Goal: Task Accomplishment & Management: Complete application form

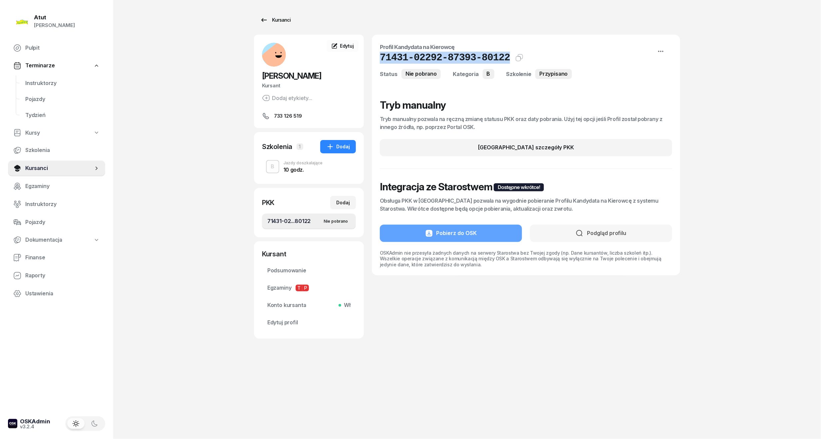
click at [270, 16] on div "Kursanci" at bounding box center [275, 20] width 31 height 8
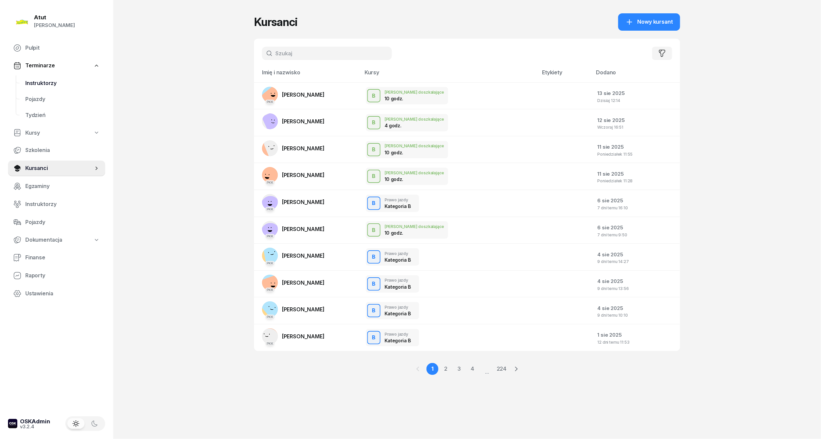
click at [36, 83] on span "Instruktorzy" at bounding box center [62, 83] width 75 height 9
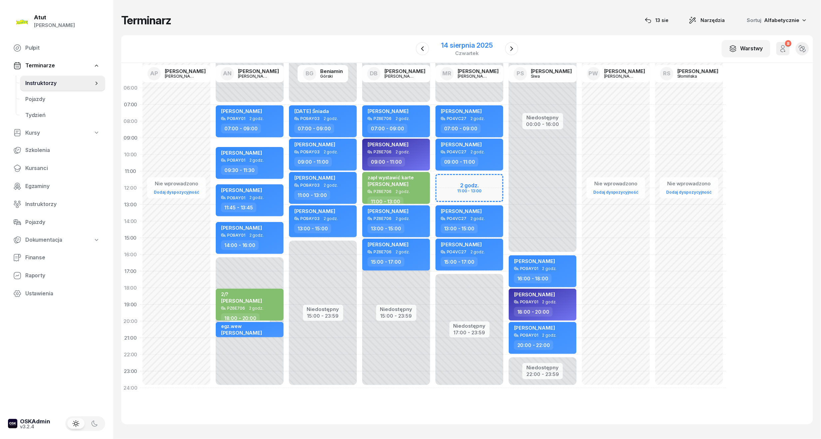
click at [459, 46] on div "14 sierpnia 2025" at bounding box center [467, 45] width 51 height 7
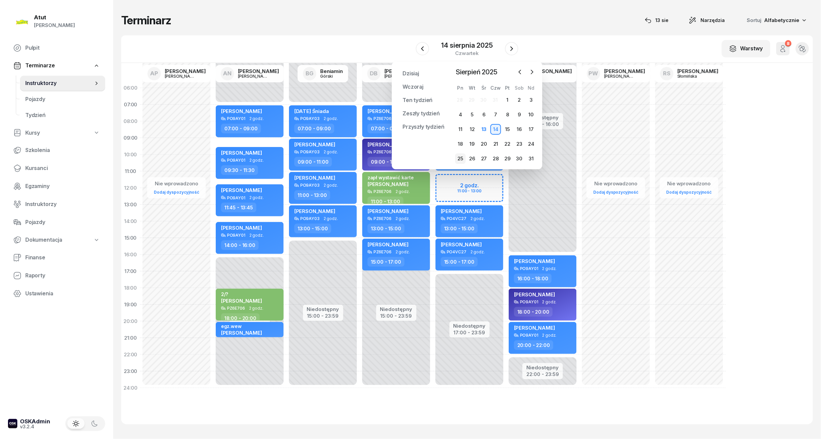
click at [460, 161] on div "25" at bounding box center [460, 158] width 11 height 11
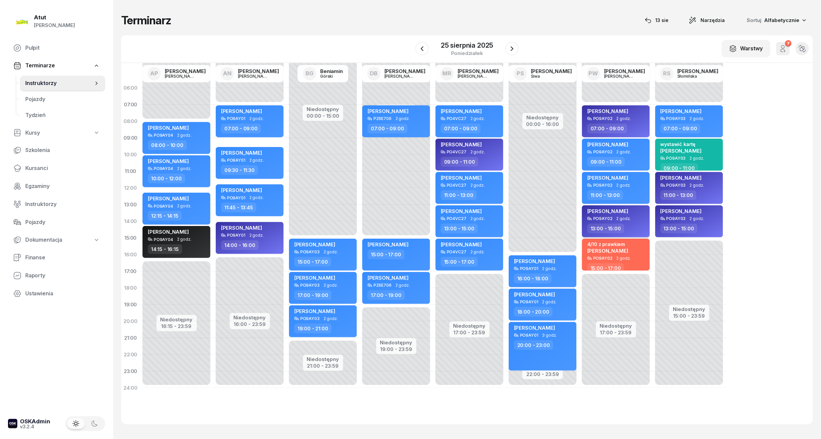
click at [619, 211] on span "Maksym Kruhlyk" at bounding box center [607, 211] width 41 height 6
select select "13"
select select "15"
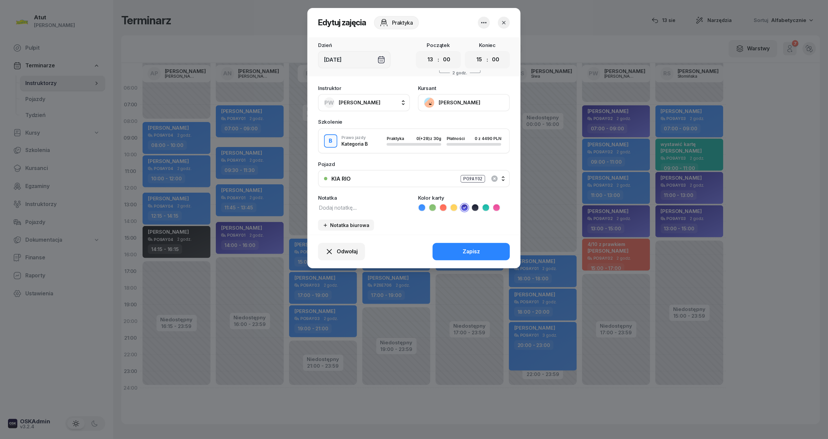
drag, startPoint x: 464, startPoint y: 104, endPoint x: 428, endPoint y: 171, distance: 75.9
click at [428, 171] on button "KIA RIO PO9AY02" at bounding box center [414, 178] width 192 height 17
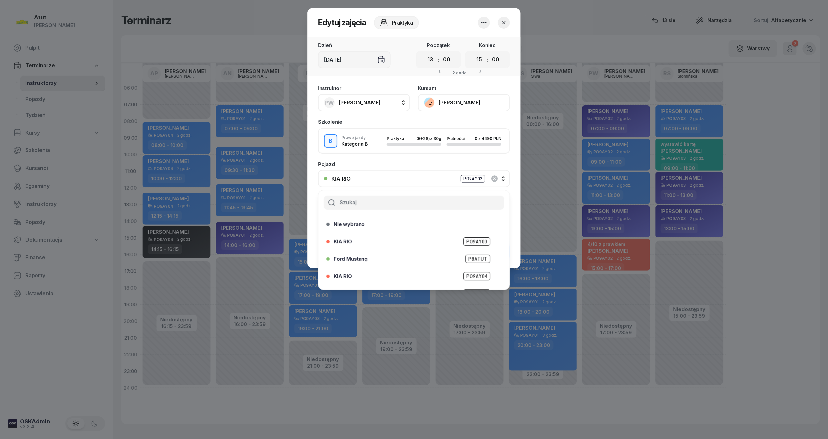
click at [457, 103] on button "Maksym Kruhlyk" at bounding box center [464, 102] width 92 height 17
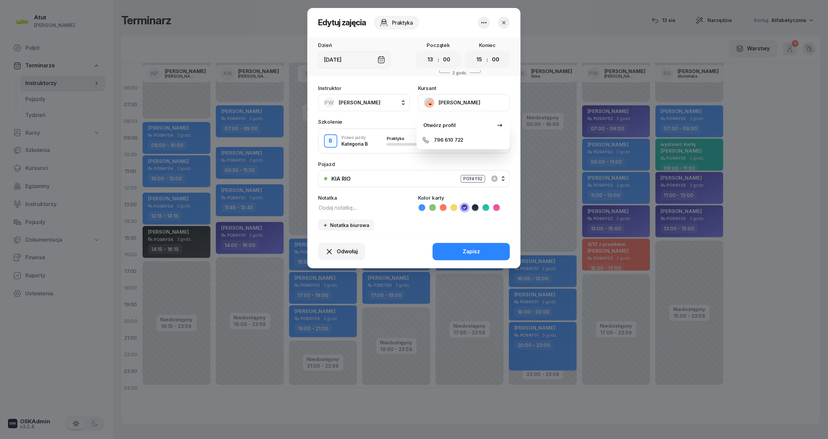
drag, startPoint x: 462, startPoint y: 123, endPoint x: 416, endPoint y: 121, distance: 45.4
click at [417, 121] on div "Otwórz profil 796 610 722" at bounding box center [463, 131] width 93 height 35
click at [446, 123] on div "Otwórz profil" at bounding box center [439, 125] width 32 height 9
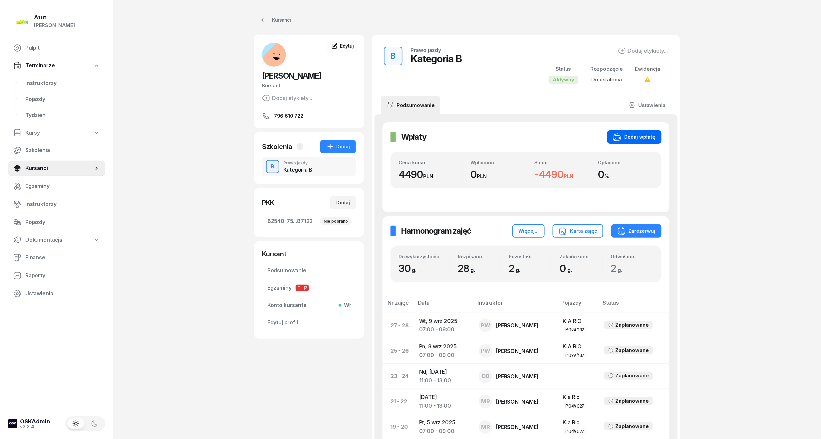
click at [629, 137] on div "Dodaj wpłatę" at bounding box center [634, 137] width 42 height 8
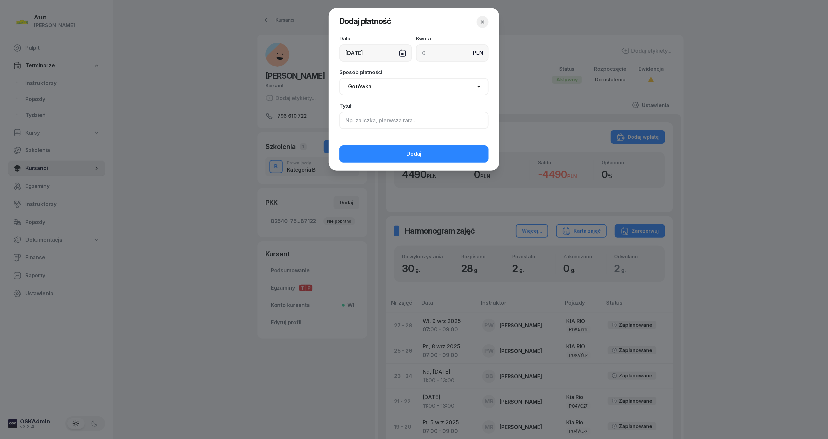
click at [377, 120] on input at bounding box center [413, 120] width 149 height 17
click at [343, 118] on input "1949" at bounding box center [413, 120] width 149 height 17
type input "p.1949"
click at [436, 51] on input at bounding box center [452, 52] width 73 height 17
type input "4490"
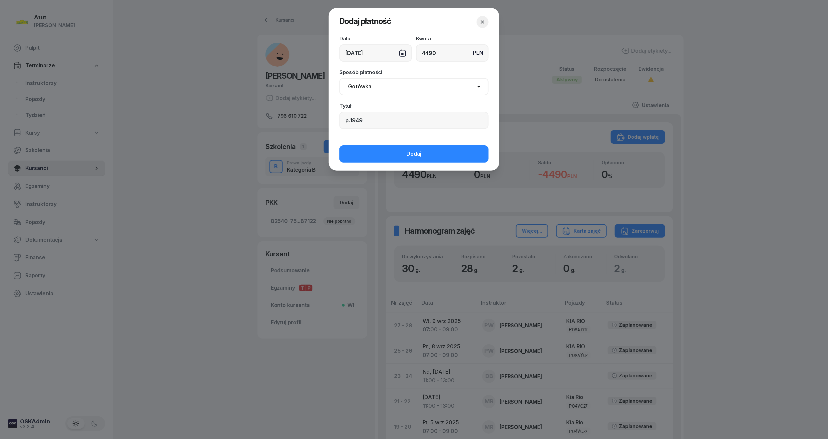
click at [366, 89] on select "Gotówka Karta Przelew Płatności online BLIK" at bounding box center [413, 86] width 149 height 17
select select "card"
click at [339, 78] on select "Gotówka Karta Przelew Płatności online BLIK" at bounding box center [413, 86] width 149 height 17
click at [401, 53] on div "13/08/2025" at bounding box center [375, 52] width 73 height 17
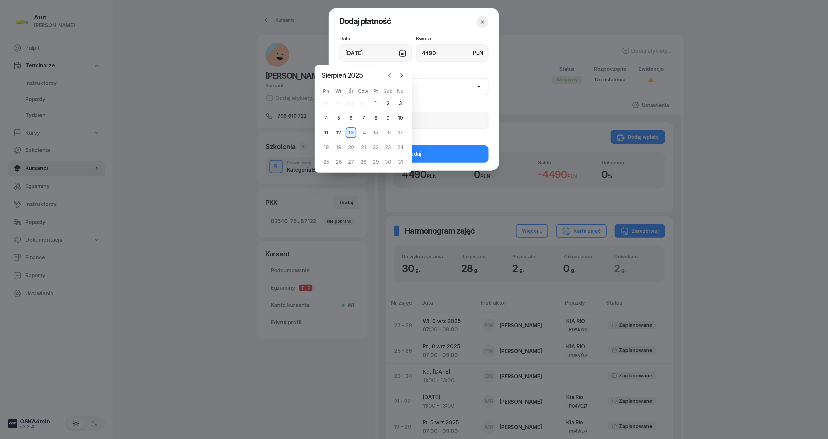
click at [391, 73] on icon "button" at bounding box center [389, 75] width 7 height 7
click at [388, 134] on div "19" at bounding box center [388, 132] width 11 height 11
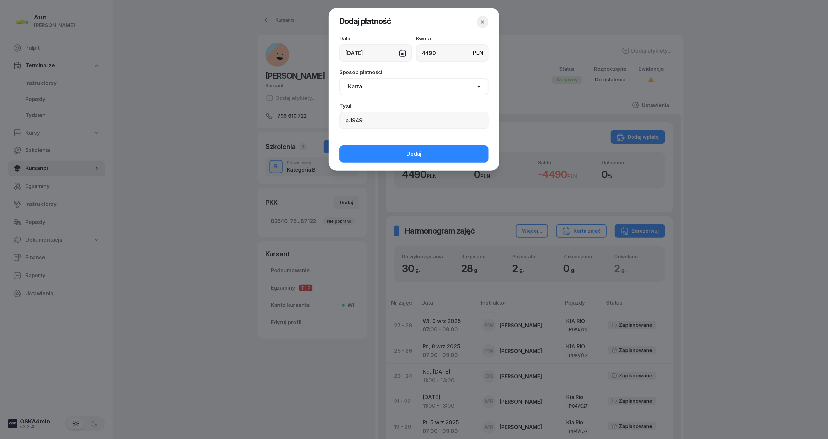
click at [403, 48] on div "19/07/2025" at bounding box center [375, 52] width 73 height 17
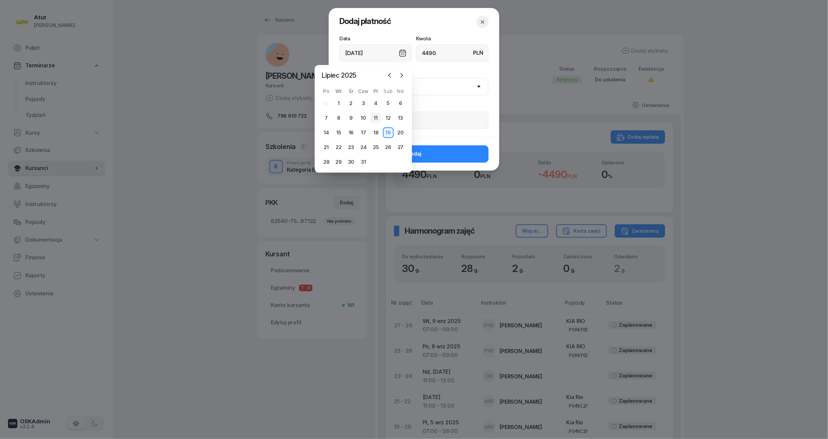
click at [376, 117] on div "11" at bounding box center [375, 118] width 11 height 11
type input "11/07/2025"
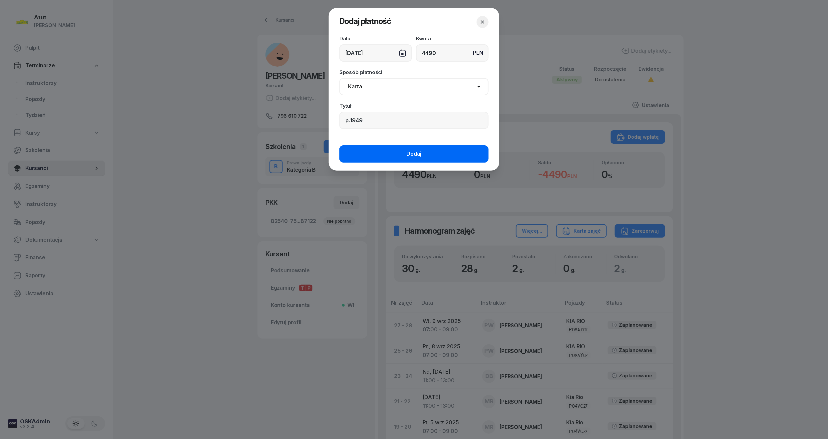
click at [396, 155] on button "Dodaj" at bounding box center [413, 153] width 149 height 17
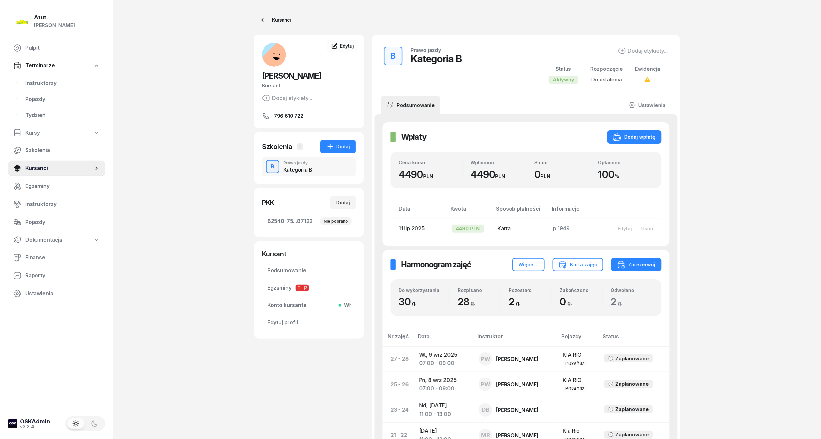
click at [282, 22] on div "Kursanci" at bounding box center [275, 20] width 31 height 8
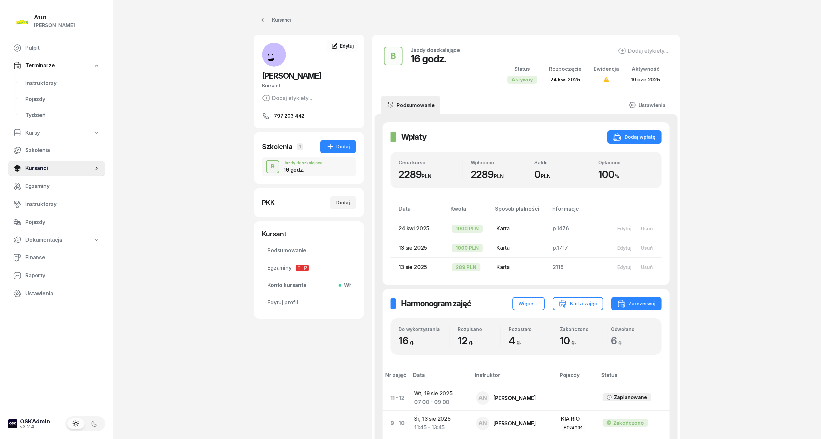
scroll to position [16, 0]
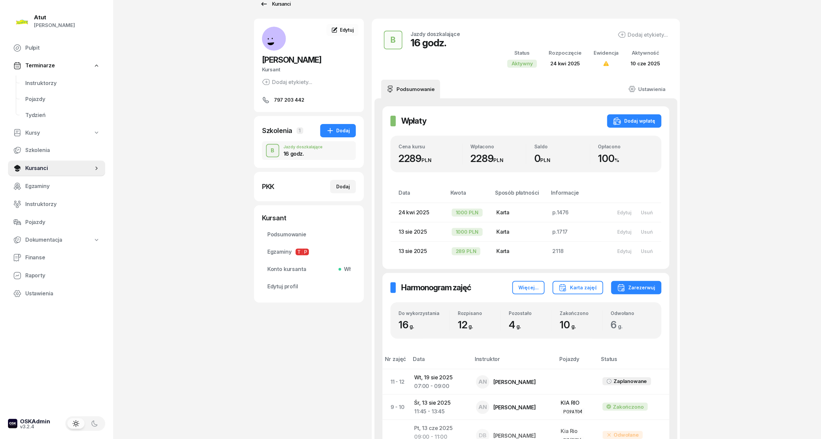
click at [279, 8] on link "Kursanci" at bounding box center [275, 3] width 43 height 13
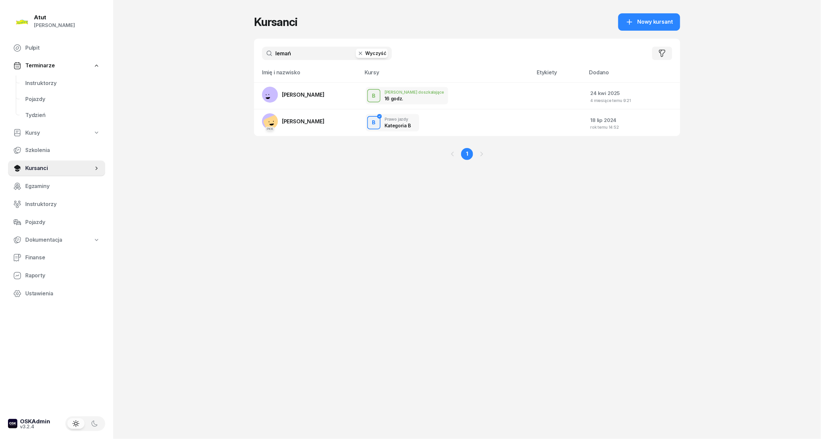
click at [374, 56] on button "Wyczyść" at bounding box center [372, 53] width 32 height 9
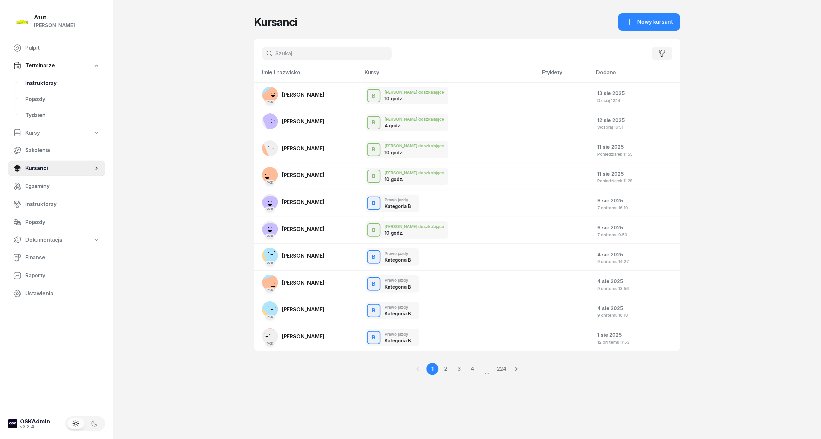
click at [44, 79] on span "Instruktorzy" at bounding box center [62, 83] width 75 height 9
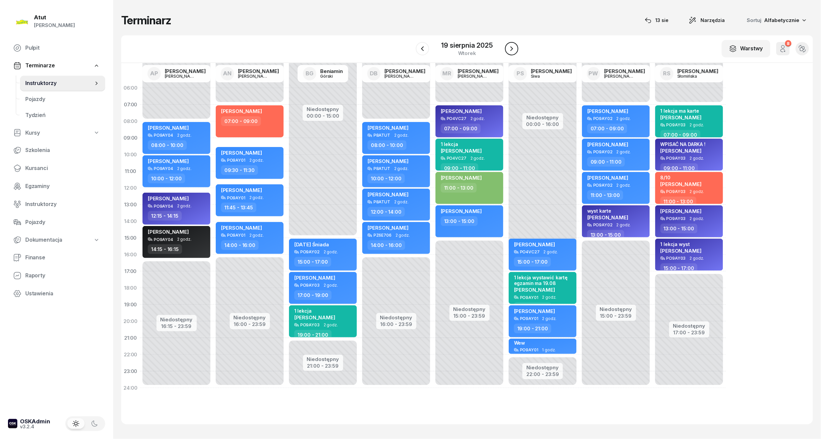
click at [512, 48] on icon "button" at bounding box center [512, 48] width 3 height 5
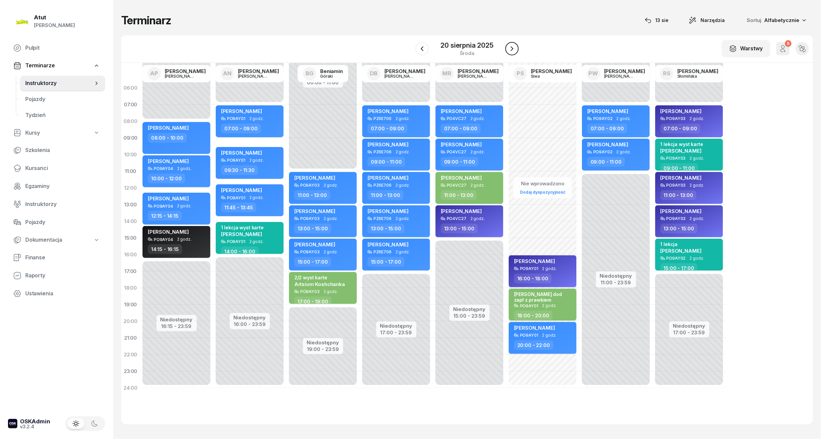
click at [512, 48] on icon "button" at bounding box center [512, 48] width 3 height 5
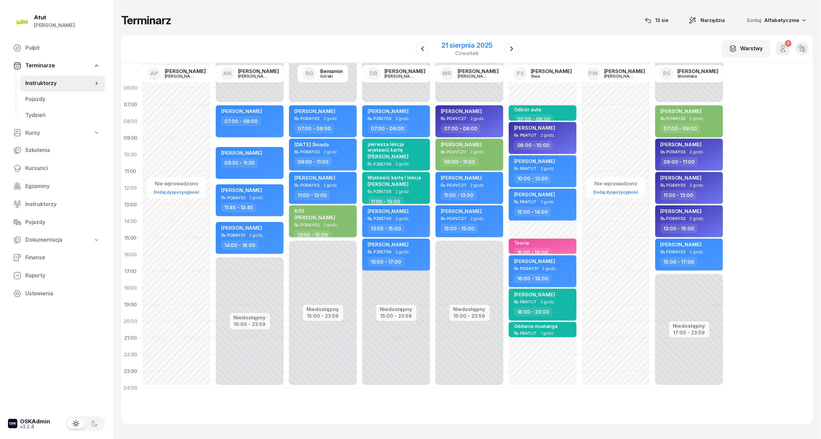
click at [477, 39] on div "21 sierpnia 2025 czwartek" at bounding box center [467, 48] width 68 height 19
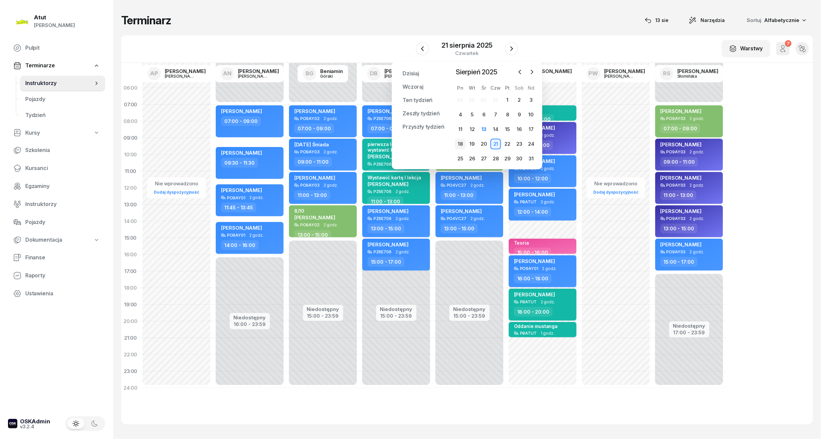
click at [457, 146] on div "18" at bounding box center [460, 144] width 11 height 11
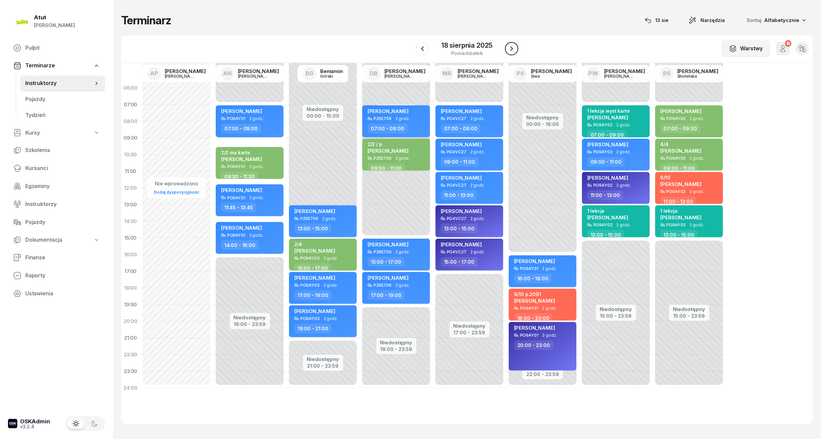
click at [506, 49] on button "button" at bounding box center [511, 48] width 13 height 13
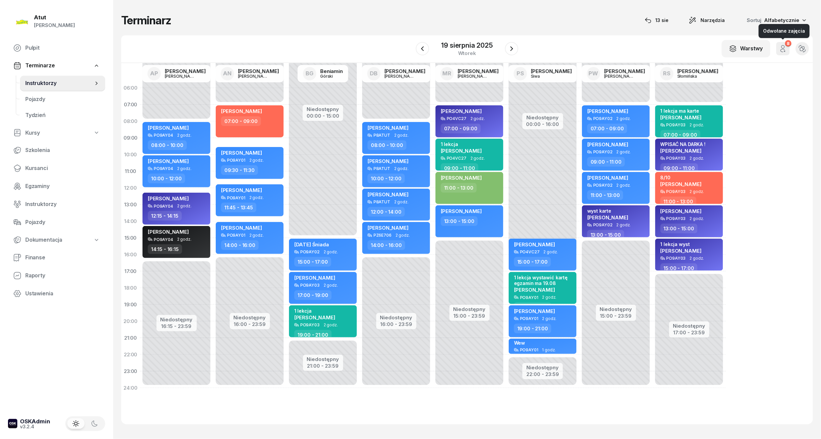
click at [780, 47] on icon "button" at bounding box center [783, 49] width 8 height 8
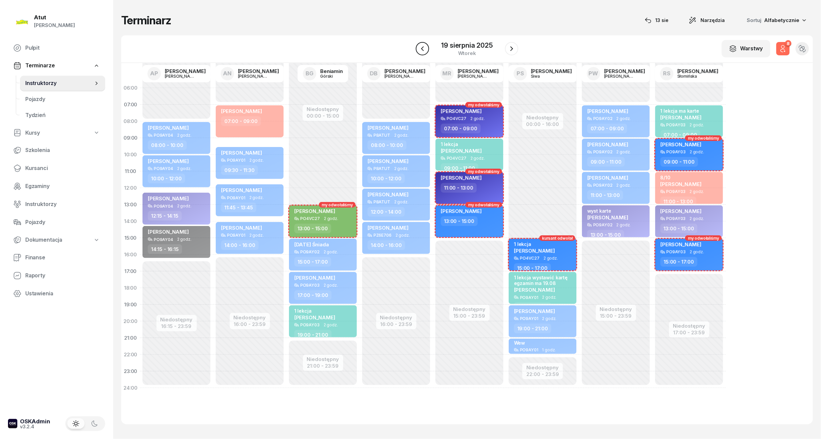
click at [424, 49] on icon "button" at bounding box center [423, 49] width 8 height 8
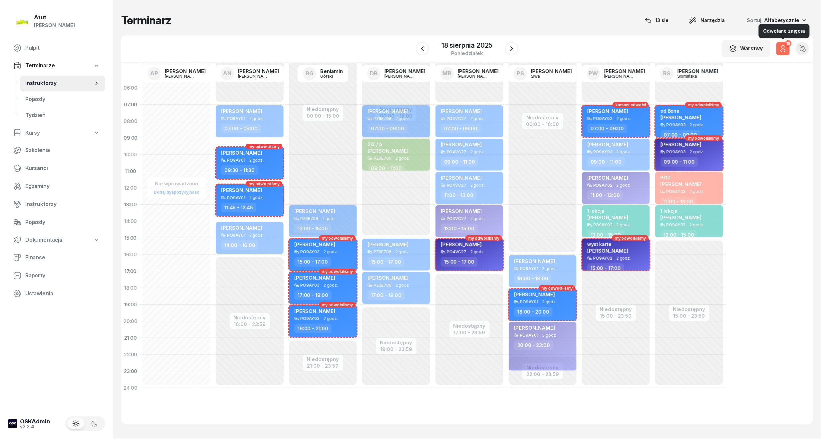
click at [782, 46] on icon "button" at bounding box center [783, 46] width 3 height 3
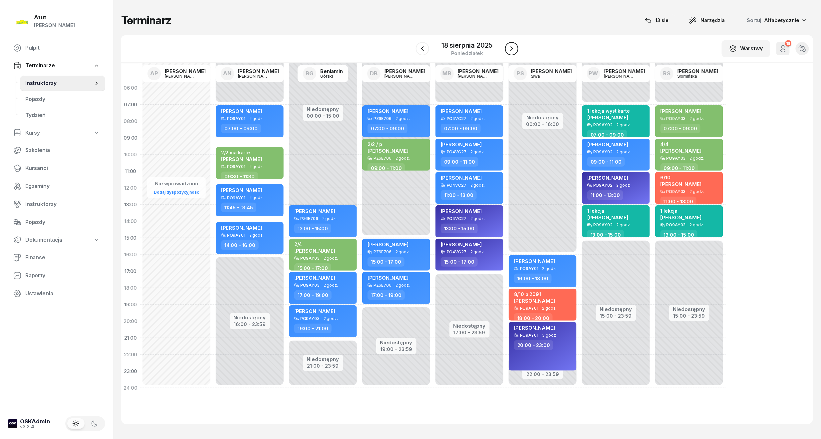
click at [509, 45] on icon "button" at bounding box center [512, 49] width 8 height 8
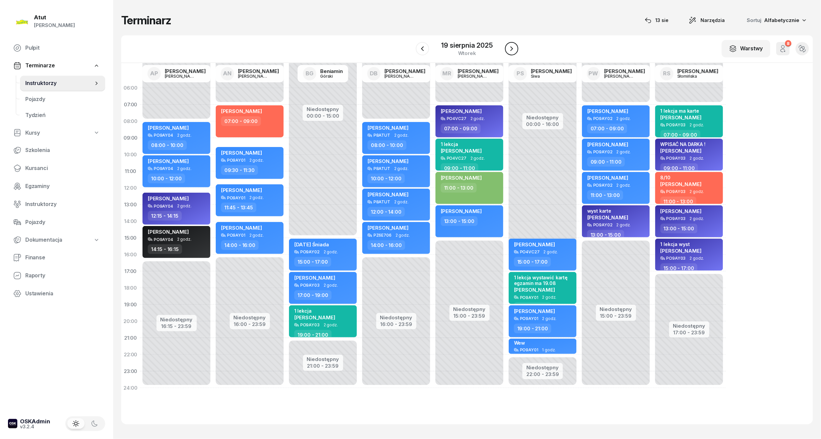
click at [509, 45] on icon "button" at bounding box center [512, 49] width 8 height 8
click at [491, 44] on div "20 sierpnia 2025" at bounding box center [467, 45] width 53 height 7
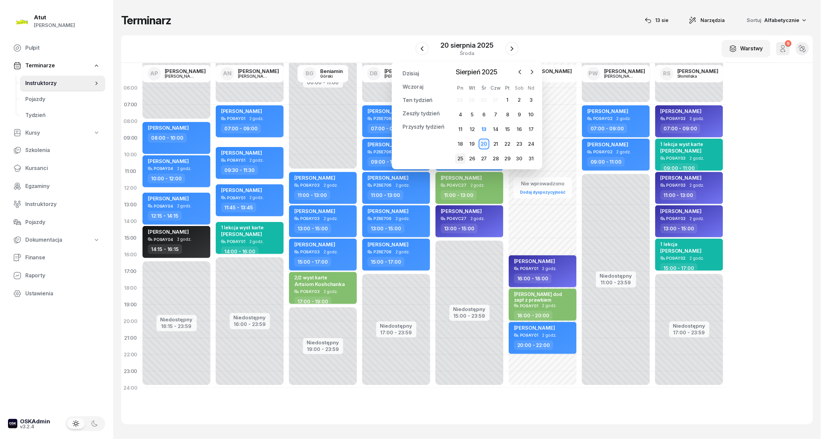
click at [464, 156] on div "25" at bounding box center [460, 158] width 11 height 11
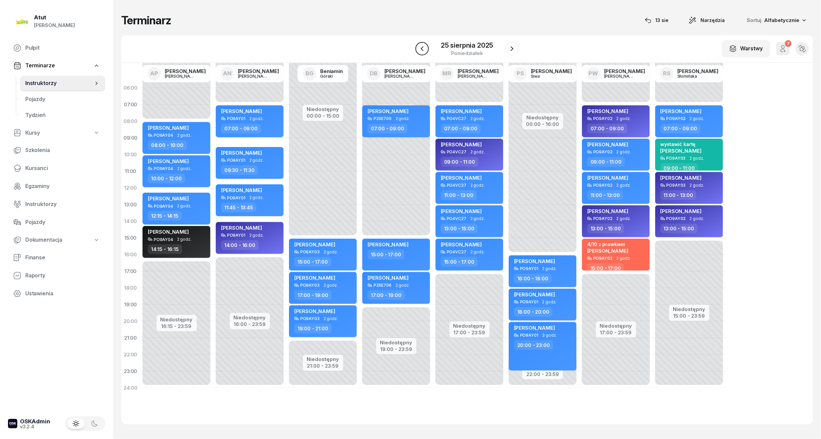
click at [426, 48] on icon "button" at bounding box center [422, 49] width 8 height 8
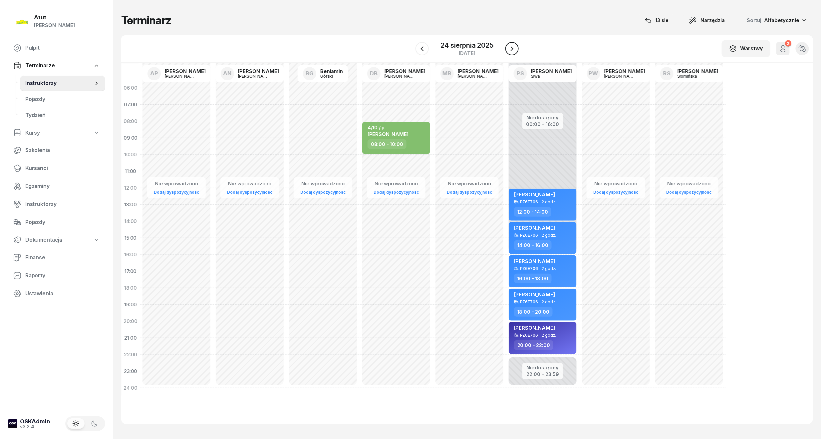
click at [510, 47] on icon "button" at bounding box center [512, 49] width 8 height 8
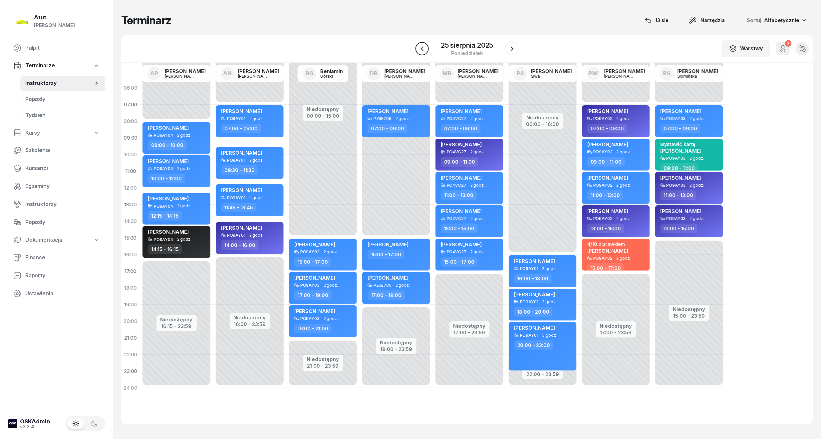
click at [425, 51] on icon "button" at bounding box center [422, 49] width 8 height 8
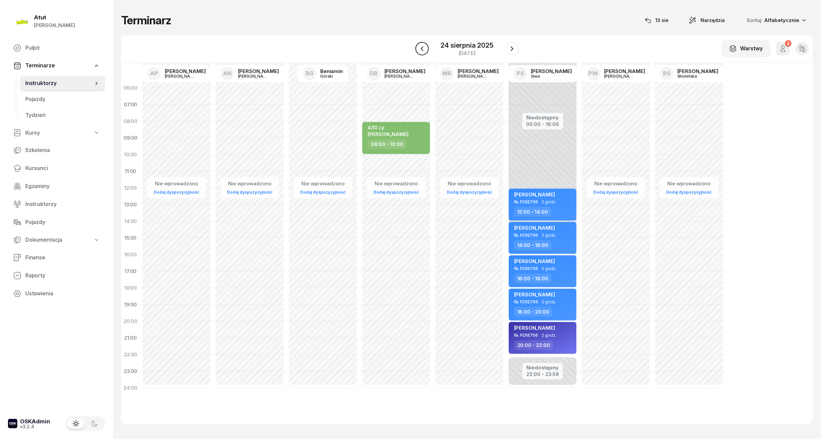
click at [425, 51] on icon "button" at bounding box center [422, 49] width 8 height 8
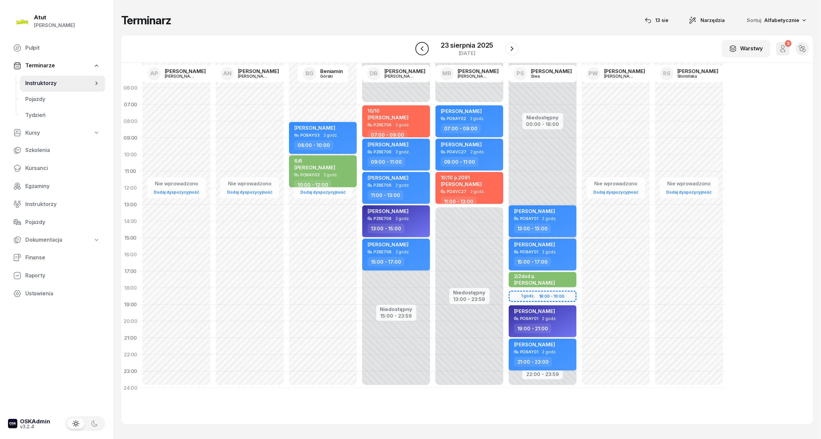
click at [425, 51] on icon "button" at bounding box center [422, 49] width 8 height 8
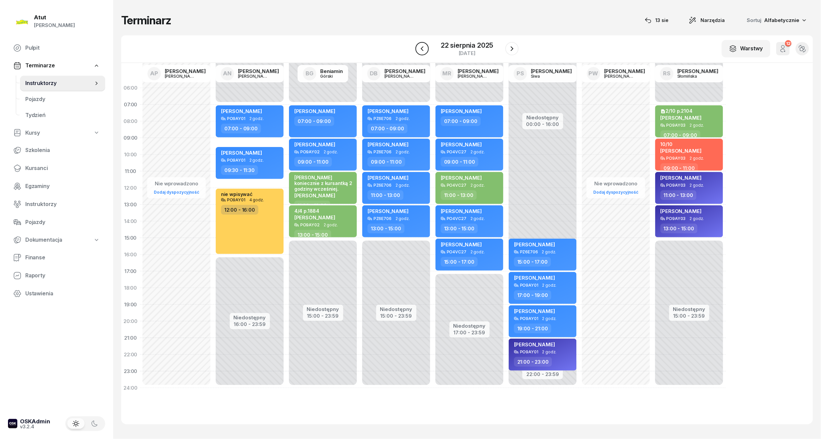
click at [425, 51] on icon "button" at bounding box center [422, 49] width 8 height 8
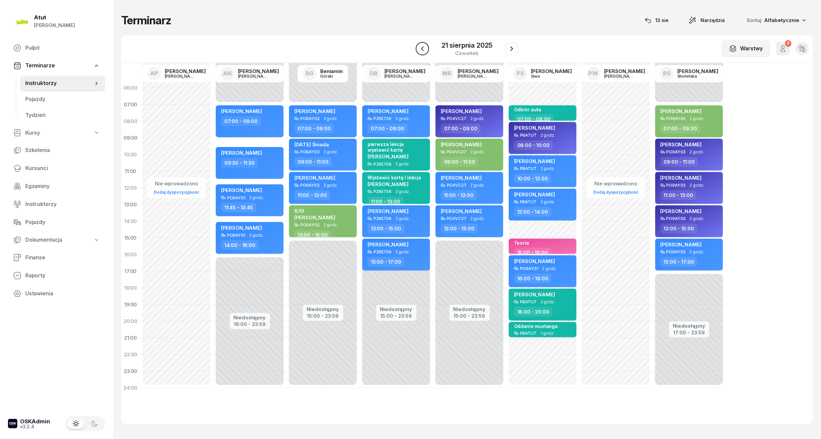
click at [423, 49] on icon "button" at bounding box center [423, 49] width 8 height 8
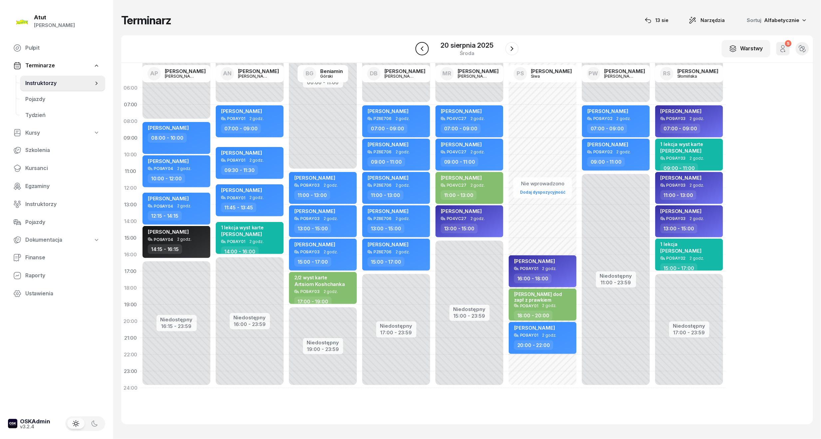
click at [423, 49] on icon "button" at bounding box center [422, 49] width 8 height 8
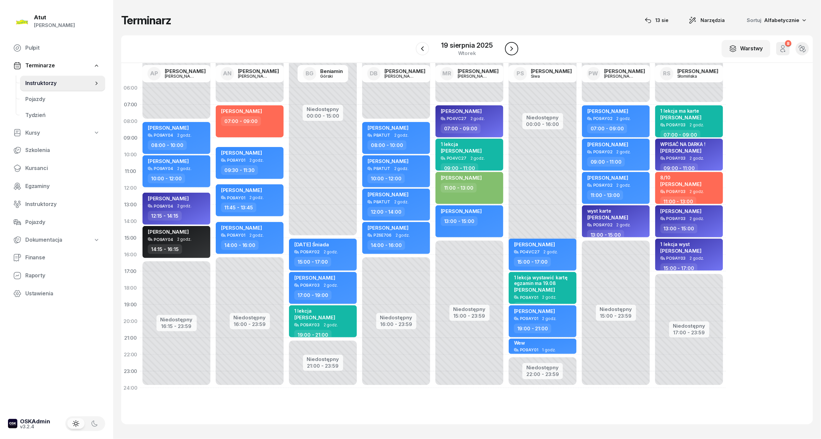
click at [509, 47] on icon "button" at bounding box center [512, 49] width 8 height 8
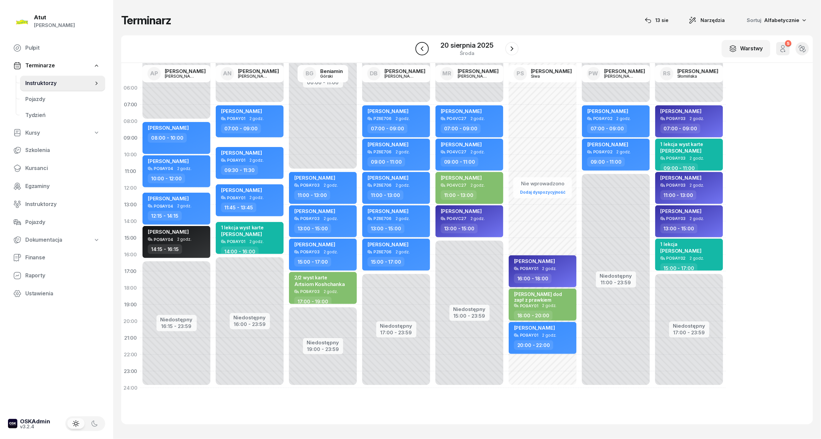
click at [420, 48] on icon "button" at bounding box center [422, 49] width 8 height 8
click at [420, 48] on icon "button" at bounding box center [423, 49] width 8 height 8
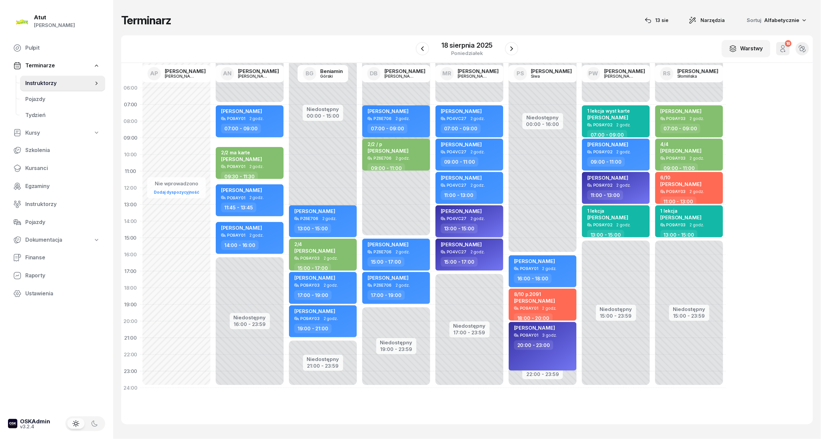
click at [489, 214] on div "Radosław Pąk" at bounding box center [470, 212] width 59 height 8
select select "13"
select select "15"
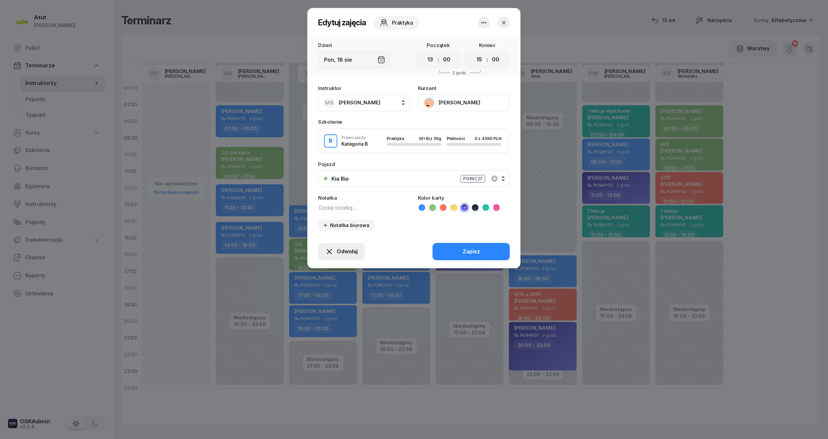
click at [342, 247] on span "Odwołaj" at bounding box center [347, 251] width 21 height 9
click at [342, 212] on div "Kursant odwołał" at bounding box center [329, 210] width 39 height 9
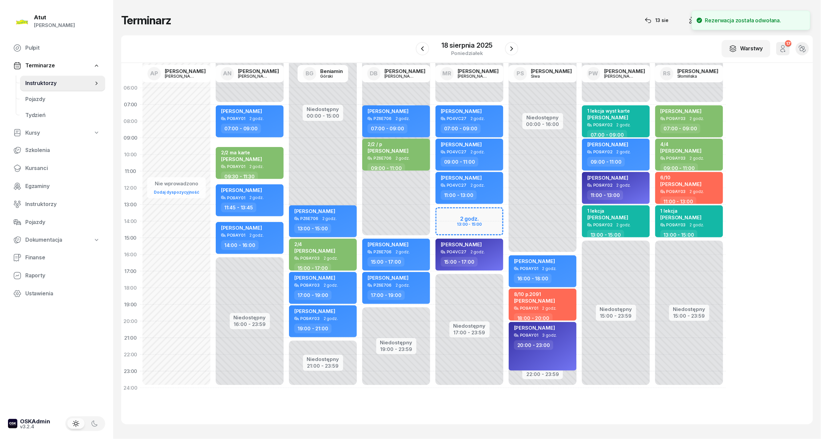
click at [506, 211] on div "Niedostępny 00:00 - 07:00 Niedostępny 17:00 - 23:59 Mateusz Walasek PO4VC27 2 g…" at bounding box center [542, 238] width 73 height 316
select select "13"
select select "15"
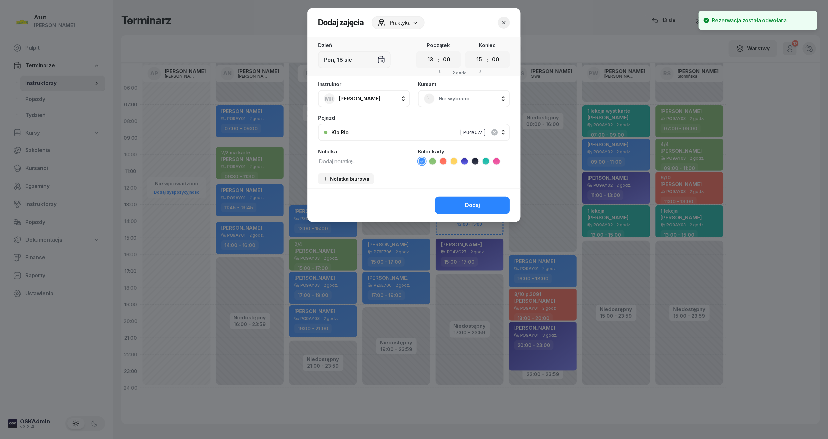
click at [468, 101] on span "Nie wybrano" at bounding box center [471, 98] width 65 height 9
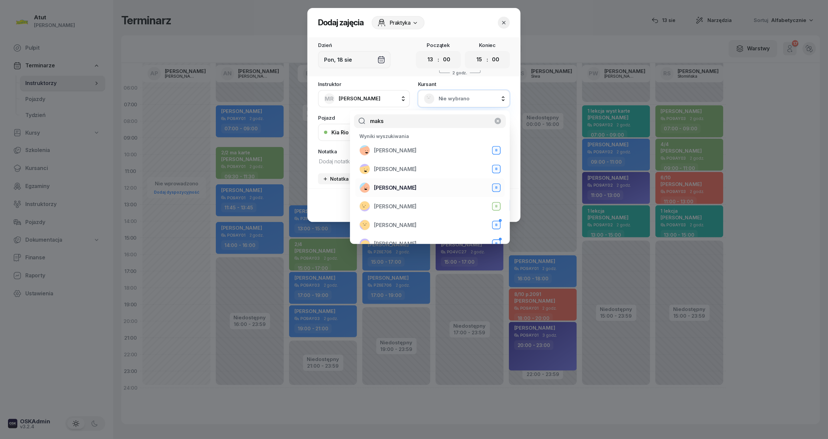
type input "maks"
click at [408, 184] on span "Maksym Kruhlyk" at bounding box center [395, 187] width 43 height 9
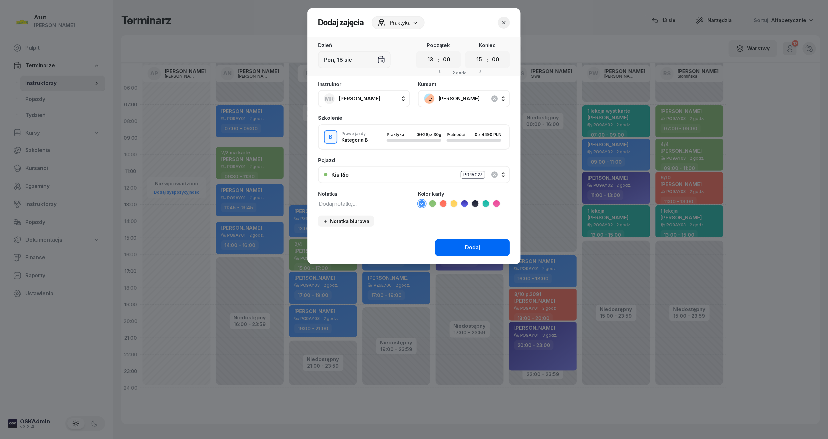
click at [464, 246] on button "Dodaj" at bounding box center [472, 247] width 75 height 17
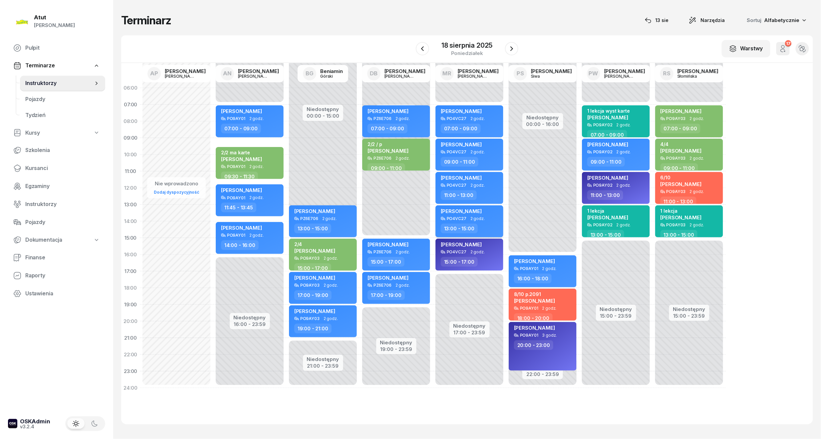
click at [478, 209] on span "Maksym Kruhlyk" at bounding box center [461, 211] width 41 height 6
select select "13"
select select "15"
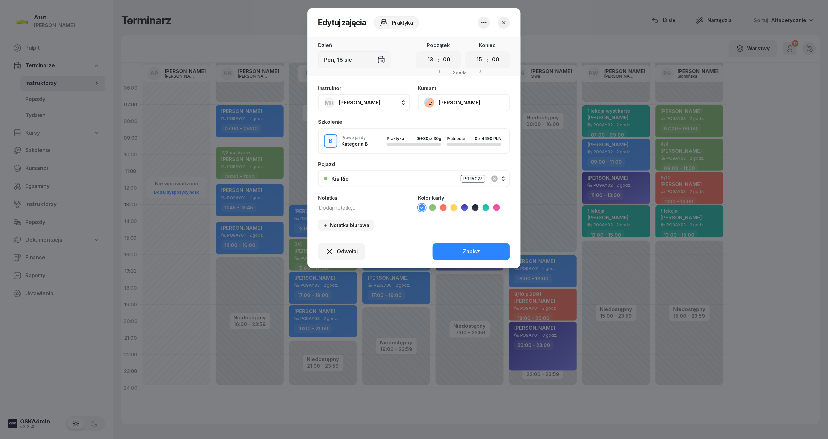
click at [476, 206] on icon at bounding box center [475, 207] width 3 height 2
click at [465, 207] on icon at bounding box center [464, 207] width 7 height 7
click at [484, 248] on button "Zapisz" at bounding box center [471, 251] width 77 height 17
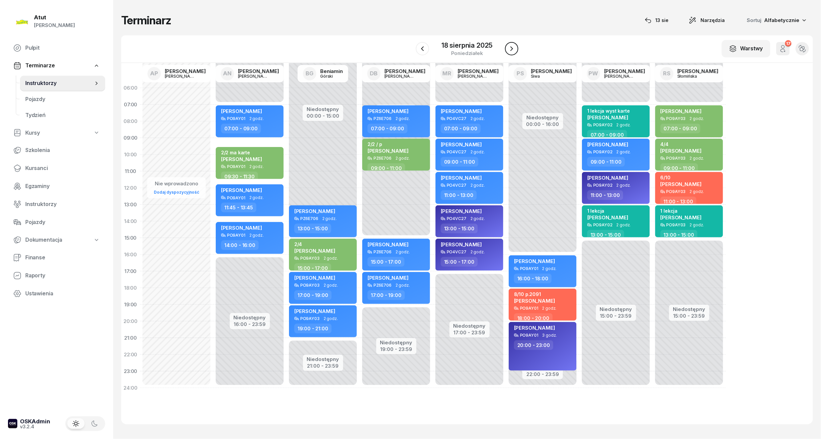
click at [517, 48] on button "button" at bounding box center [511, 48] width 13 height 13
click at [517, 48] on button "button" at bounding box center [512, 48] width 13 height 13
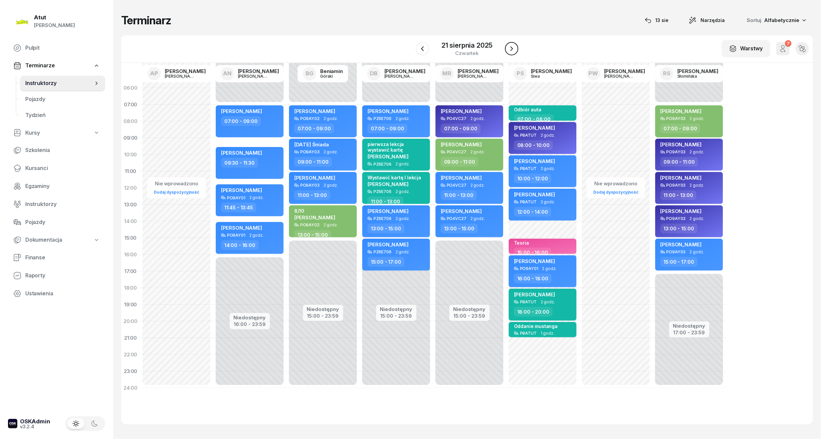
click at [508, 48] on icon "button" at bounding box center [512, 49] width 8 height 8
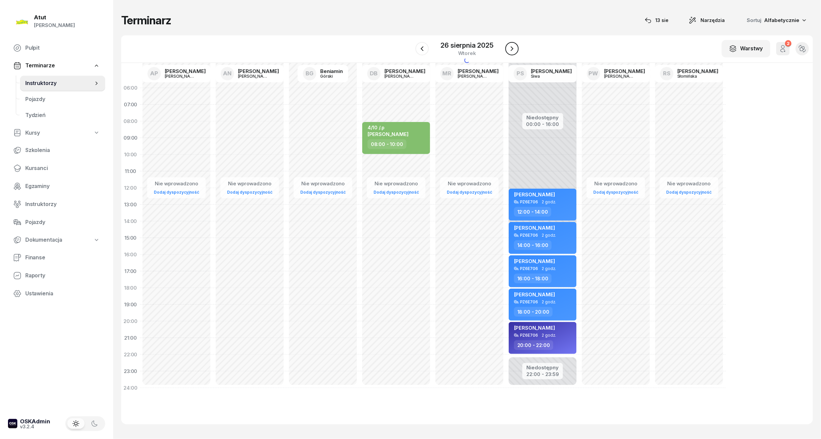
click at [508, 48] on icon "button" at bounding box center [512, 49] width 8 height 8
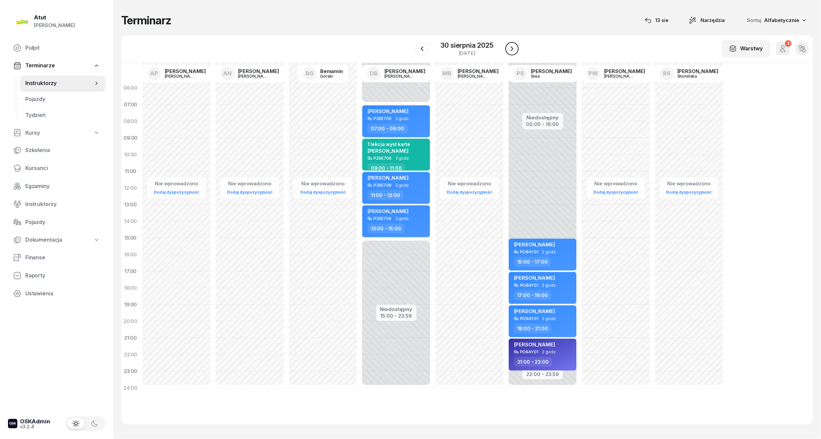
click at [508, 48] on icon "button" at bounding box center [512, 49] width 8 height 8
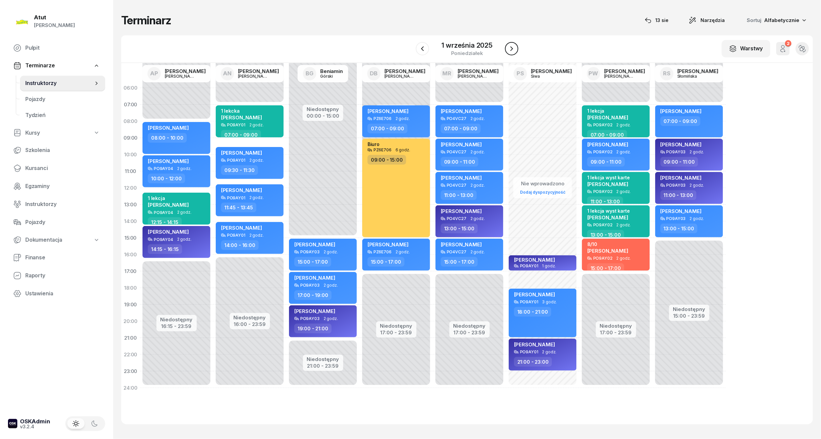
click at [508, 48] on icon "button" at bounding box center [512, 49] width 8 height 8
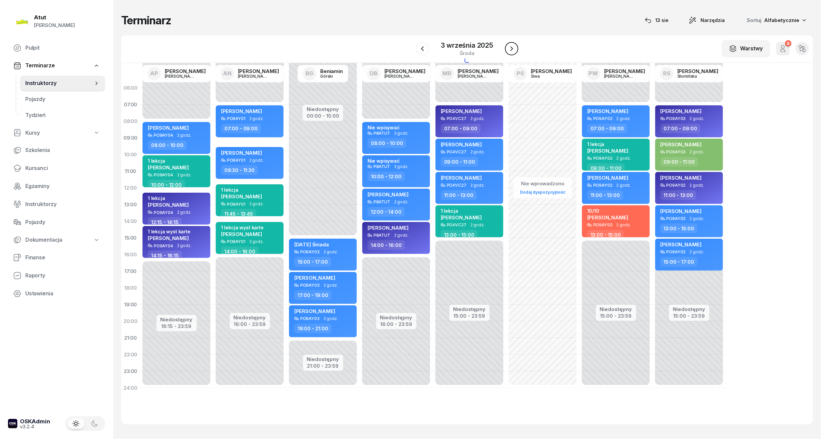
click at [508, 48] on icon "button" at bounding box center [512, 49] width 8 height 8
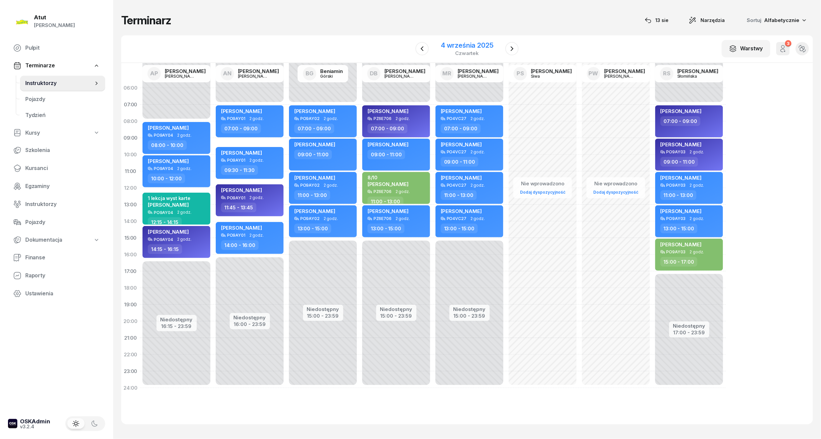
click at [448, 42] on div "4 września 2025" at bounding box center [467, 45] width 53 height 7
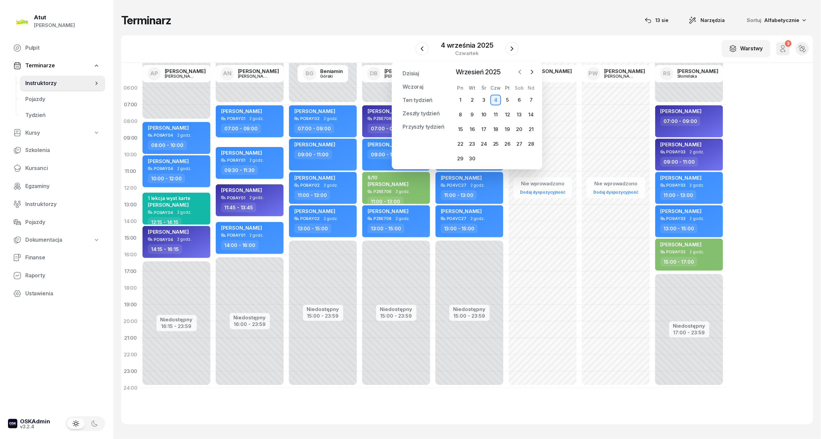
click at [521, 71] on icon "button" at bounding box center [520, 72] width 7 height 7
click at [482, 127] on div "13" at bounding box center [484, 129] width 11 height 11
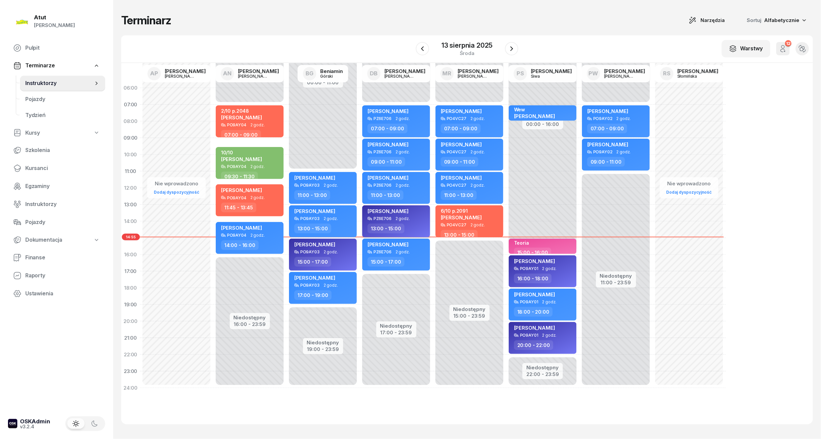
click at [398, 214] on div "Filip Kukurenda" at bounding box center [388, 212] width 41 height 8
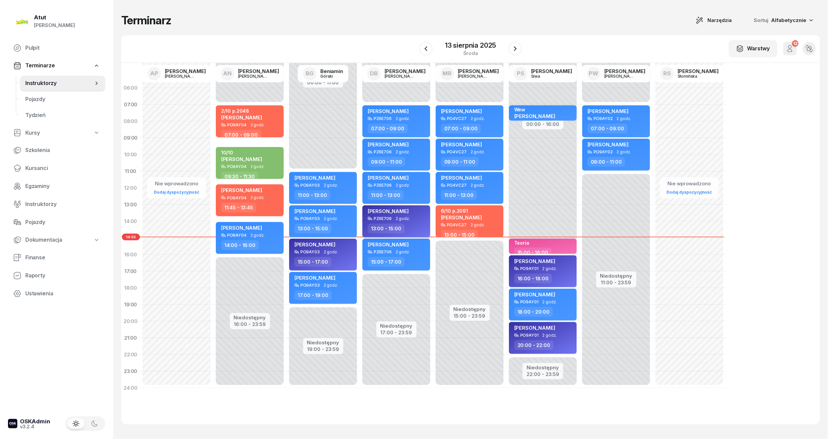
select select "13"
select select "15"
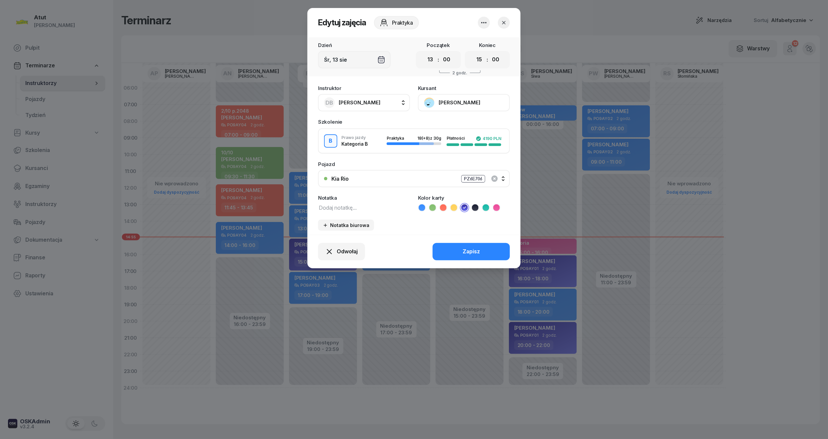
click at [777, 212] on div at bounding box center [414, 219] width 828 height 439
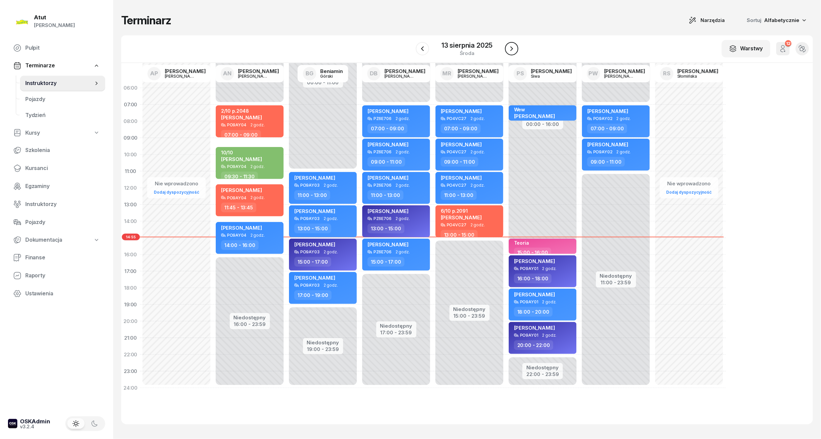
click at [512, 48] on icon "button" at bounding box center [512, 49] width 8 height 8
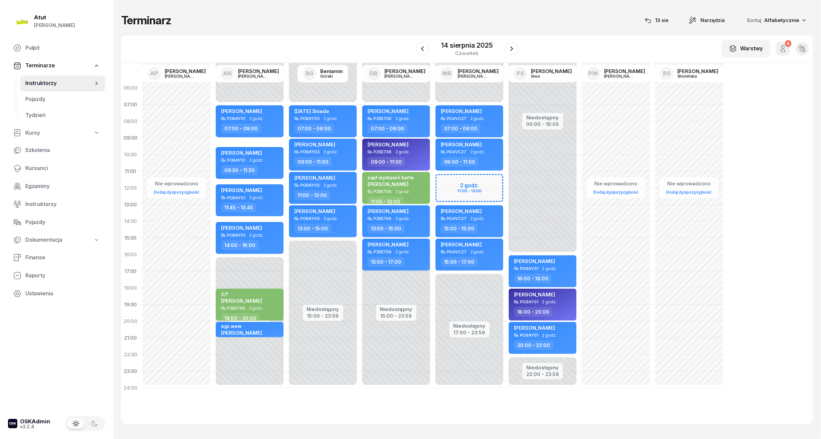
click at [506, 181] on div "Niedostępny 00:00 - 07:00 Niedostępny 17:00 - 23:59 2 godz. 11:00 - 13:00 Mateu…" at bounding box center [542, 238] width 73 height 316
select select "11"
select select "13"
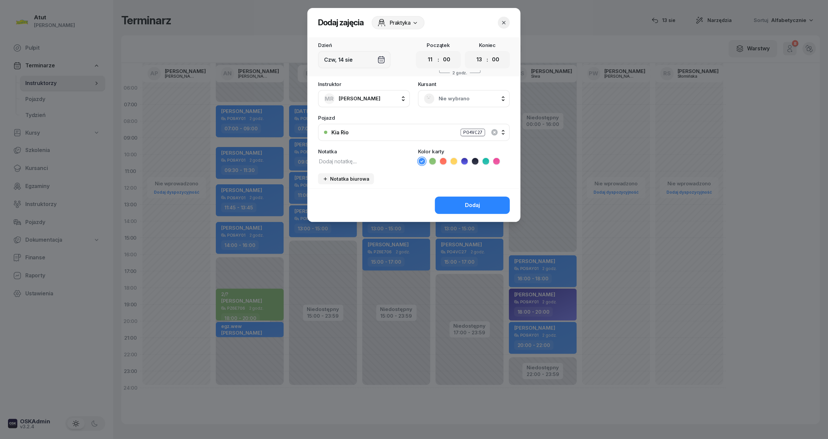
click at [460, 98] on span "Nie wybrano" at bounding box center [471, 98] width 65 height 9
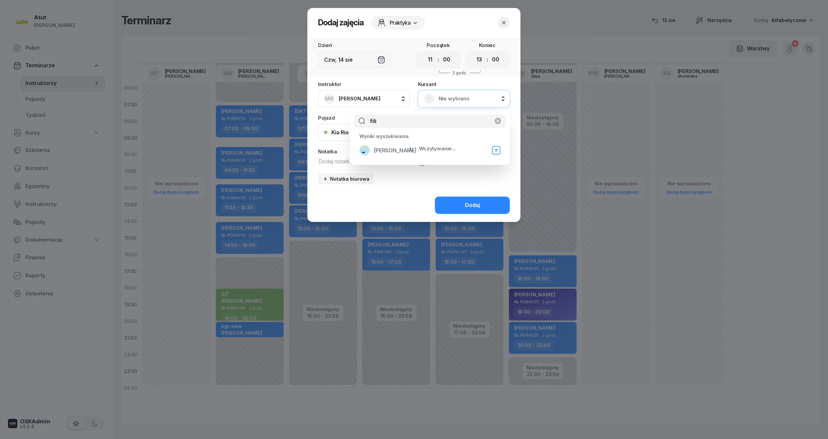
type input "fili"
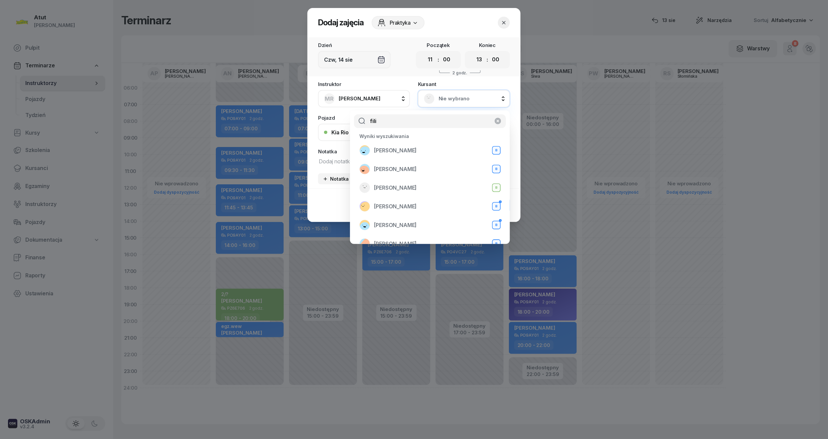
click at [409, 151] on span "Filip Kukurenda" at bounding box center [395, 150] width 43 height 9
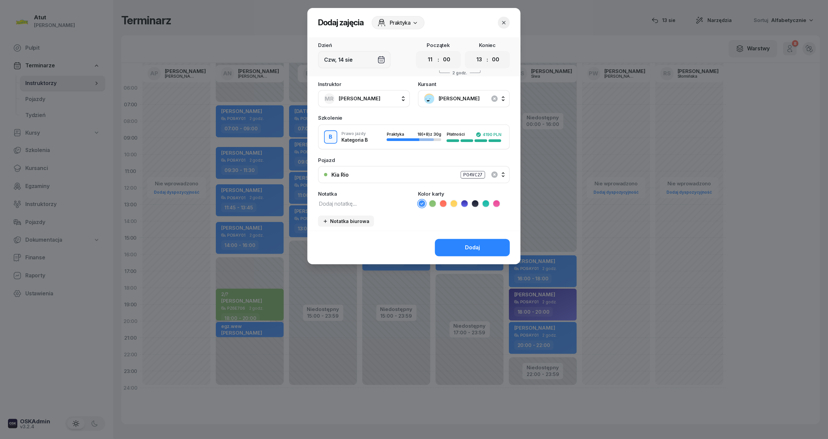
click at [466, 203] on icon at bounding box center [464, 203] width 7 height 7
click at [490, 248] on button "Dodaj" at bounding box center [472, 247] width 75 height 17
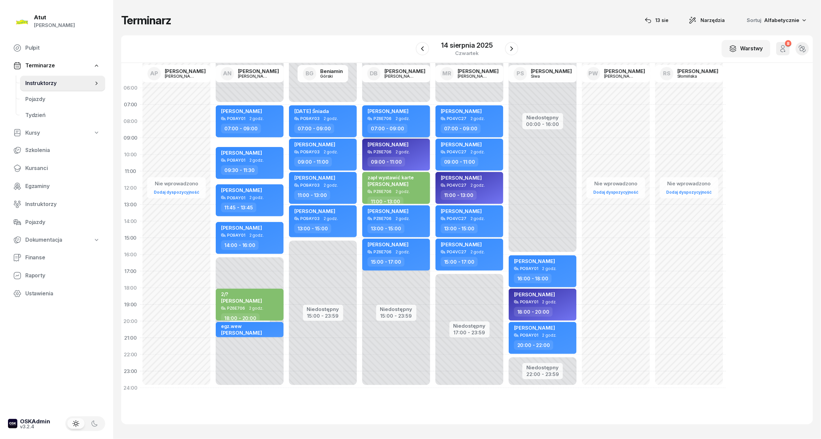
click at [409, 110] on span "Alona Khliebnikova" at bounding box center [388, 111] width 41 height 6
select select "07"
select select "09"
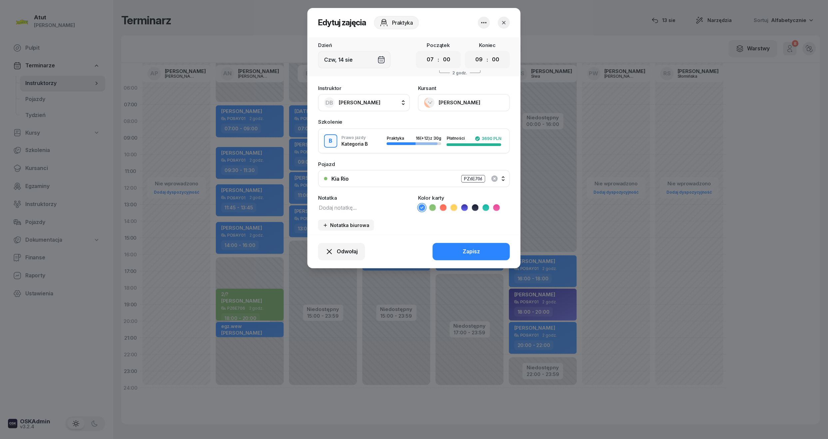
click at [468, 103] on button "Alona Khliebnikova" at bounding box center [464, 102] width 92 height 17
click at [341, 247] on span "Odwołaj" at bounding box center [347, 251] width 21 height 9
click at [347, 201] on link "My odwołaliśmy" at bounding box center [338, 194] width 88 height 17
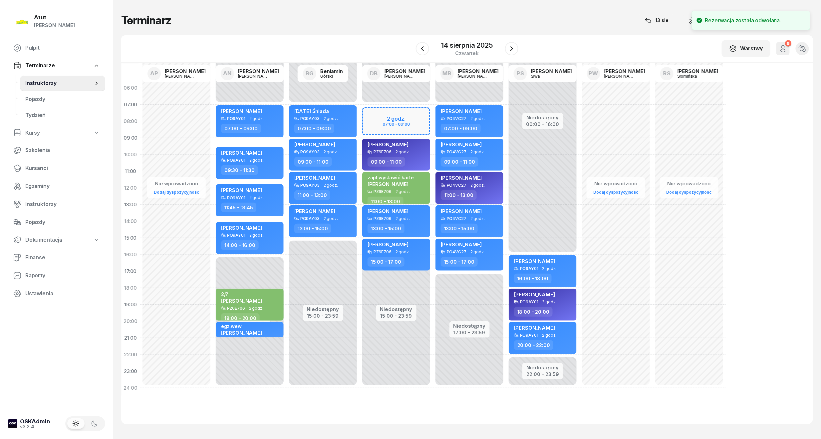
click at [433, 112] on div "Niedostępny 00:00 - 07:00 Niedostępny 15:00 - 23:59 my odwołaliśmy Alona Khlieb…" at bounding box center [469, 238] width 73 height 316
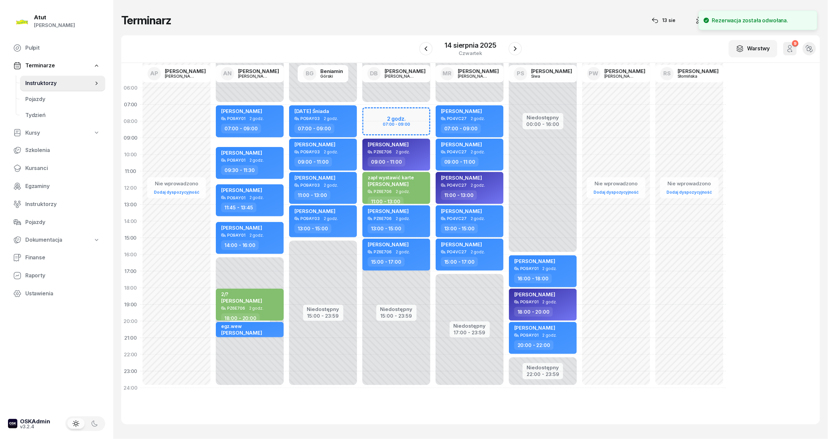
select select "07"
select select "09"
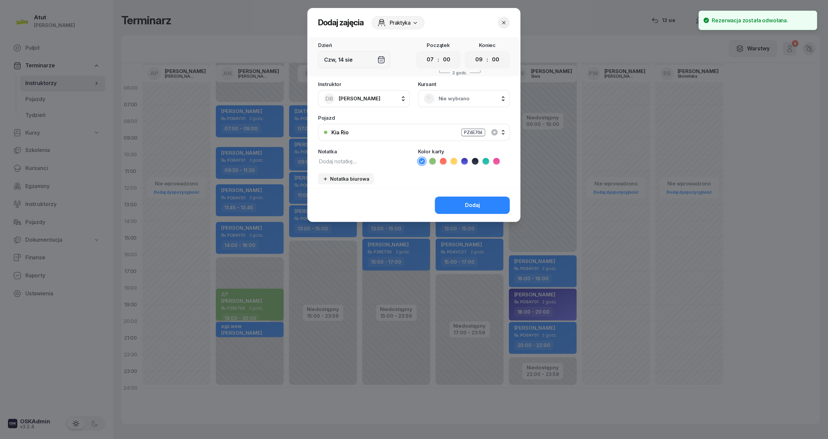
click at [451, 155] on div "Kolor karty" at bounding box center [464, 157] width 92 height 16
click at [454, 159] on icon at bounding box center [454, 161] width 7 height 7
click at [358, 158] on textarea at bounding box center [364, 161] width 92 height 9
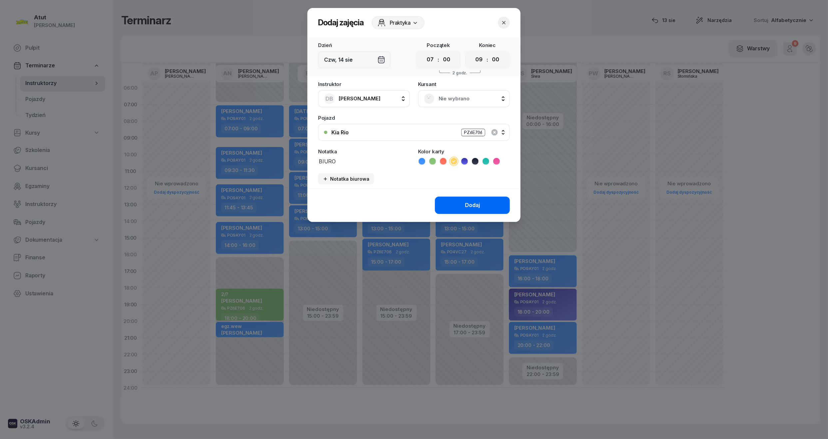
type textarea "BIURO"
click at [498, 202] on button "Dodaj" at bounding box center [472, 204] width 75 height 17
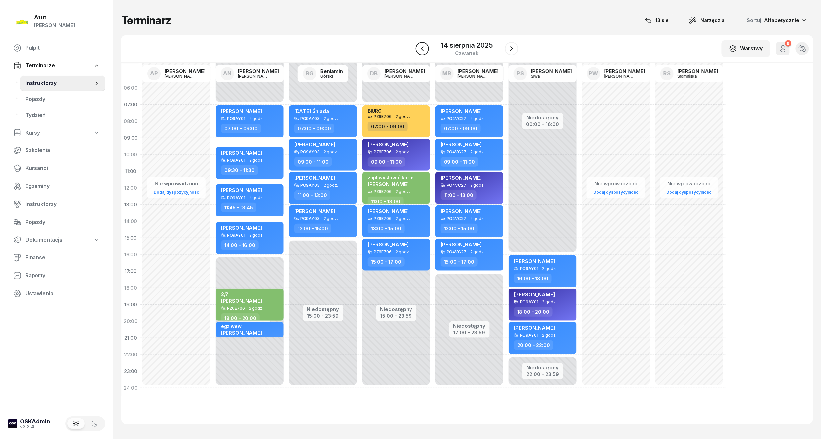
click at [421, 48] on icon "button" at bounding box center [423, 49] width 8 height 8
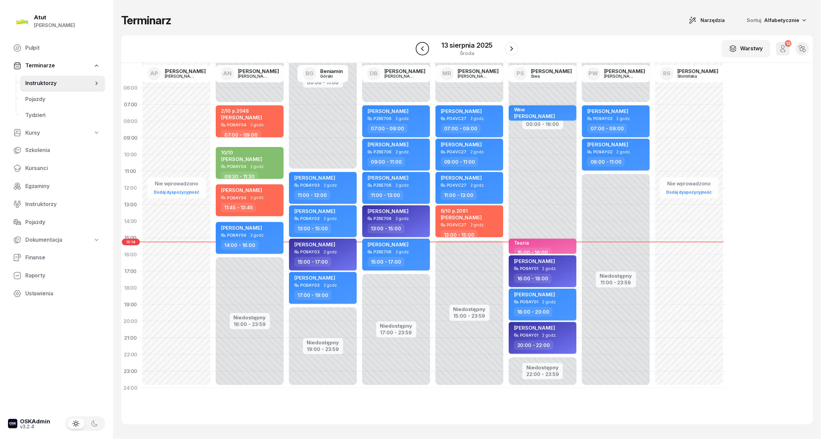
click at [420, 53] on button "button" at bounding box center [422, 48] width 13 height 13
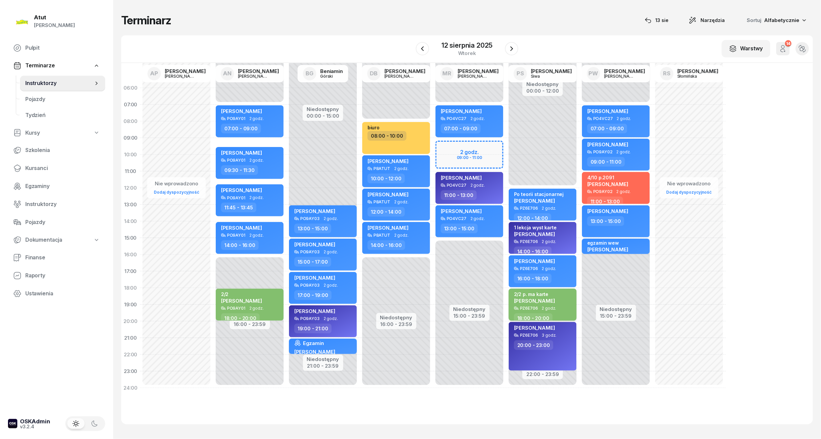
click at [551, 300] on div "2/2 p. ma karte Sikora Paweł" at bounding box center [543, 298] width 59 height 15
select select "18"
select select "20"
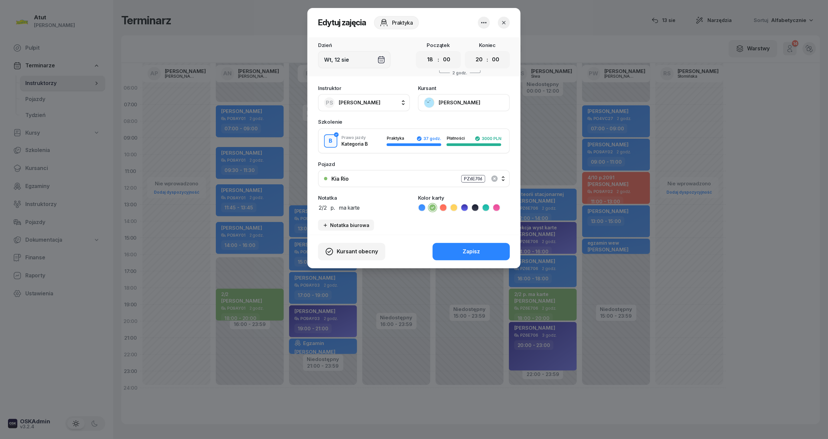
click at [468, 106] on button "Sikora Paweł" at bounding box center [464, 102] width 92 height 17
click at [505, 21] on icon "button" at bounding box center [503, 22] width 3 height 3
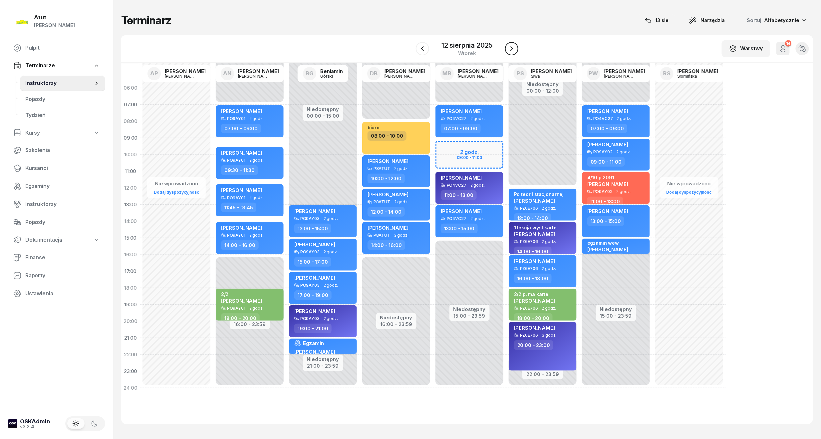
click at [512, 47] on icon "button" at bounding box center [512, 49] width 8 height 8
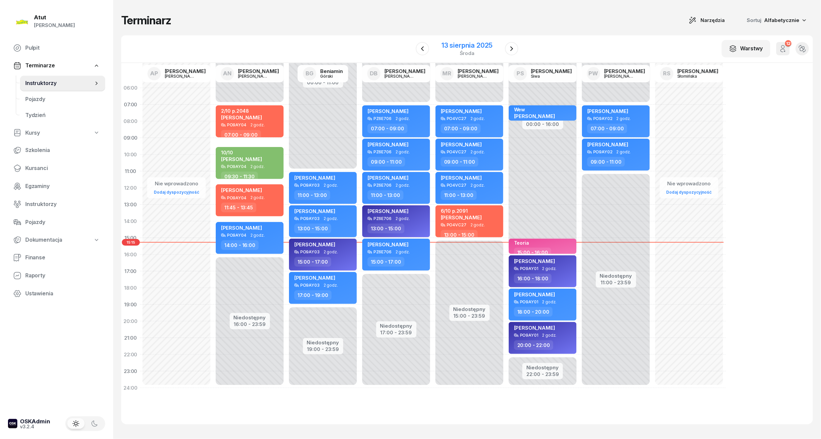
click at [490, 42] on div "13 sierpnia 2025" at bounding box center [467, 45] width 51 height 7
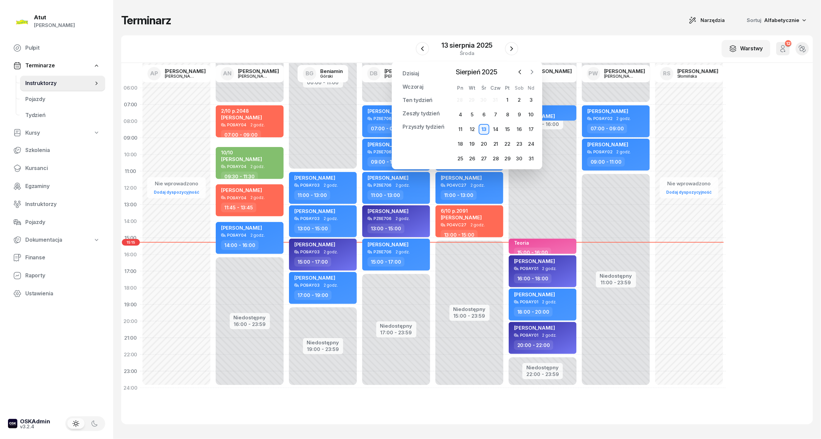
click at [534, 72] on icon "button" at bounding box center [532, 72] width 7 height 7
click at [462, 142] on div "22" at bounding box center [460, 144] width 11 height 11
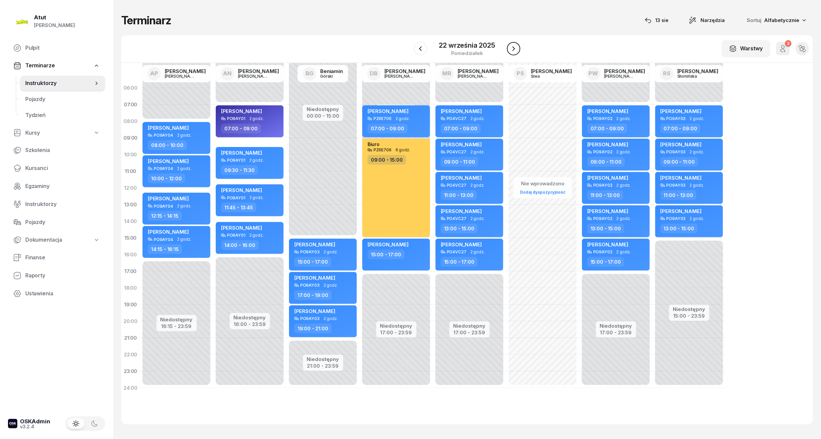
click at [516, 51] on icon "button" at bounding box center [514, 49] width 8 height 8
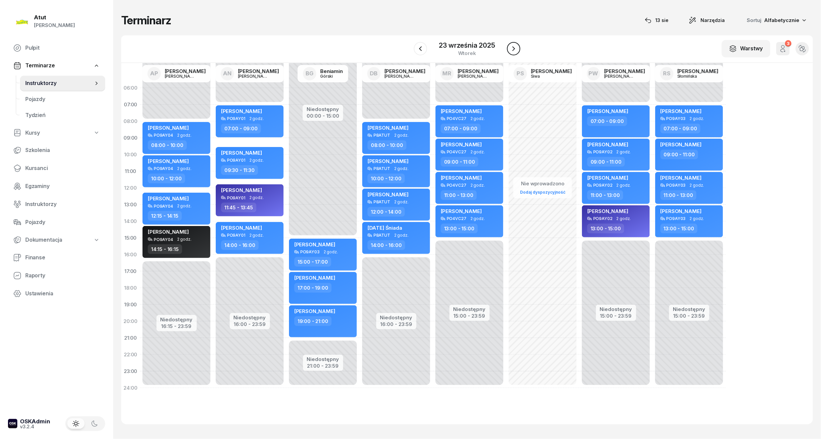
click at [516, 51] on icon "button" at bounding box center [514, 49] width 8 height 8
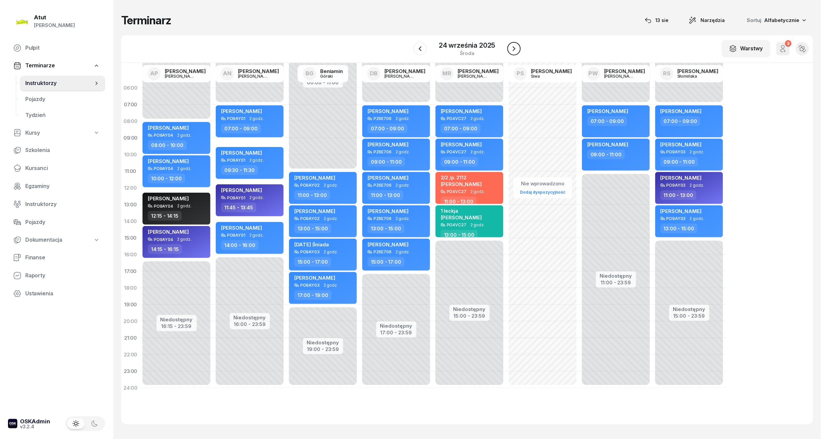
click at [516, 51] on icon "button" at bounding box center [514, 49] width 8 height 8
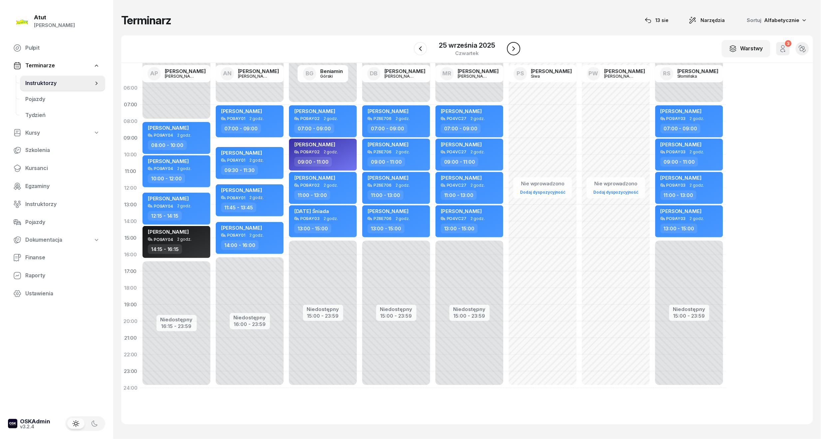
click at [516, 51] on icon "button" at bounding box center [514, 49] width 8 height 8
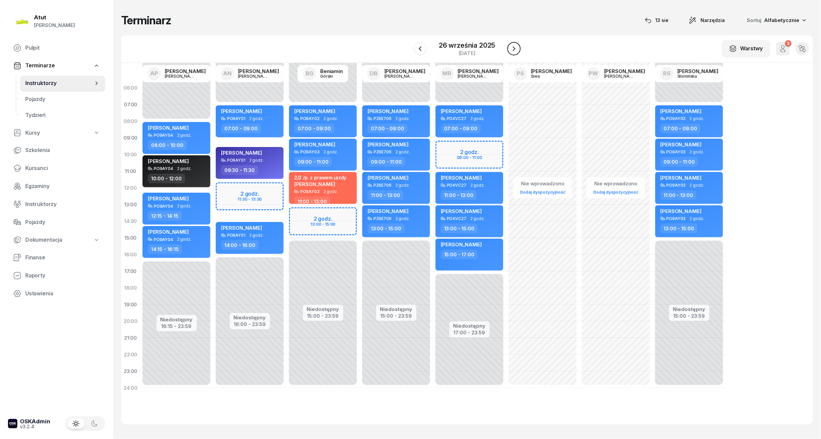
click at [516, 51] on icon "button" at bounding box center [514, 49] width 8 height 8
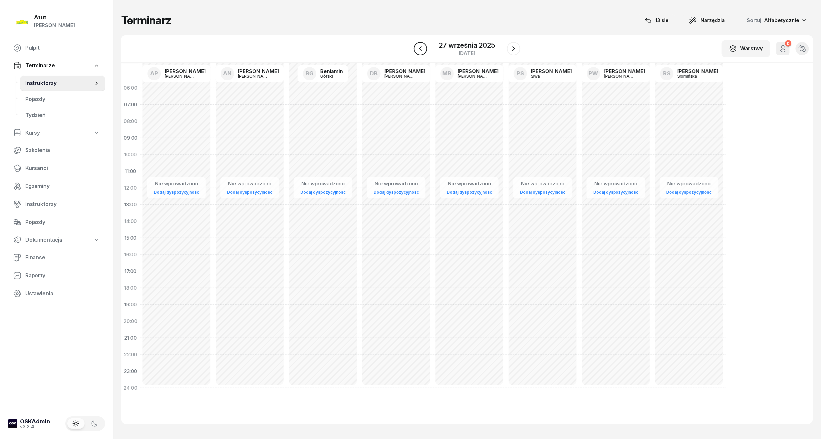
click at [423, 50] on icon "button" at bounding box center [421, 49] width 8 height 8
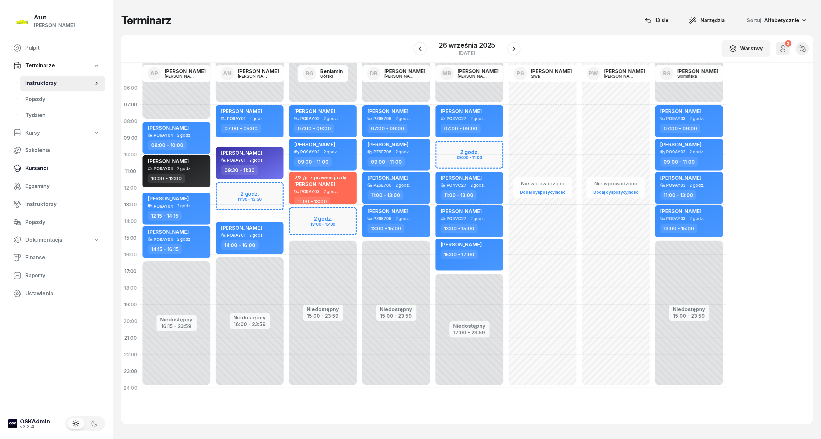
click at [45, 164] on span "Kursanci" at bounding box center [62, 168] width 75 height 9
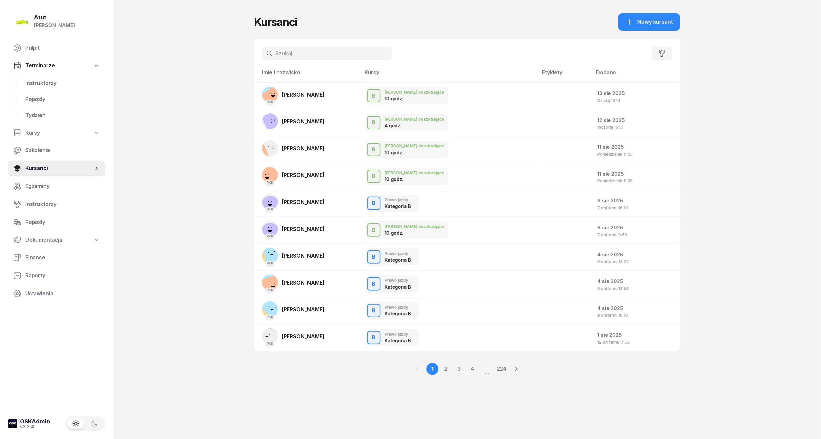
click at [658, 11] on div "Kursanci Nowy kursant Filtruj Imię i nazwisko Kursy Etykiety Dodano PKK Paulina…" at bounding box center [467, 200] width 426 height 400
click at [657, 20] on span "Nowy kursant" at bounding box center [655, 22] width 35 height 9
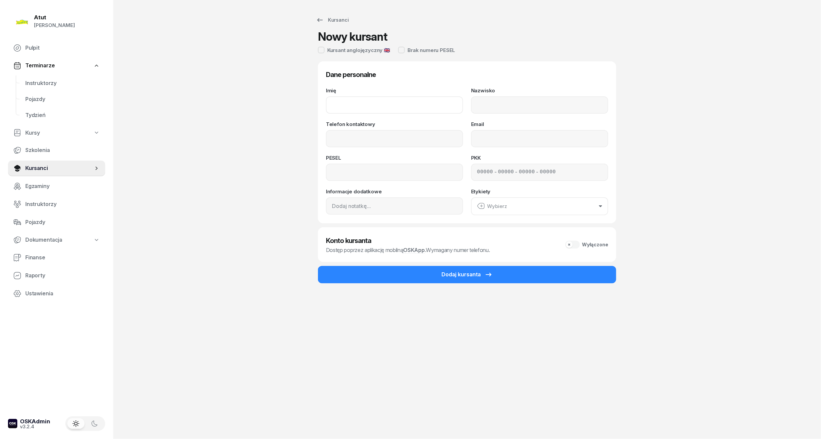
click at [409, 106] on input "Imię" at bounding box center [394, 104] width 137 height 17
type input "Krzysztof"
click at [502, 103] on input "Nazwisko" at bounding box center [539, 104] width 137 height 17
type input "Hałas"
click at [378, 137] on input "Telefon kontaktowy" at bounding box center [394, 138] width 137 height 17
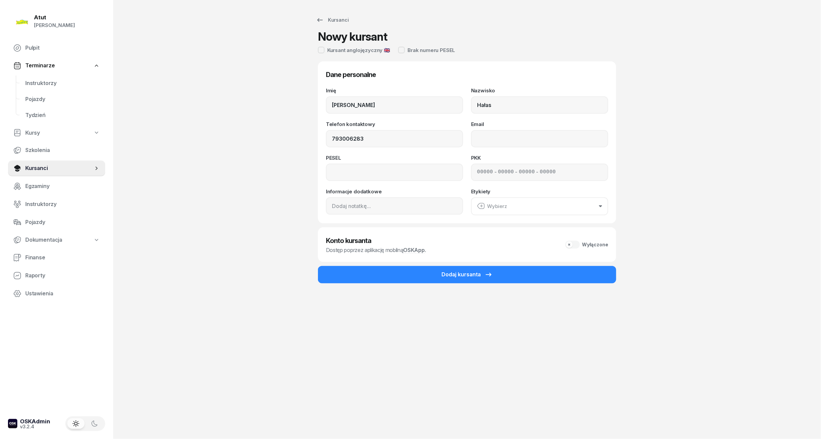
type input "793 006 283"
click at [368, 181] on div "Imię Krzysztof Nazwisko Hałas Telefon kontaktowy 793 006 283 Email PESEL PKK - …" at bounding box center [467, 151] width 282 height 127
click at [368, 175] on input at bounding box center [394, 172] width 137 height 17
type input "07292500953"
click at [540, 168] on input at bounding box center [548, 172] width 16 height 9
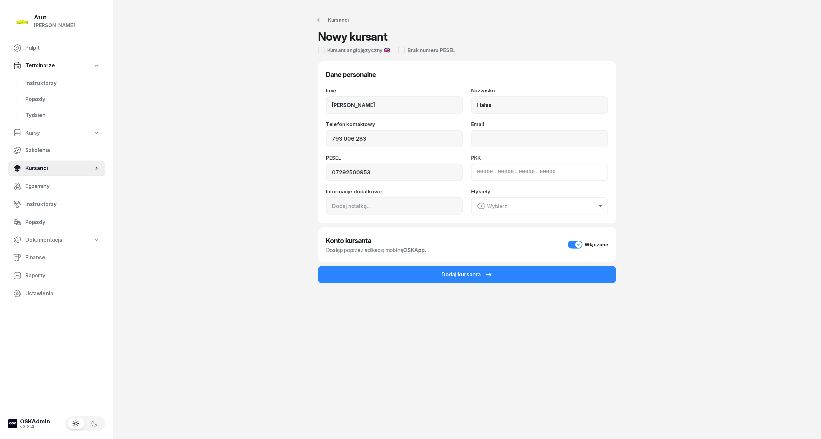
click at [476, 172] on div "- - -" at bounding box center [539, 172] width 137 height 17
click at [498, 173] on input at bounding box center [506, 172] width 16 height 9
type input "22570"
type input "76239"
type input "37853"
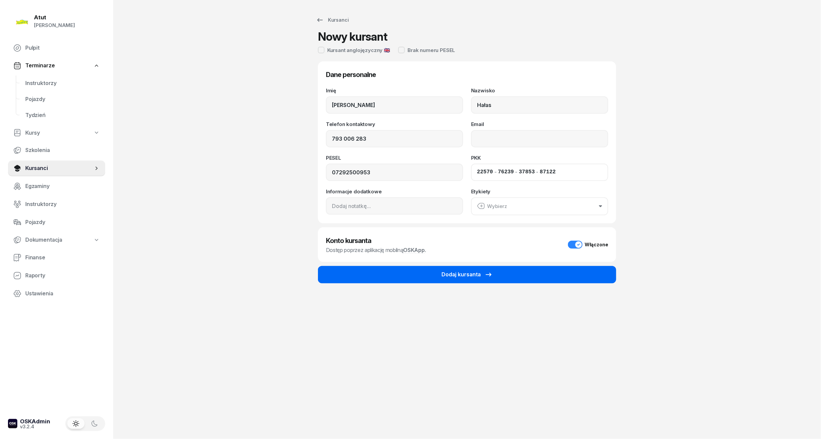
type input "87122"
click at [408, 275] on button "Dodaj kursanta" at bounding box center [467, 274] width 298 height 17
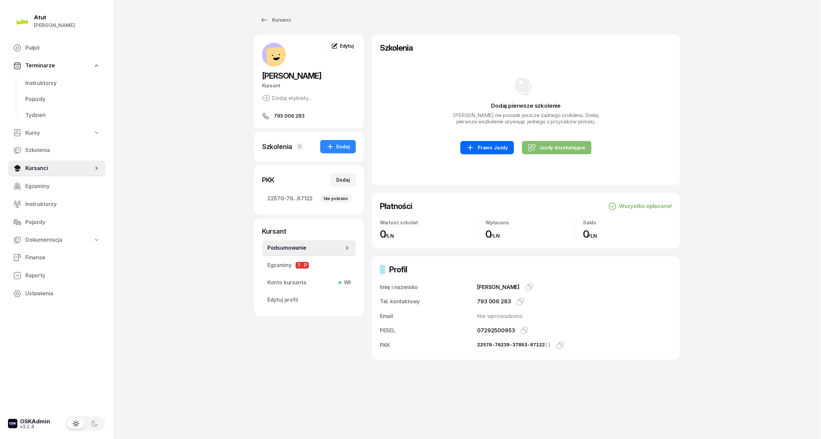
click at [503, 151] on div "Prawo Jazdy" at bounding box center [487, 148] width 41 height 8
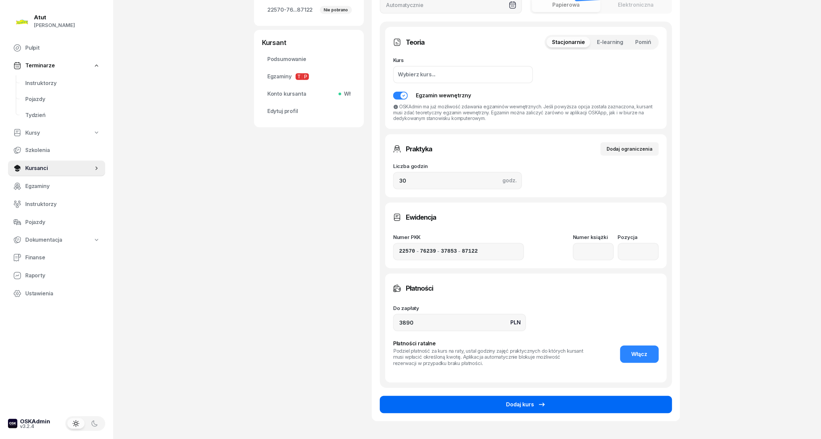
scroll to position [231, 0]
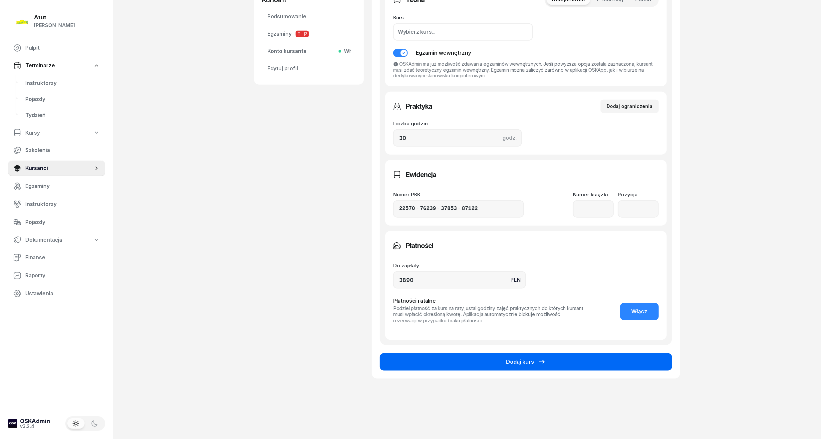
click at [602, 362] on button "Dodaj kurs" at bounding box center [526, 361] width 292 height 17
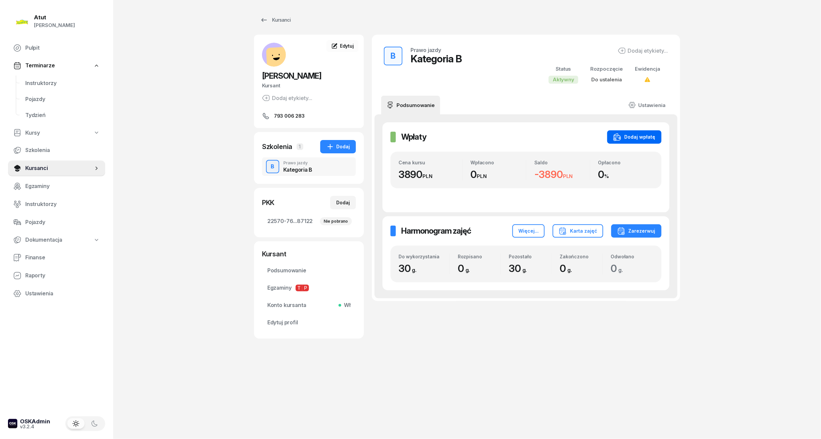
click at [641, 139] on div "Dodaj wpłatę" at bounding box center [634, 137] width 42 height 8
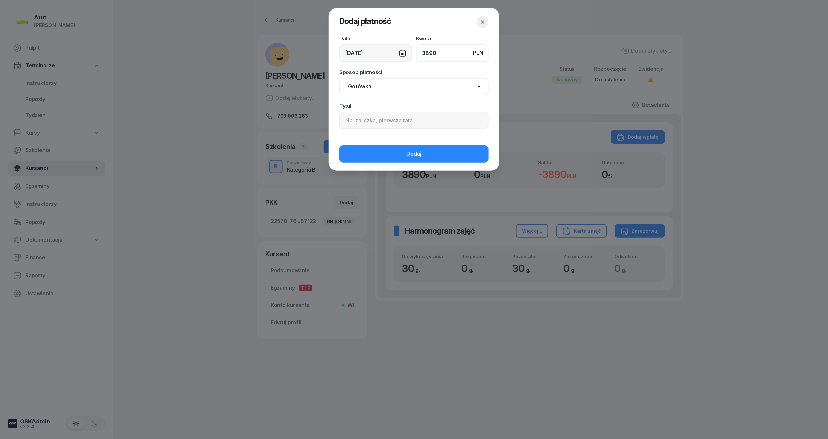
type input "3890"
click at [363, 122] on input at bounding box center [413, 120] width 149 height 17
type input "p.1995"
click at [389, 156] on button "Dodaj" at bounding box center [413, 153] width 149 height 17
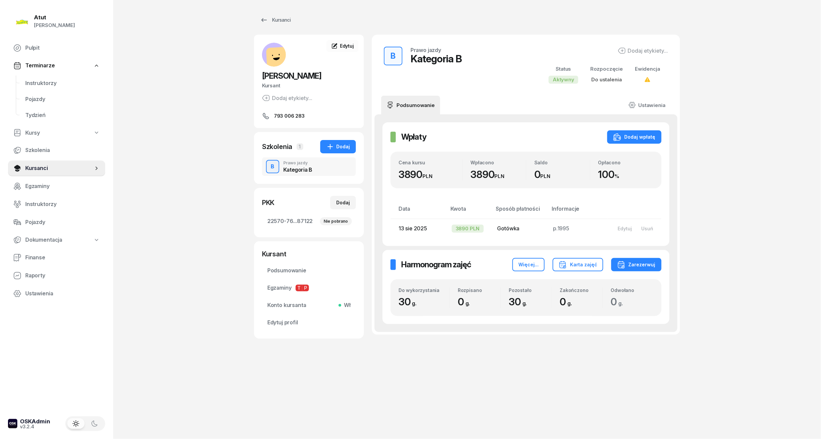
click at [756, 212] on div "Atut Paulina Lis Pulpit Terminarze Instruktorzy Pojazdy Tydzień Kursy Szkolenia…" at bounding box center [410, 219] width 821 height 439
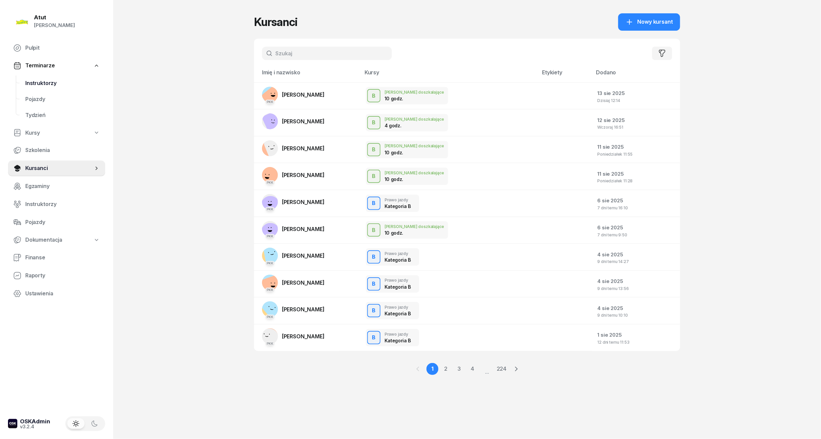
click at [54, 84] on span "Instruktorzy" at bounding box center [62, 83] width 75 height 9
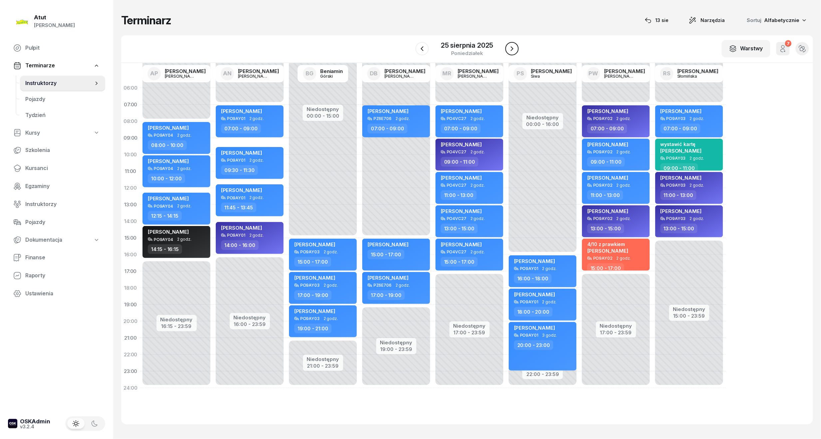
click at [510, 47] on icon "button" at bounding box center [512, 49] width 8 height 8
click at [476, 42] on div "26 sierpnia 2025" at bounding box center [467, 45] width 53 height 7
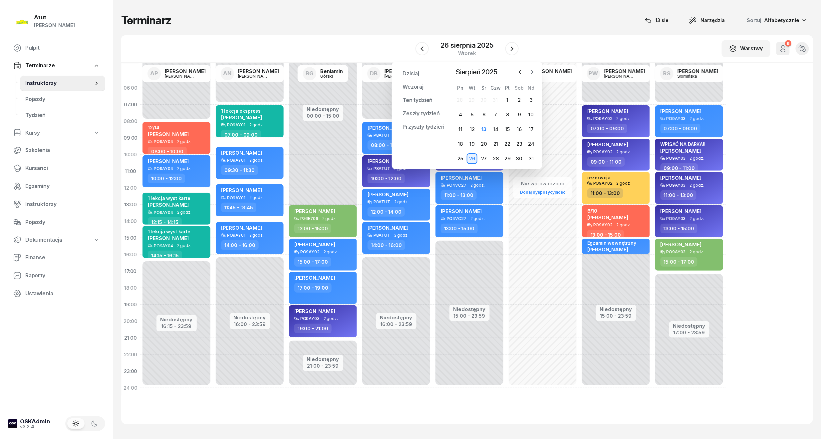
click at [532, 71] on icon "button" at bounding box center [533, 72] width 2 height 4
click at [507, 143] on div "26" at bounding box center [508, 144] width 11 height 11
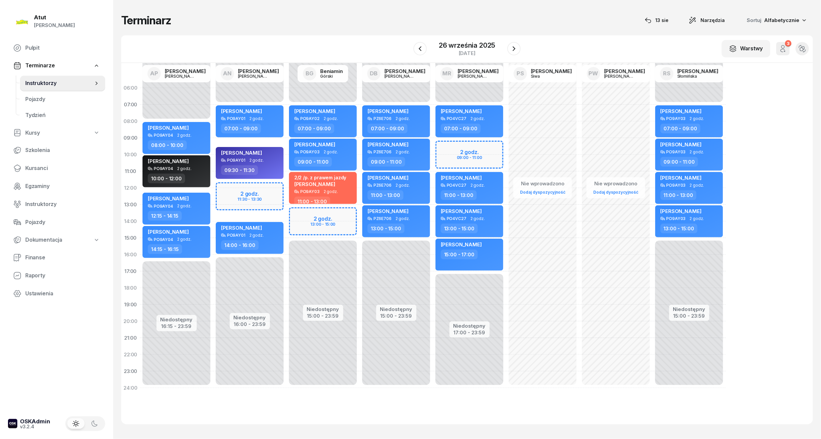
click at [286, 184] on div "Niedostępny 00:00 - 07:00 Niedostępny 16:00 - 23:59 2 godz. 11:30 - 13:30 Marci…" at bounding box center [322, 238] width 73 height 316
select select "11"
select select "30"
select select "13"
select select "30"
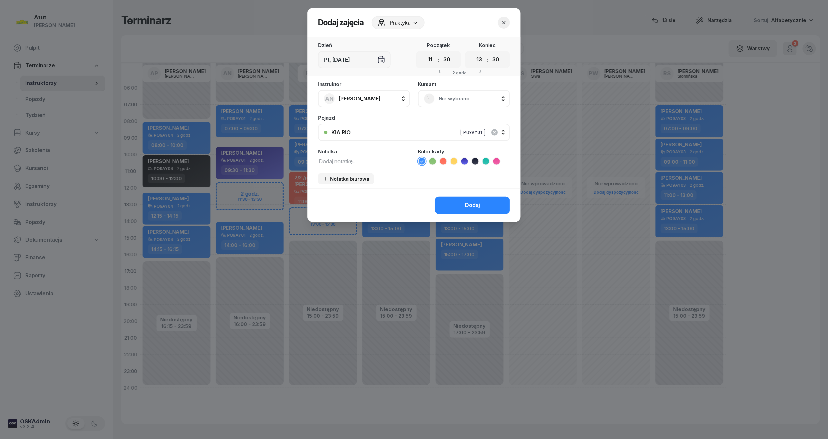
click at [463, 99] on span "Nie wybrano" at bounding box center [471, 98] width 65 height 9
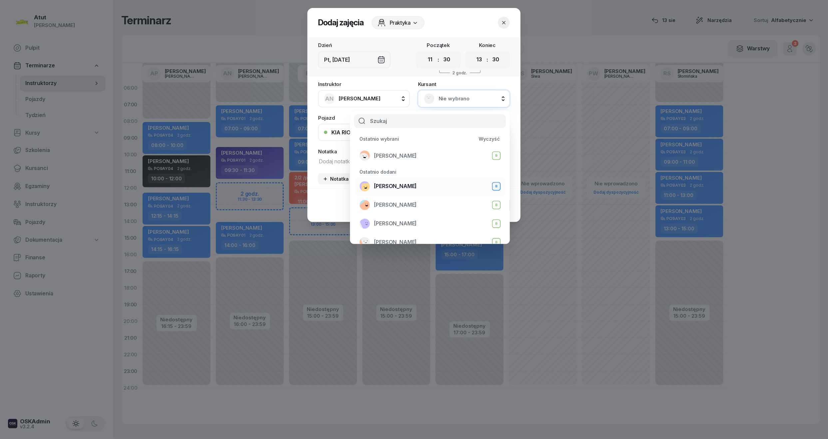
click at [416, 185] on div "Krzysztof Hałas B" at bounding box center [429, 186] width 141 height 11
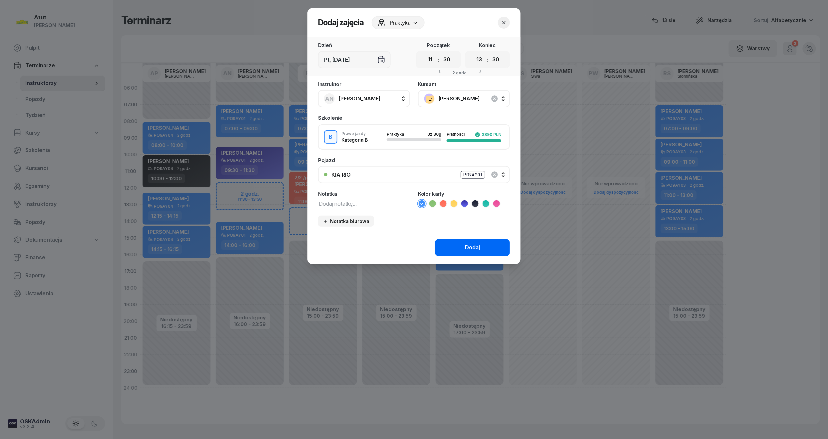
click at [465, 246] on button "Dodaj" at bounding box center [472, 247] width 75 height 17
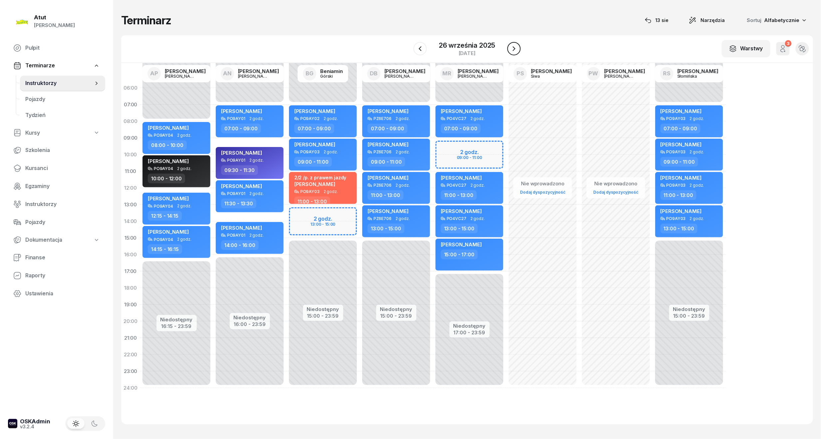
click at [512, 51] on icon "button" at bounding box center [514, 49] width 8 height 8
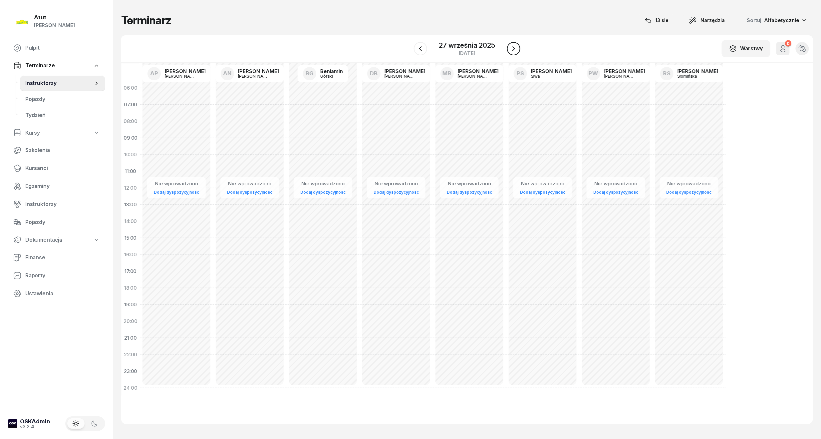
click at [512, 51] on icon "button" at bounding box center [514, 49] width 8 height 8
click at [513, 47] on icon "button" at bounding box center [512, 49] width 8 height 8
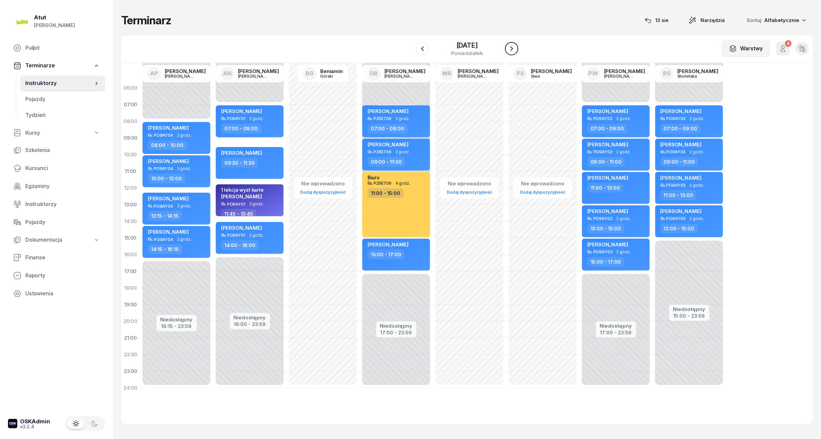
click at [513, 47] on icon "button" at bounding box center [512, 48] width 3 height 5
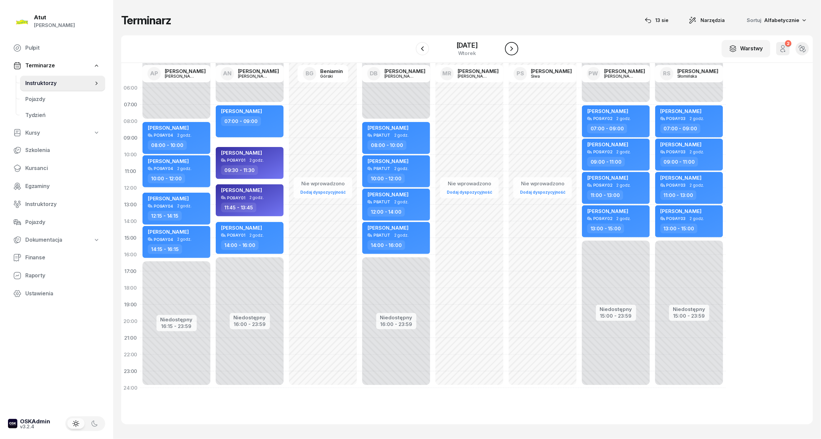
click at [513, 47] on icon "button" at bounding box center [512, 48] width 3 height 5
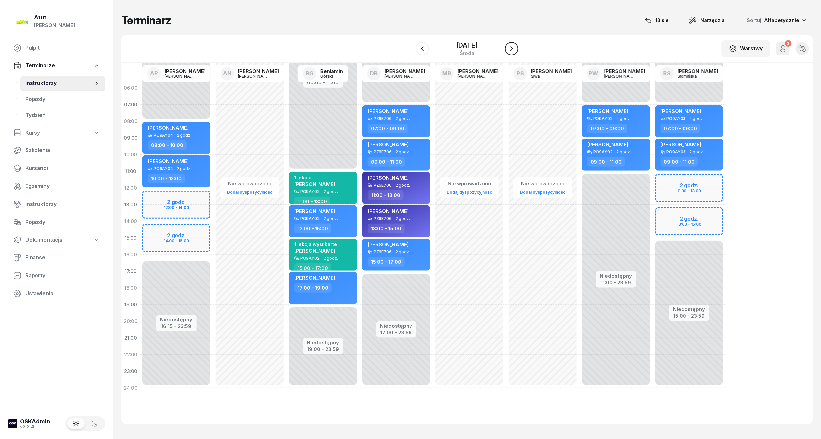
click at [513, 47] on icon "button" at bounding box center [512, 49] width 8 height 8
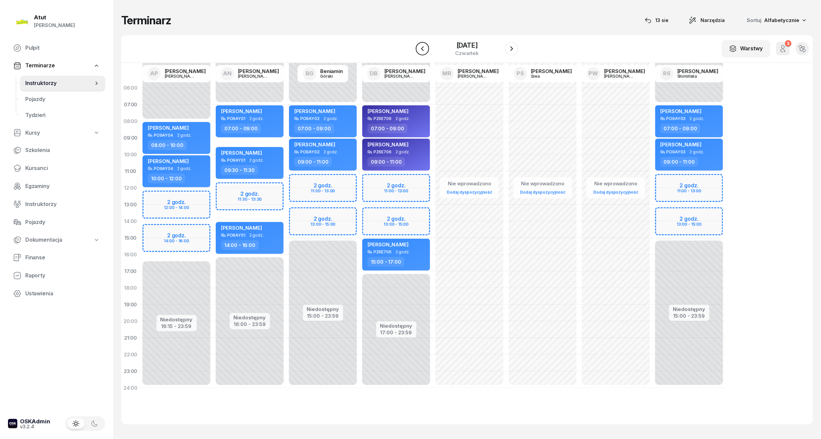
click at [421, 47] on icon "button" at bounding box center [422, 48] width 3 height 5
click at [419, 47] on icon "button" at bounding box center [423, 49] width 8 height 8
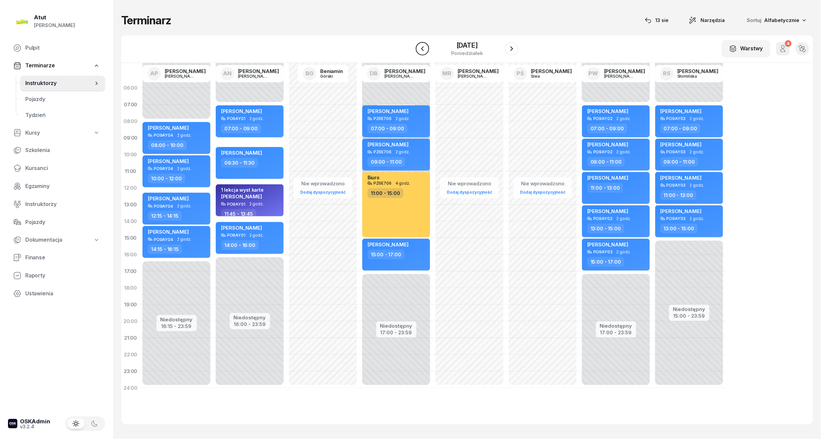
click at [419, 47] on icon "button" at bounding box center [423, 49] width 8 height 8
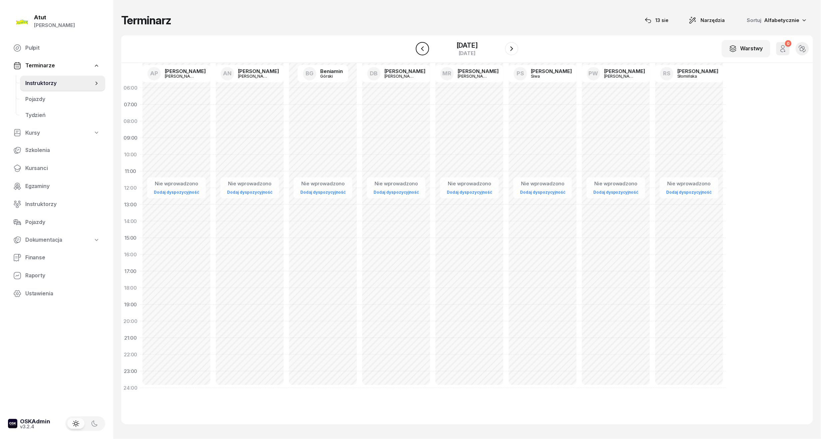
click at [419, 47] on icon "button" at bounding box center [423, 49] width 8 height 8
click at [418, 47] on icon "button" at bounding box center [421, 49] width 8 height 8
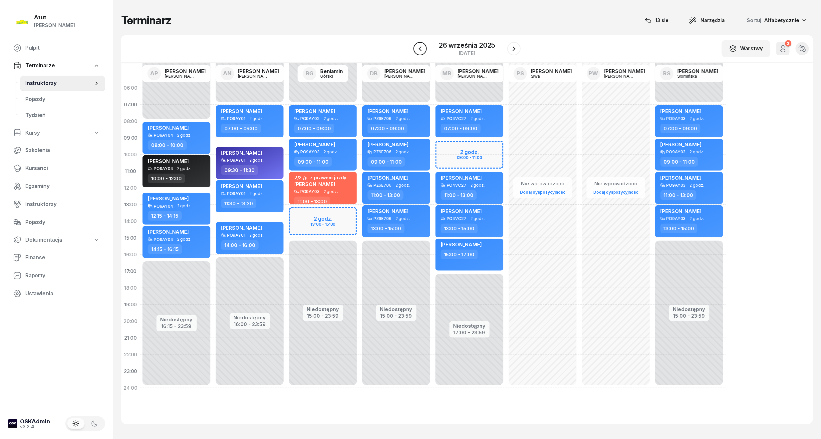
click at [418, 47] on icon "button" at bounding box center [420, 49] width 8 height 8
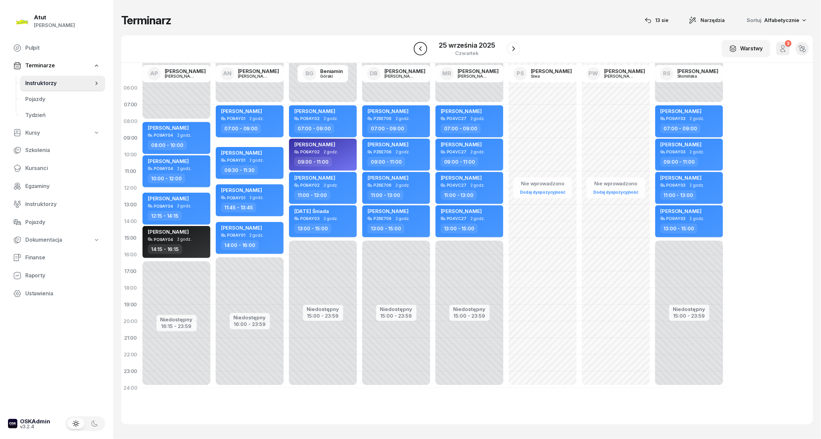
click at [418, 47] on icon "button" at bounding box center [421, 49] width 8 height 8
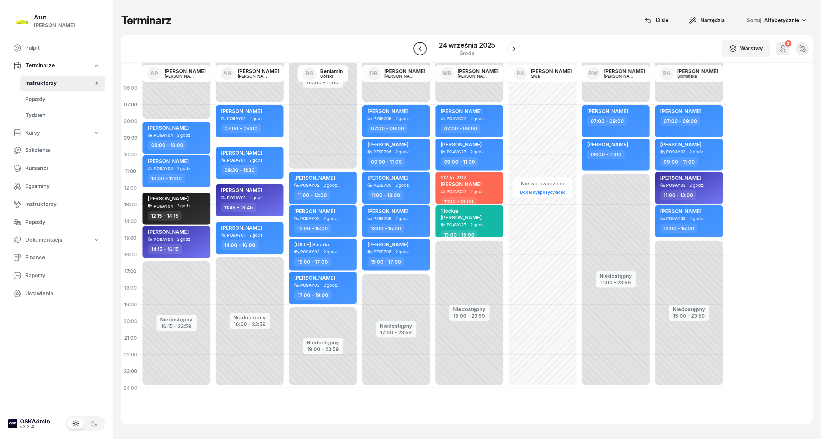
click at [418, 47] on icon "button" at bounding box center [420, 49] width 8 height 8
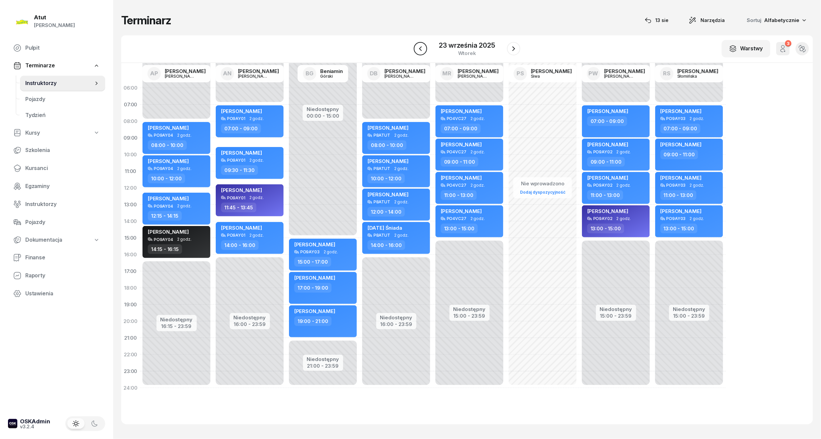
click at [418, 47] on icon "button" at bounding box center [421, 49] width 8 height 8
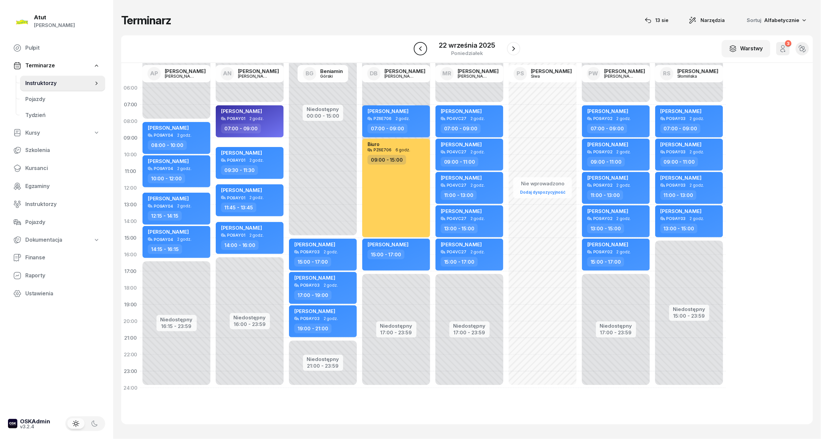
click at [418, 47] on icon "button" at bounding box center [421, 49] width 8 height 8
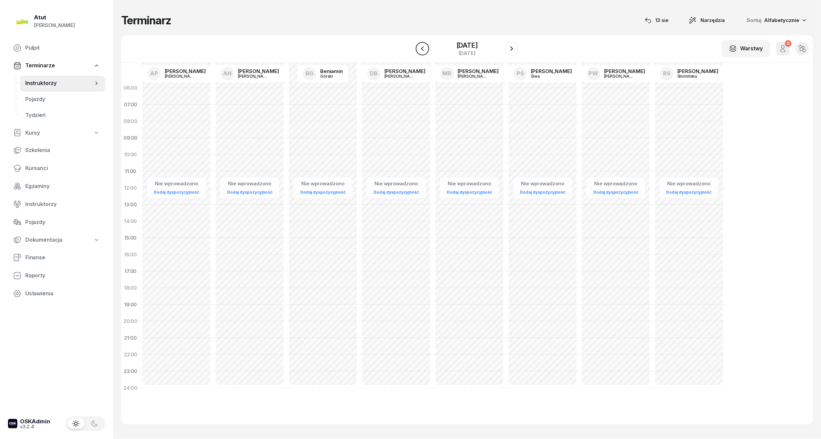
click at [419, 47] on icon "button" at bounding box center [423, 49] width 8 height 8
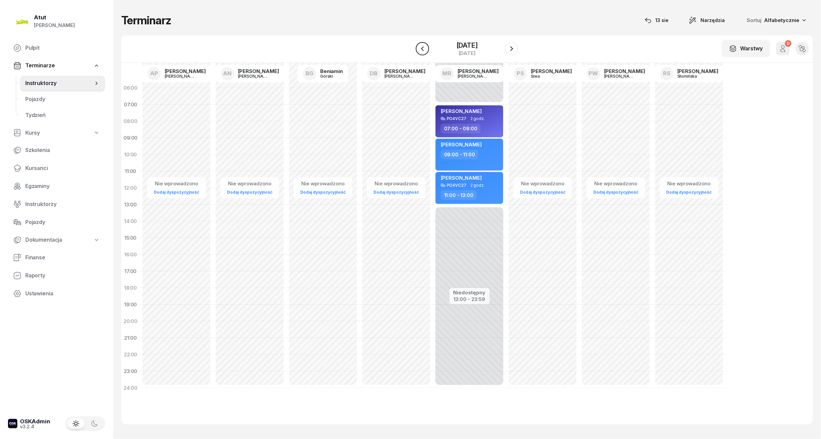
click at [419, 47] on icon "button" at bounding box center [423, 49] width 8 height 8
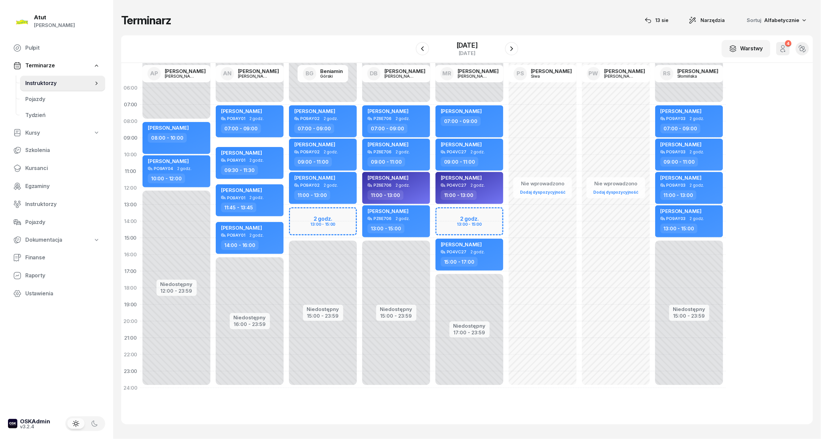
click at [360, 212] on div "Niedostępny 00:00 - 07:00 Niedostępny 15:00 - 23:59 2 godz. 13:00 - 15:00 Mateu…" at bounding box center [396, 238] width 73 height 316
select select "13"
select select "15"
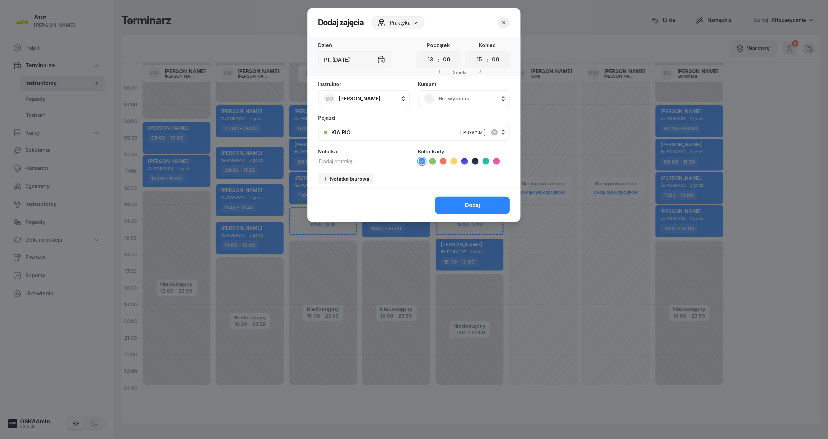
click at [482, 100] on span "Nie wybrano" at bounding box center [471, 98] width 65 height 9
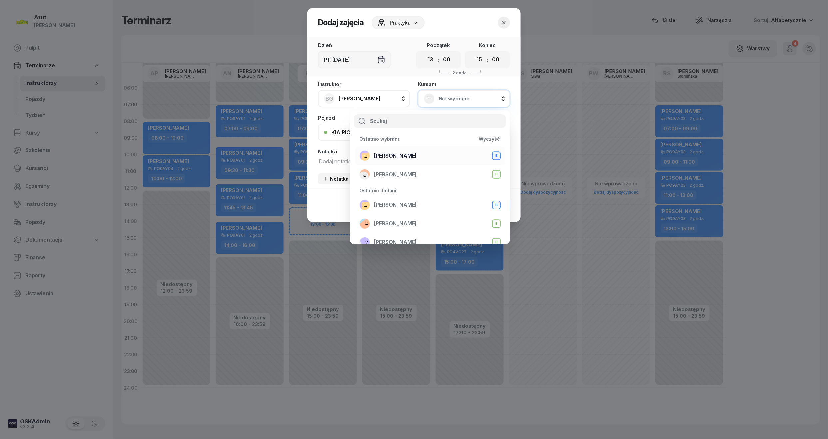
click at [402, 152] on span "[PERSON_NAME]" at bounding box center [395, 156] width 43 height 9
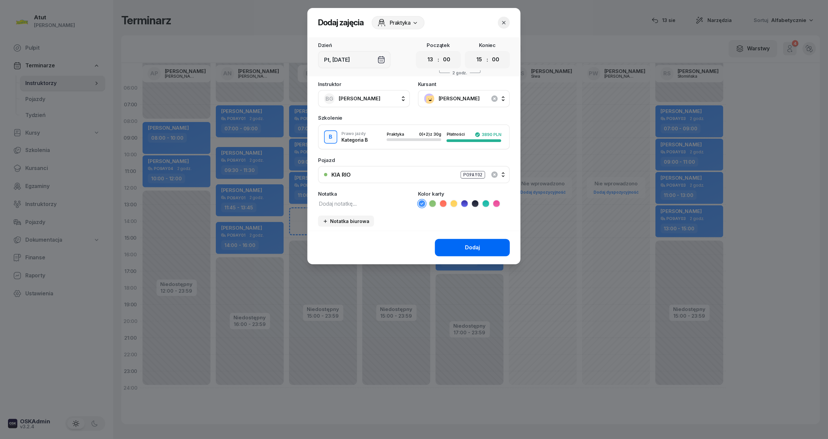
click at [454, 248] on button "Dodaj" at bounding box center [472, 247] width 75 height 17
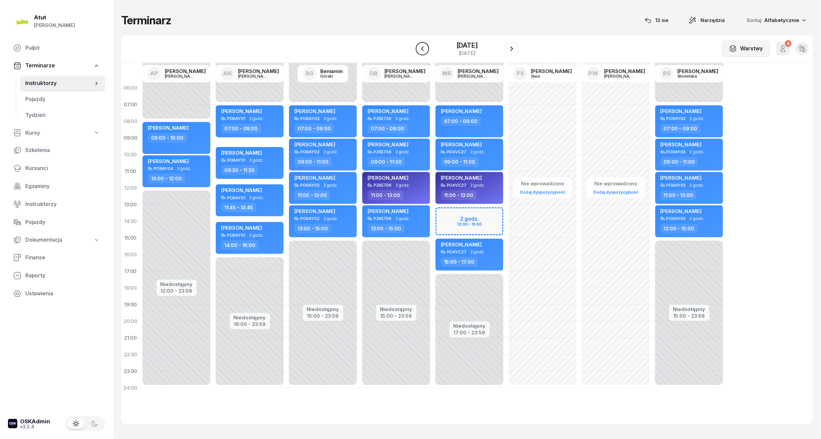
click at [425, 49] on icon "button" at bounding box center [423, 49] width 8 height 8
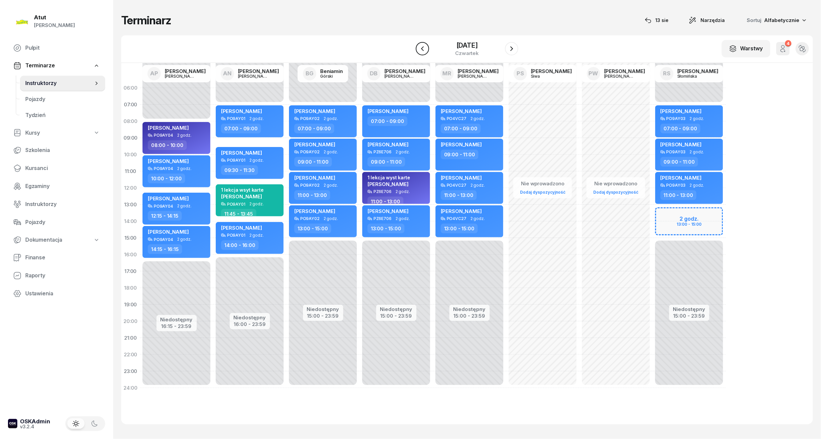
click at [425, 49] on icon "button" at bounding box center [423, 49] width 8 height 8
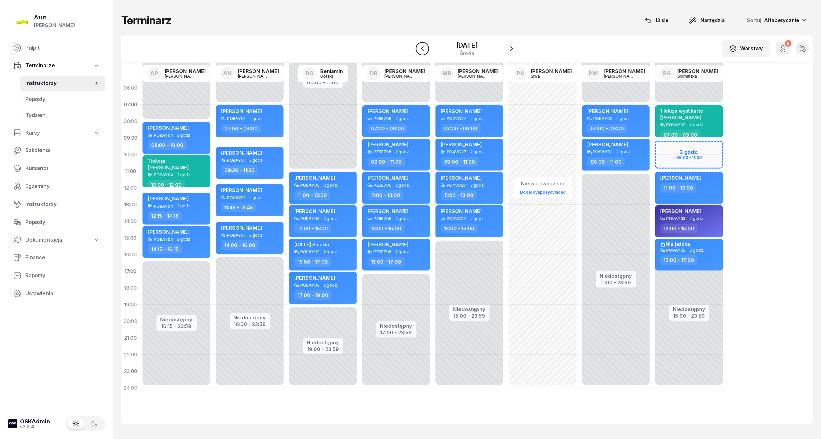
click at [425, 49] on icon "button" at bounding box center [423, 49] width 8 height 8
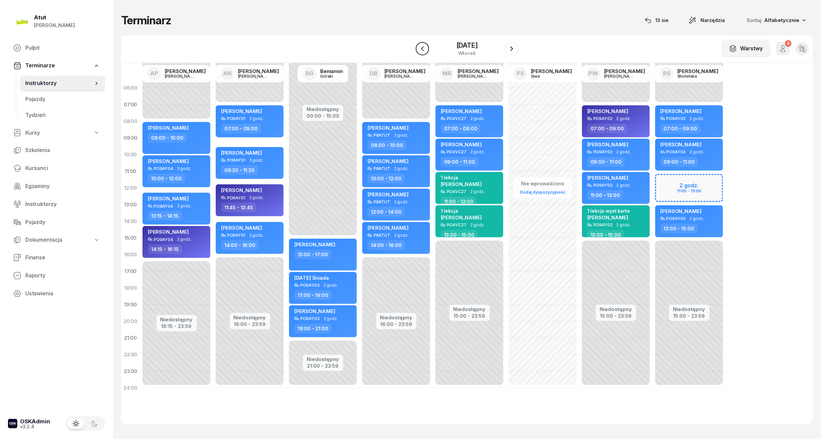
click at [425, 49] on icon "button" at bounding box center [423, 49] width 8 height 8
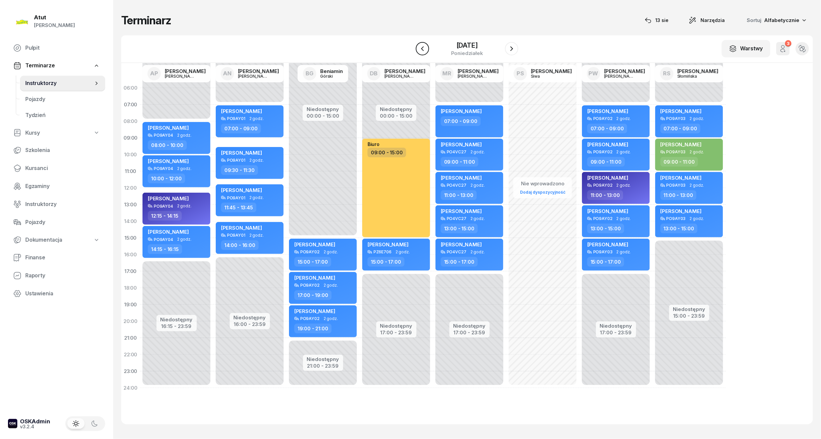
click at [425, 49] on icon "button" at bounding box center [423, 49] width 8 height 8
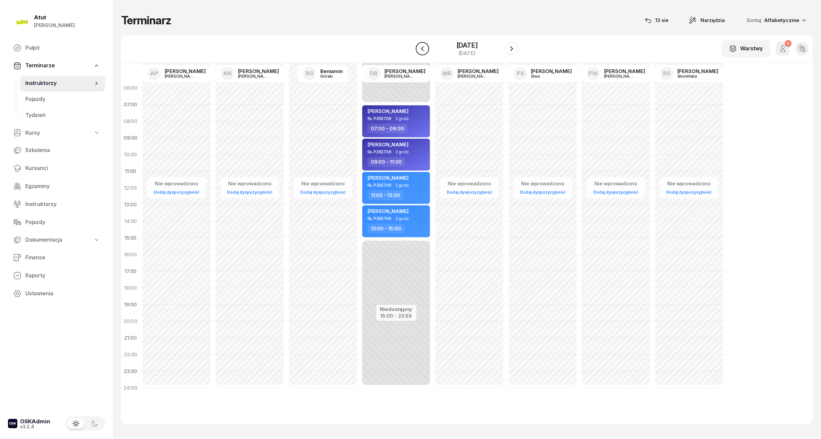
click at [425, 49] on icon "button" at bounding box center [423, 49] width 8 height 8
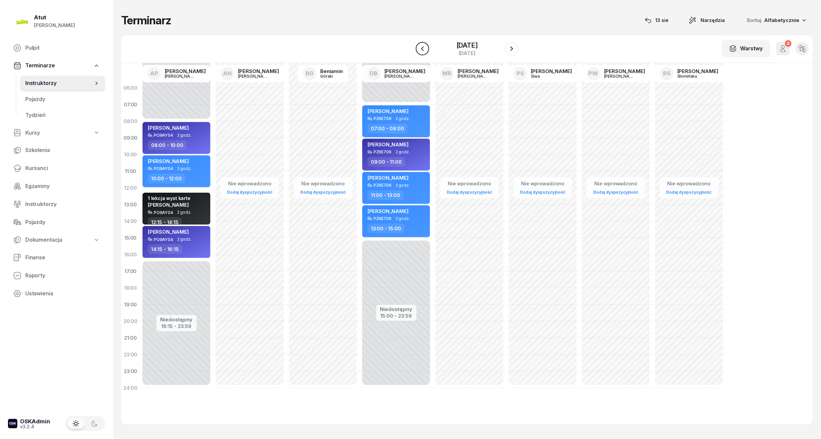
click at [425, 49] on icon "button" at bounding box center [423, 49] width 8 height 8
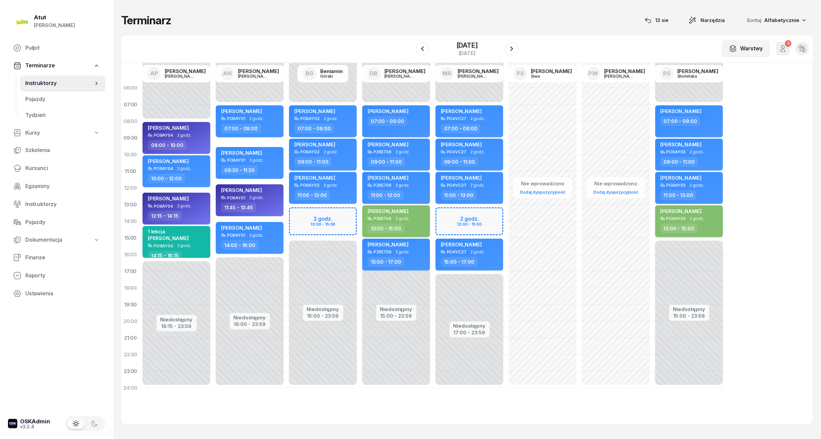
click at [360, 210] on div "Niedostępny 00:00 - 07:00 Niedostępny 15:00 - 23:59 2 godz. 13:00 - 15:00 Micha…" at bounding box center [396, 238] width 73 height 316
select select "13"
select select "15"
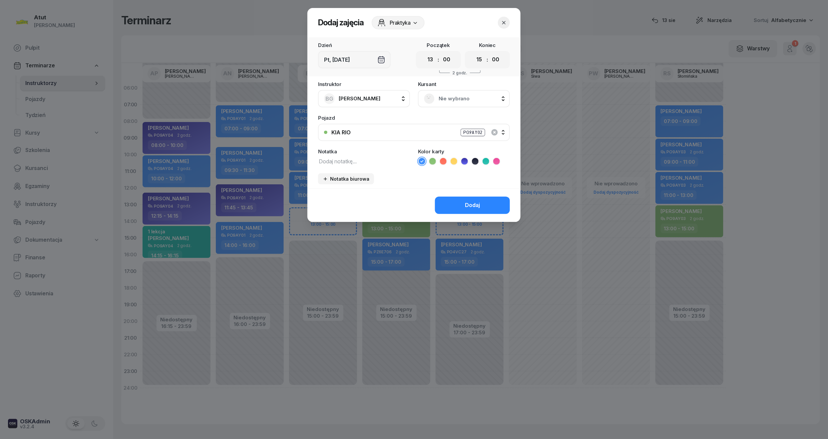
click at [476, 95] on span "Nie wybrano" at bounding box center [471, 98] width 65 height 9
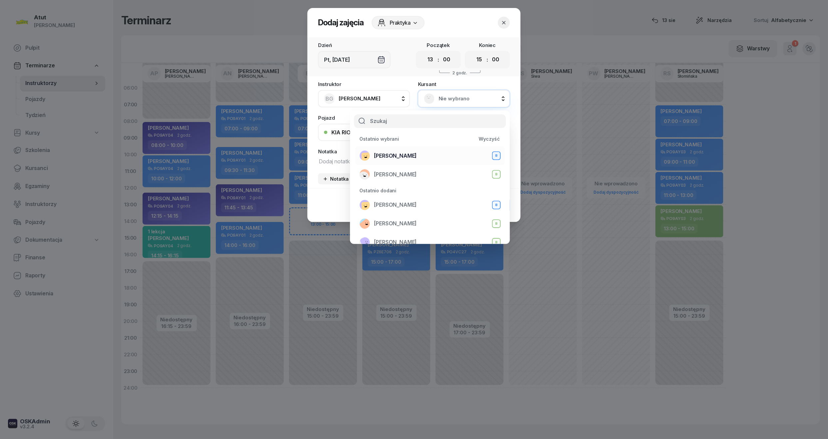
click at [405, 156] on span "[PERSON_NAME]" at bounding box center [395, 156] width 43 height 9
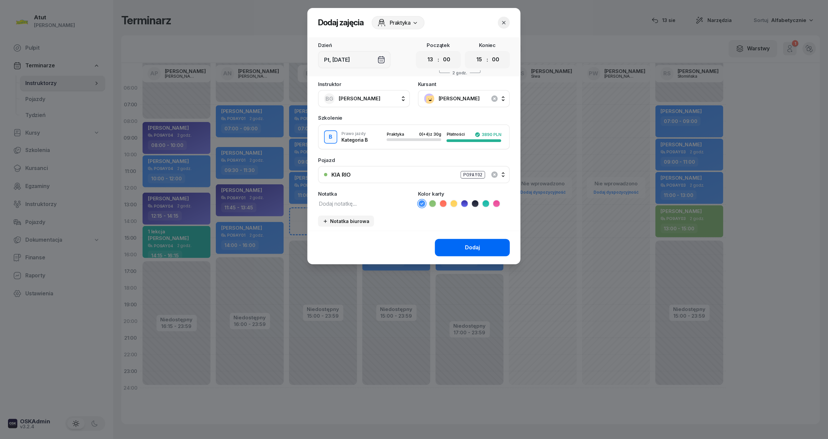
click at [479, 248] on div "Dodaj" at bounding box center [472, 247] width 15 height 9
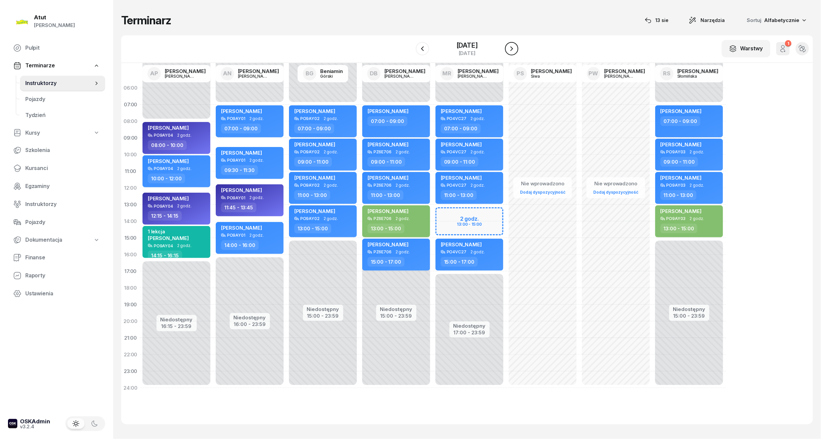
click at [516, 49] on icon "button" at bounding box center [512, 49] width 8 height 8
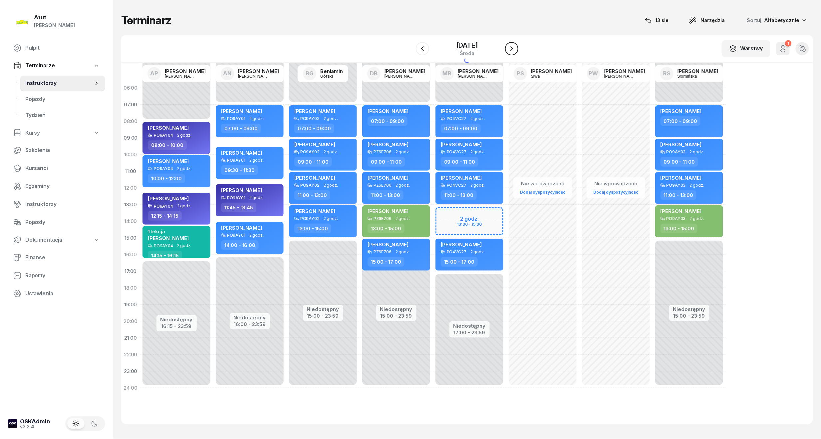
click at [516, 49] on icon "button" at bounding box center [512, 49] width 8 height 8
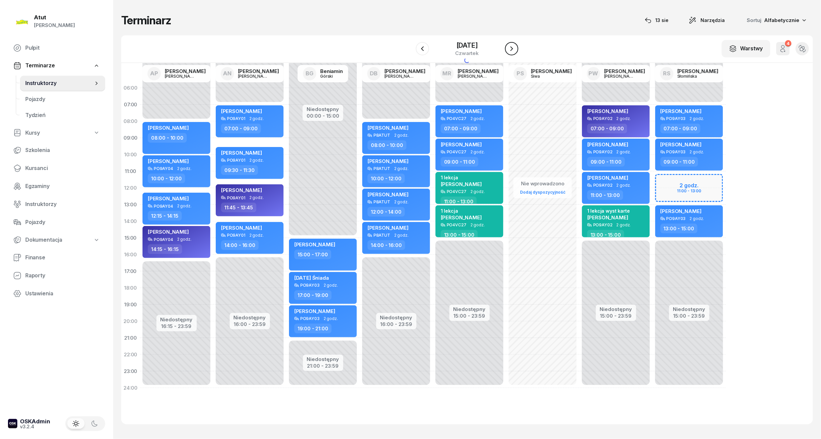
click at [516, 49] on icon "button" at bounding box center [512, 49] width 8 height 8
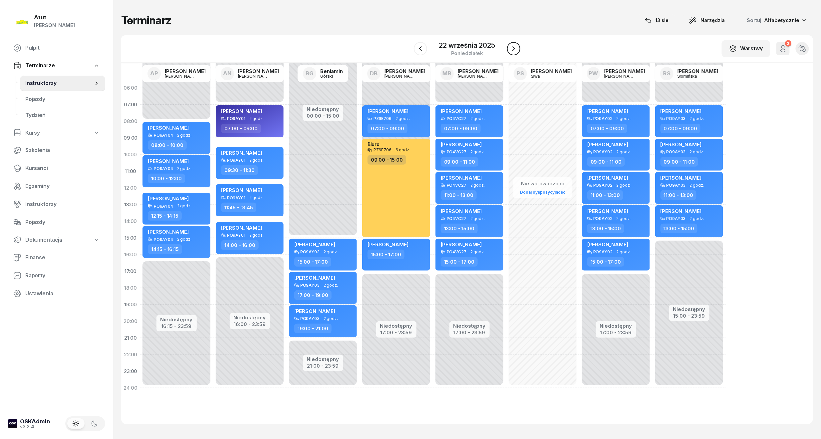
click at [516, 49] on icon "button" at bounding box center [514, 49] width 8 height 8
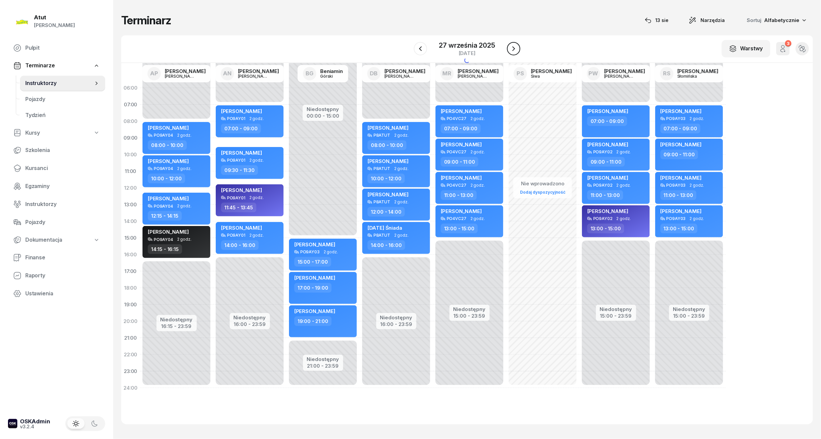
click at [516, 49] on icon "button" at bounding box center [514, 49] width 8 height 8
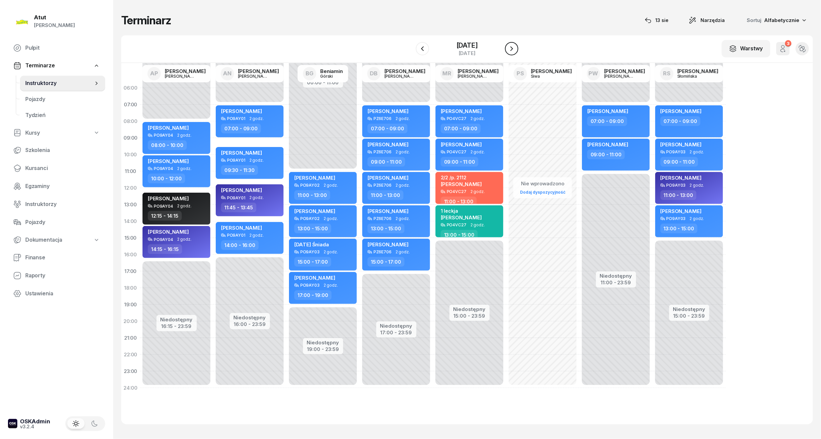
click at [516, 49] on icon "button" at bounding box center [512, 49] width 8 height 8
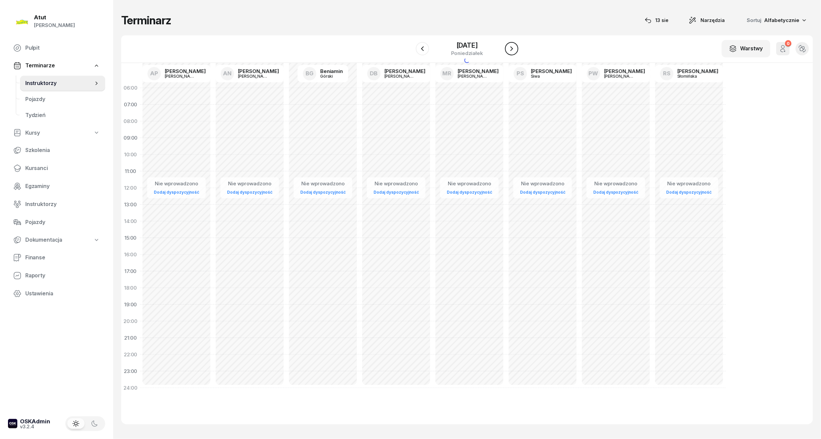
click at [516, 49] on icon "button" at bounding box center [512, 49] width 8 height 8
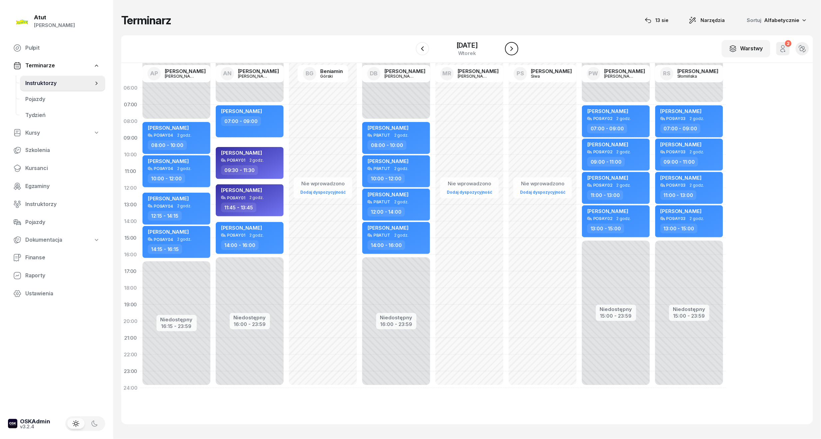
click at [516, 49] on icon "button" at bounding box center [512, 49] width 8 height 8
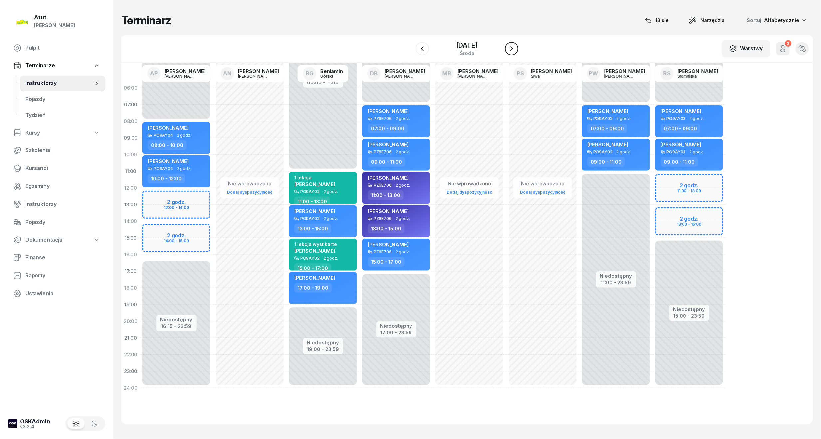
click at [516, 49] on icon "button" at bounding box center [512, 49] width 8 height 8
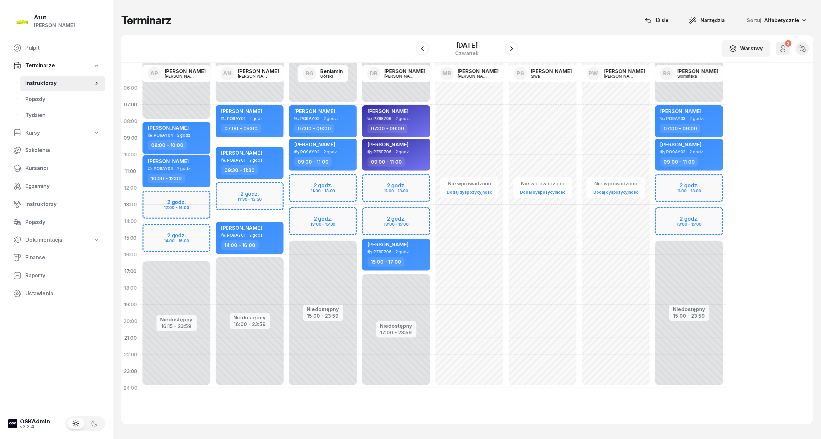
click at [360, 212] on div "Niedostępny 00:00 - 07:00 Niedostępny 15:00 - 23:59 2 godz. 11:00 - 13:00 2 god…" at bounding box center [396, 238] width 73 height 316
select select "13"
select select "15"
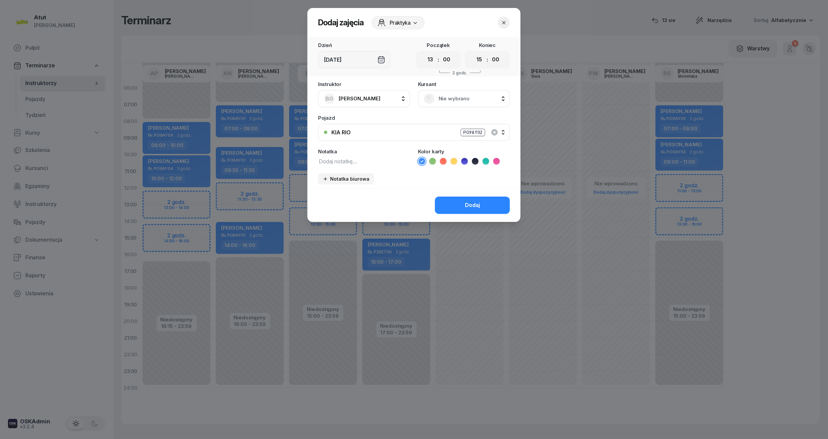
click at [452, 100] on span "Nie wybrano" at bounding box center [471, 98] width 65 height 9
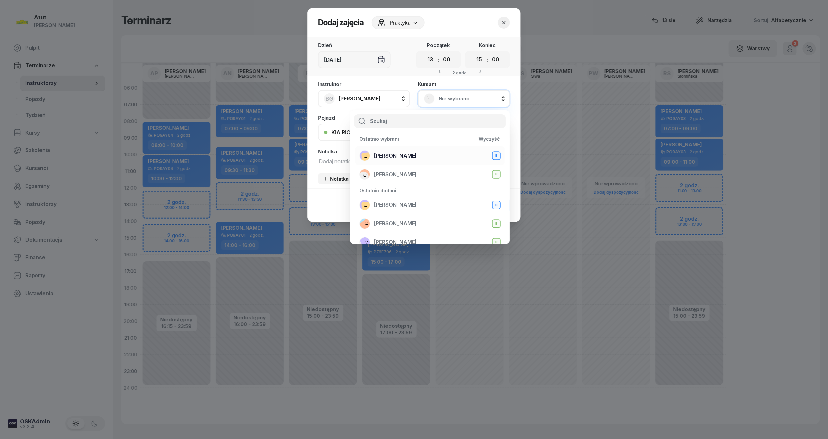
click at [392, 152] on span "[PERSON_NAME]" at bounding box center [395, 156] width 43 height 9
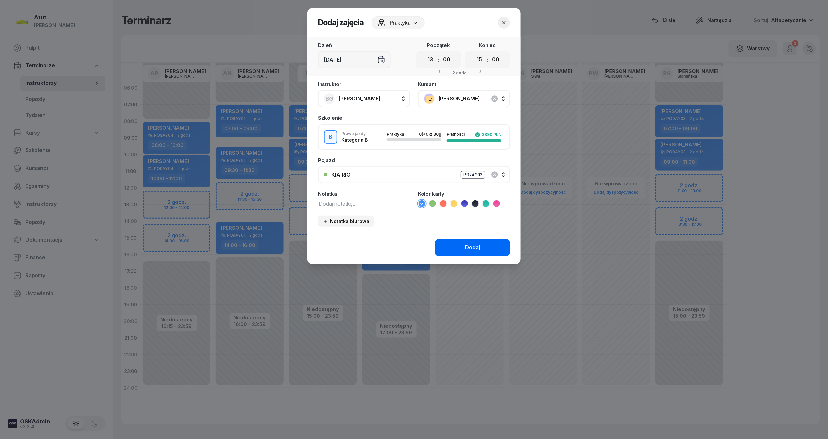
click at [475, 243] on div "Dodaj" at bounding box center [472, 247] width 15 height 9
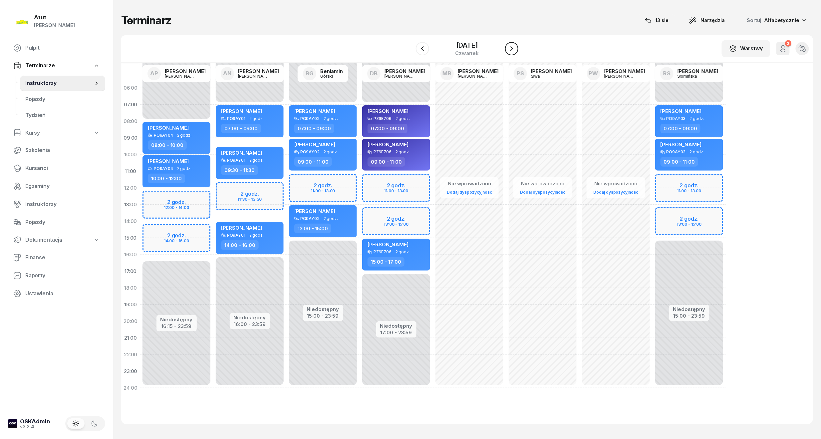
click at [516, 47] on icon "button" at bounding box center [512, 49] width 8 height 8
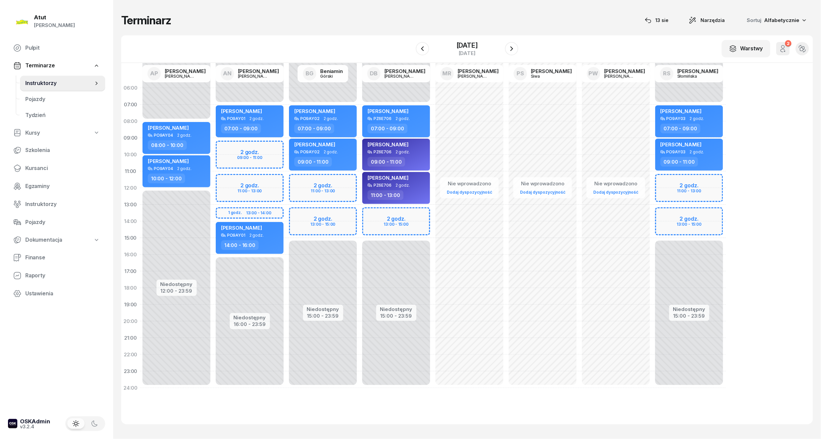
click at [360, 215] on div "Niedostępny 00:00 - 07:00 Niedostępny 15:00 - 23:59 2 godz. 11:00 - 13:00 2 god…" at bounding box center [396, 238] width 73 height 316
select select "13"
select select "15"
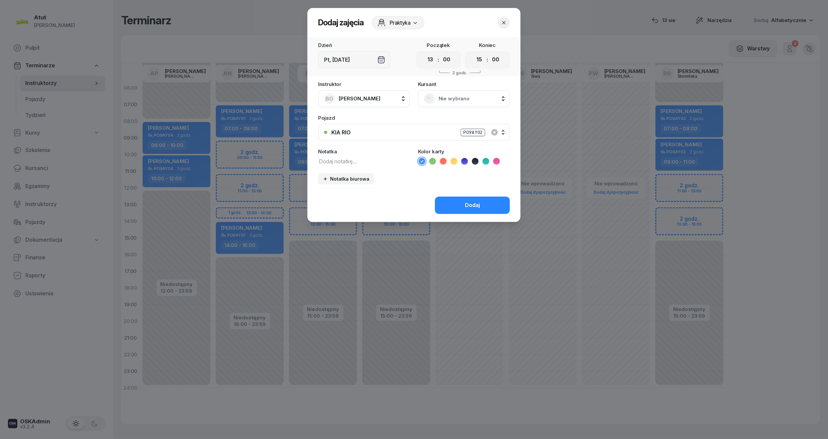
click at [457, 99] on span "Nie wybrano" at bounding box center [471, 98] width 65 height 9
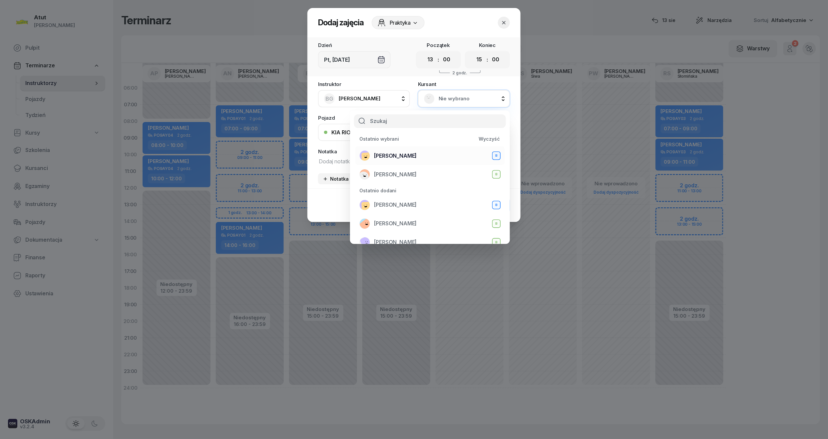
click at [414, 158] on div "Krzysztof Hałas B" at bounding box center [429, 155] width 141 height 11
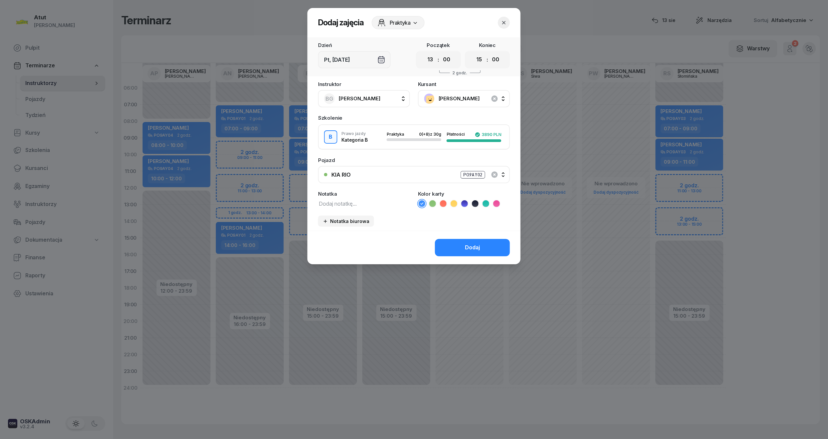
click at [475, 244] on div "Dodaj" at bounding box center [472, 247] width 15 height 9
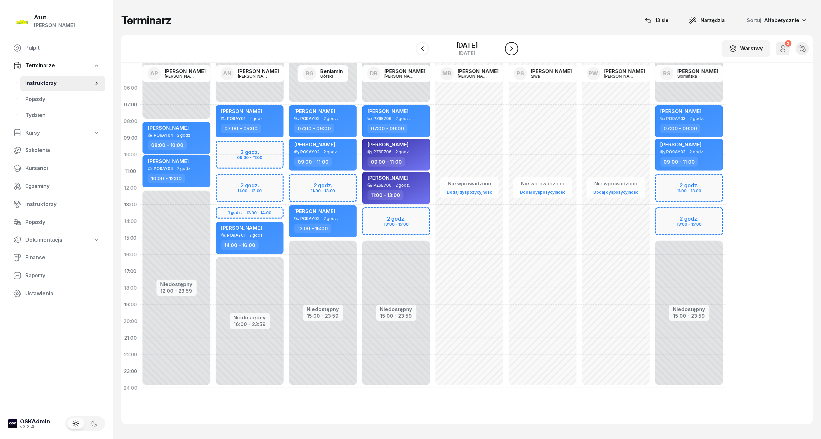
click at [517, 53] on button "button" at bounding box center [511, 48] width 13 height 13
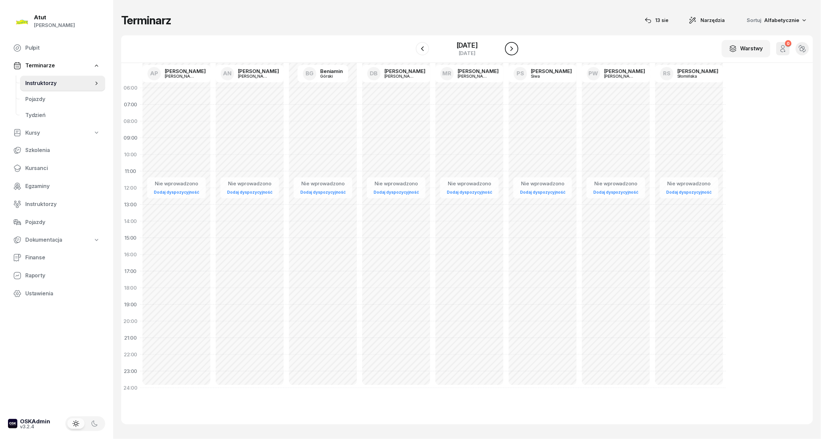
click at [517, 53] on button "button" at bounding box center [511, 48] width 13 height 13
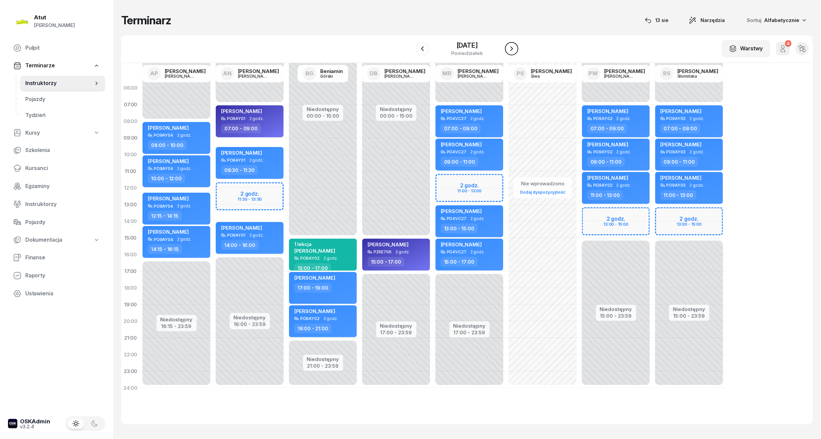
click at [517, 53] on button "button" at bounding box center [511, 48] width 13 height 13
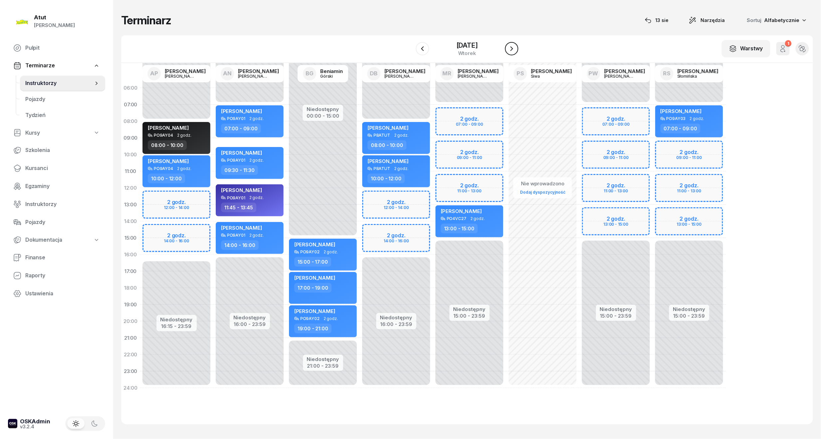
click at [517, 53] on button "button" at bounding box center [511, 48] width 13 height 13
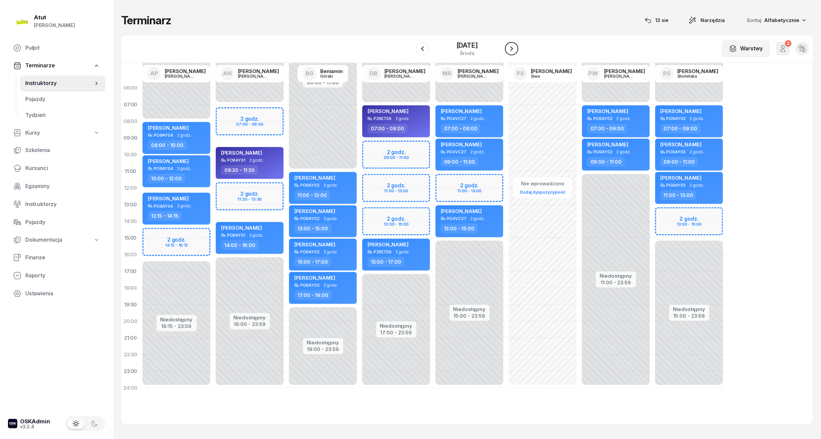
click at [517, 53] on button "button" at bounding box center [511, 48] width 13 height 13
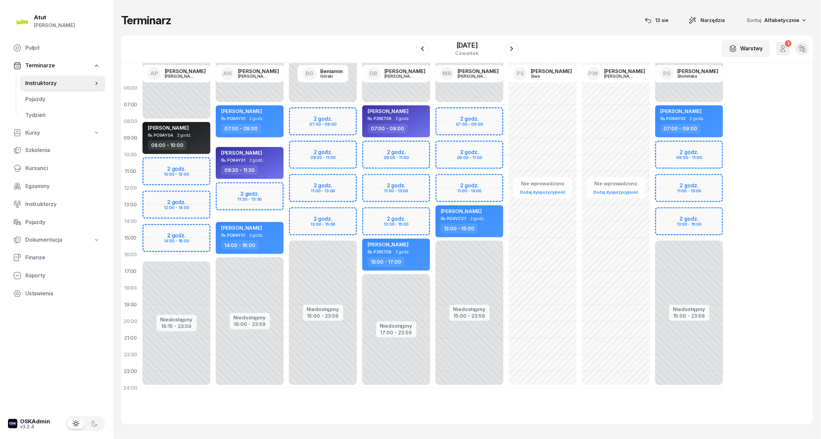
click at [360, 213] on div "Niedostępny 00:00 - 07:00 Niedostępny 15:00 - 23:59 2 godz. 07:00 - 09:00 2 god…" at bounding box center [396, 238] width 73 height 316
select select "13"
select select "15"
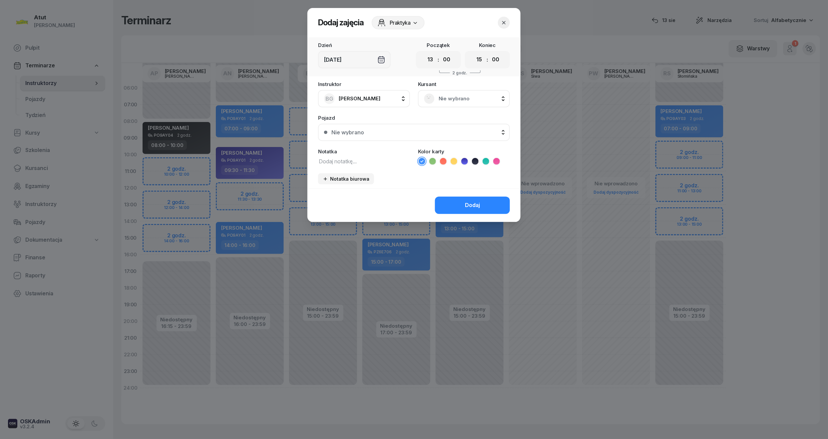
click at [446, 95] on span "Nie wybrano" at bounding box center [471, 98] width 65 height 9
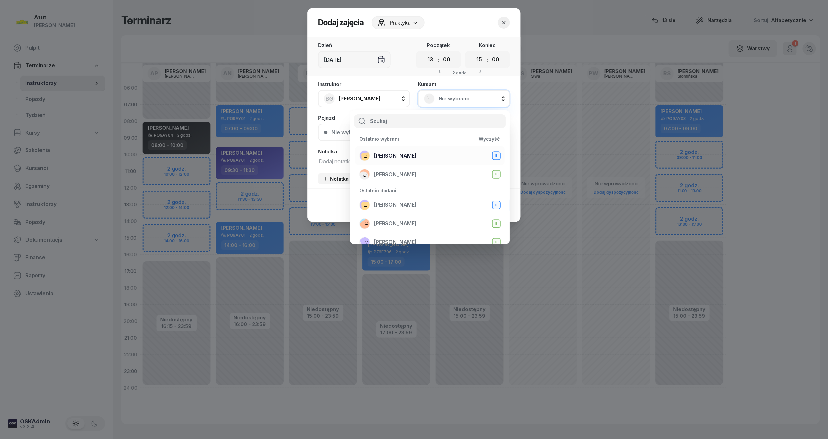
click at [399, 155] on span "[PERSON_NAME]" at bounding box center [395, 156] width 43 height 9
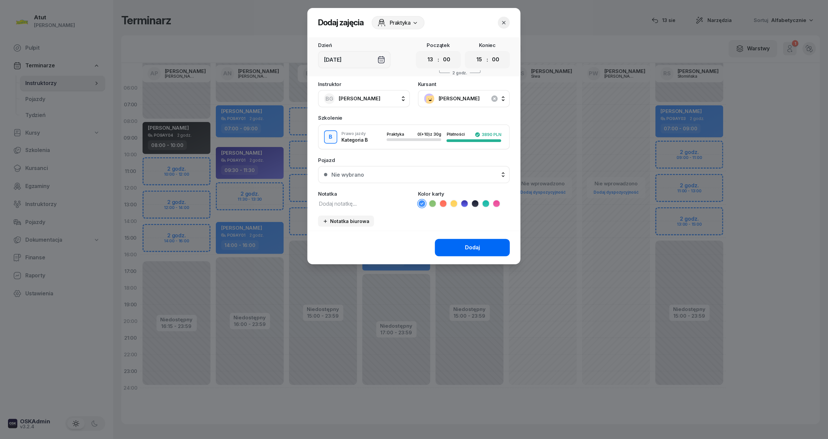
click at [486, 251] on button "Dodaj" at bounding box center [472, 247] width 75 height 17
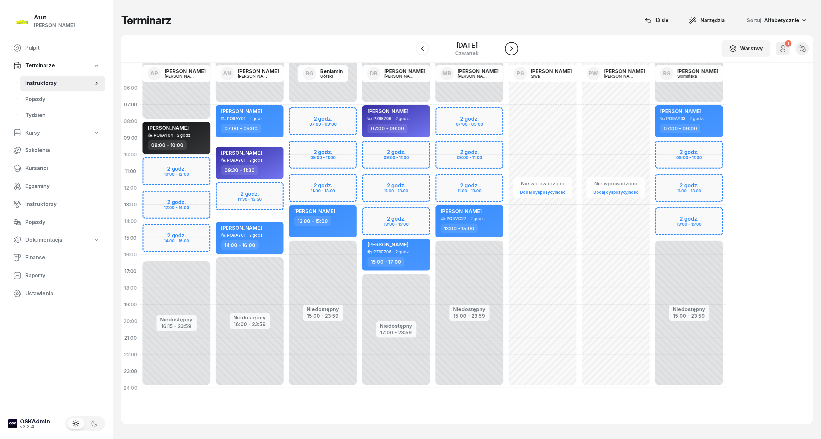
click at [516, 47] on icon "button" at bounding box center [512, 49] width 8 height 8
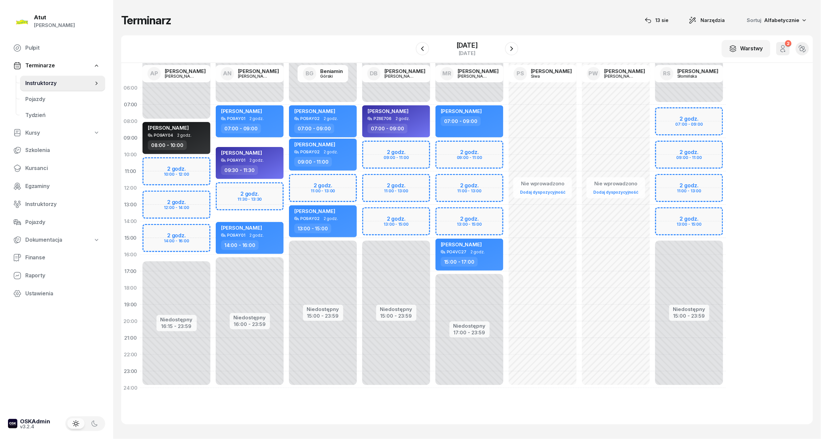
click at [360, 179] on div "Niedostępny 00:00 - 07:00 Niedostępny 15:00 - 23:59 2 godz. 11:00 - 13:00 Mateu…" at bounding box center [396, 238] width 73 height 316
select select "11"
select select "13"
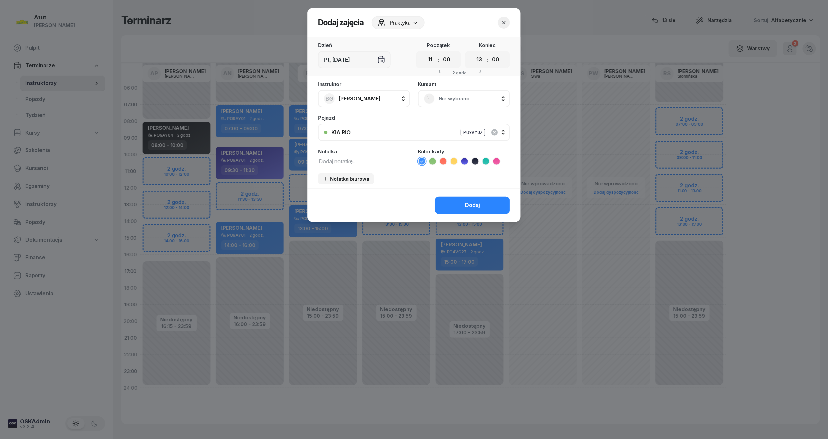
click at [469, 100] on span "Nie wybrano" at bounding box center [471, 98] width 65 height 9
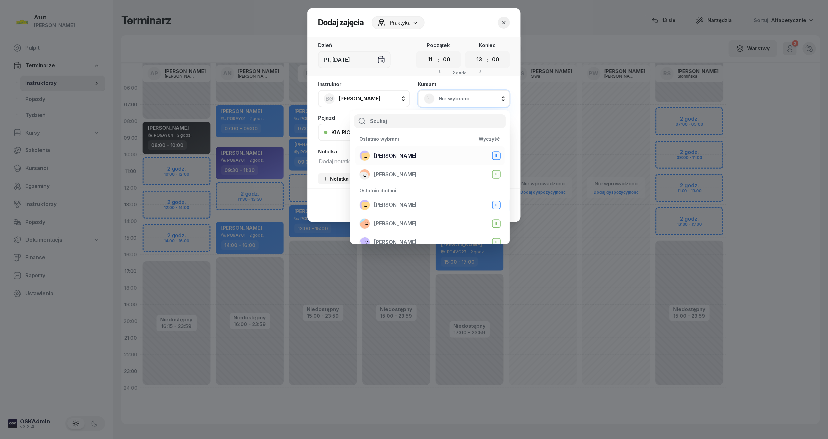
click at [398, 155] on span "[PERSON_NAME]" at bounding box center [395, 156] width 43 height 9
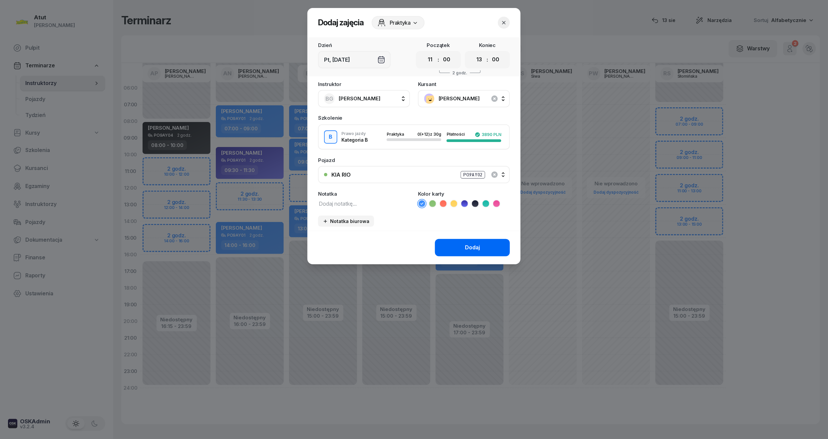
click at [463, 240] on button "Dodaj" at bounding box center [472, 247] width 75 height 17
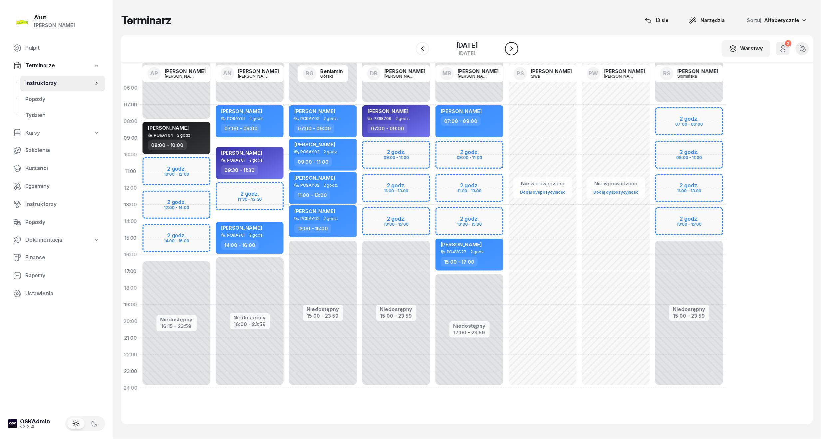
click at [516, 50] on icon "button" at bounding box center [512, 49] width 8 height 8
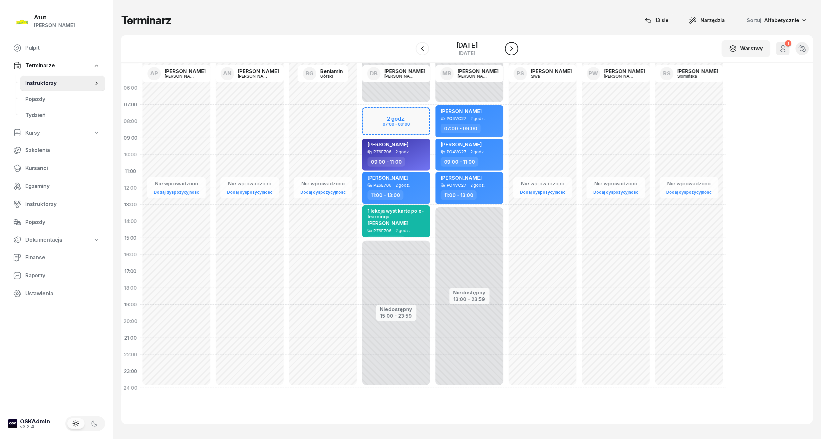
click at [513, 50] on icon "button" at bounding box center [512, 48] width 3 height 5
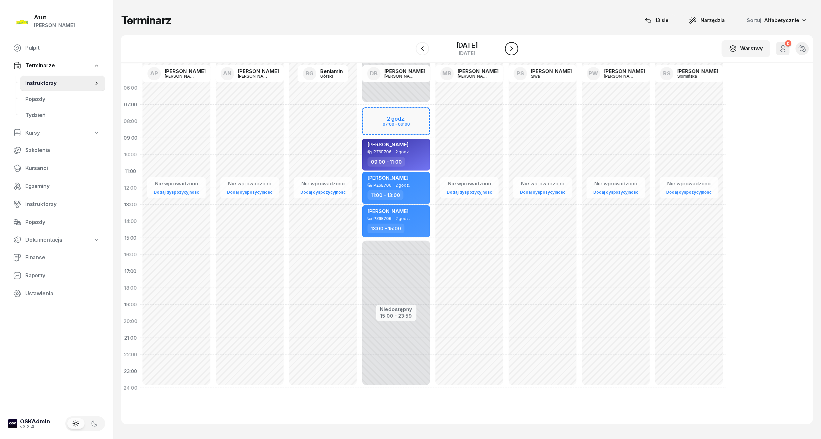
click at [516, 50] on icon "button" at bounding box center [512, 49] width 8 height 8
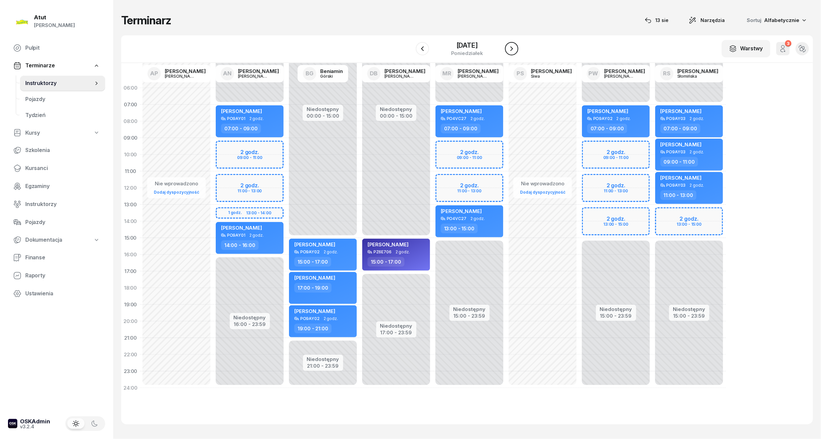
click at [516, 50] on icon "button" at bounding box center [512, 49] width 8 height 8
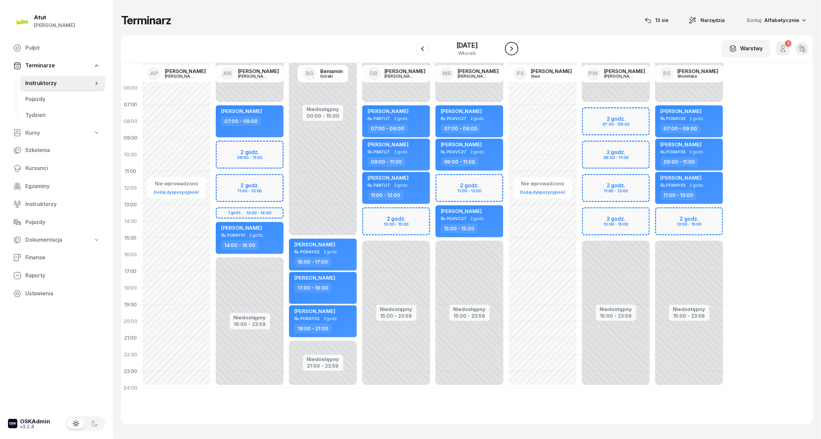
click at [516, 50] on icon "button" at bounding box center [512, 49] width 8 height 8
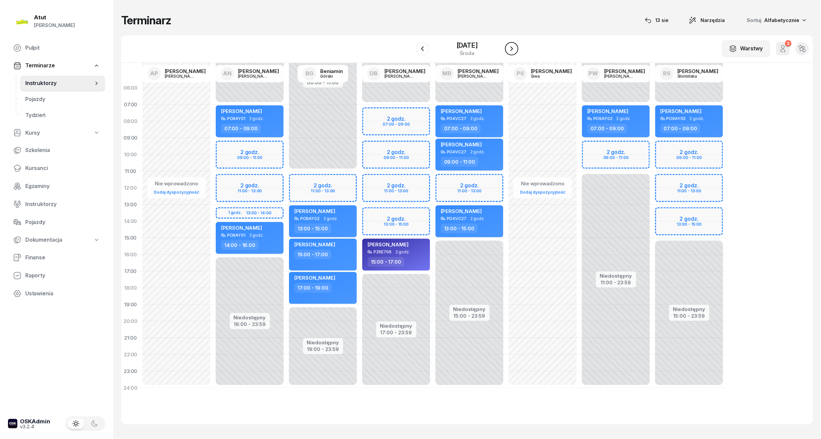
click at [516, 50] on icon "button" at bounding box center [512, 49] width 8 height 8
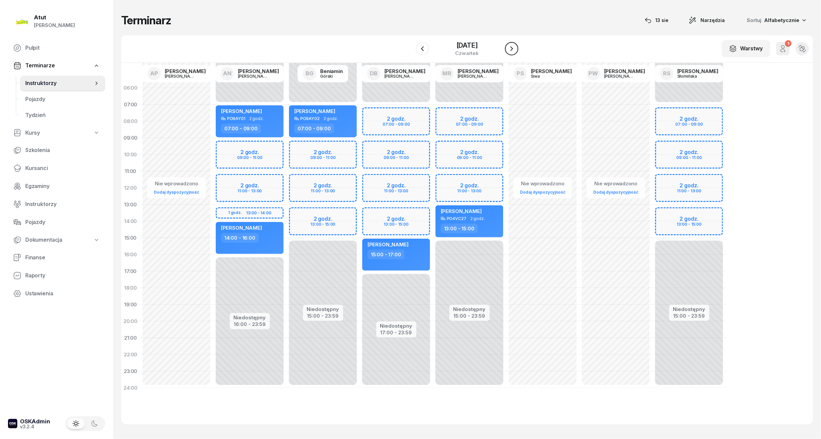
click at [516, 50] on icon "button" at bounding box center [512, 49] width 8 height 8
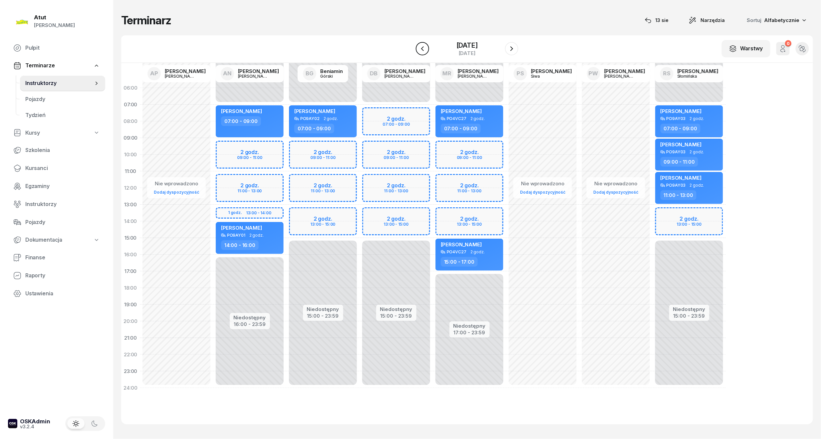
click at [419, 50] on icon "button" at bounding box center [423, 49] width 8 height 8
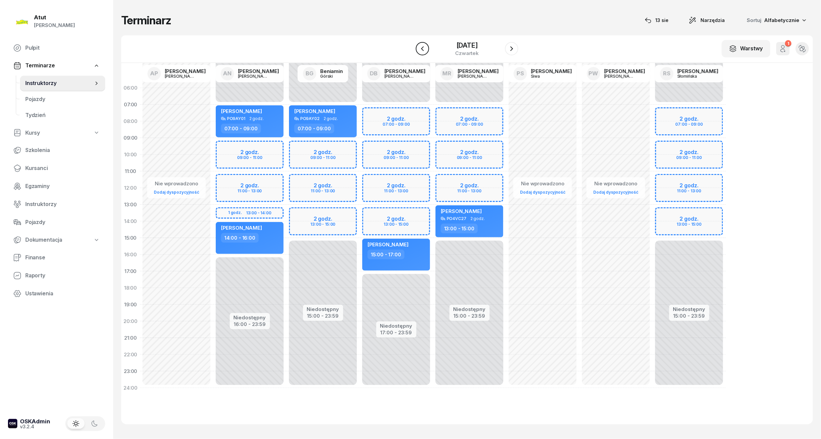
click at [419, 50] on icon "button" at bounding box center [423, 49] width 8 height 8
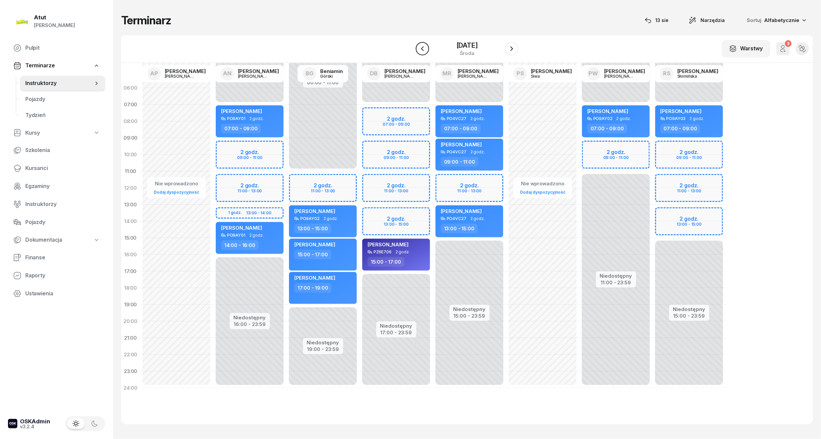
click at [419, 46] on icon "button" at bounding box center [423, 49] width 8 height 8
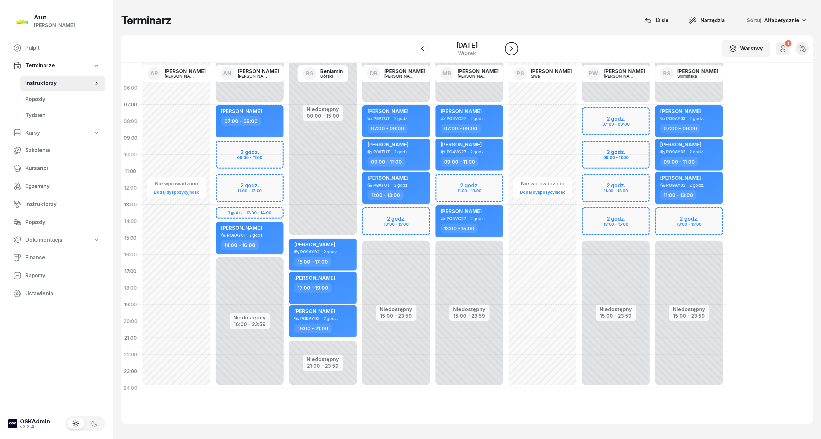
click at [516, 47] on icon "button" at bounding box center [512, 49] width 8 height 8
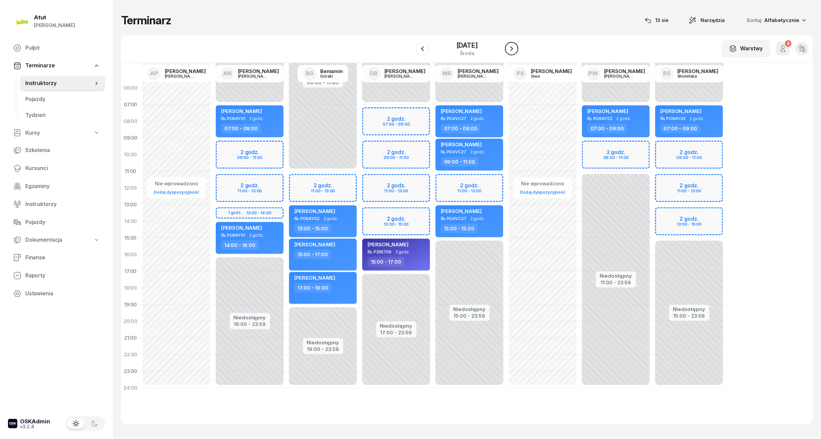
click at [516, 47] on icon "button" at bounding box center [512, 49] width 8 height 8
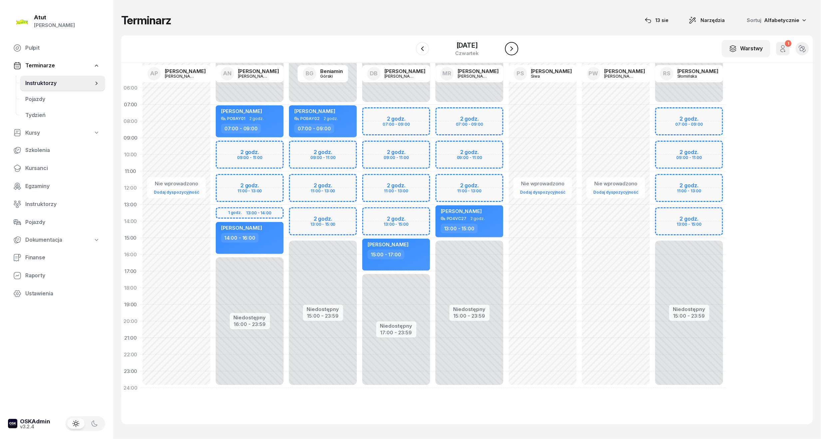
click at [516, 47] on icon "button" at bounding box center [512, 49] width 8 height 8
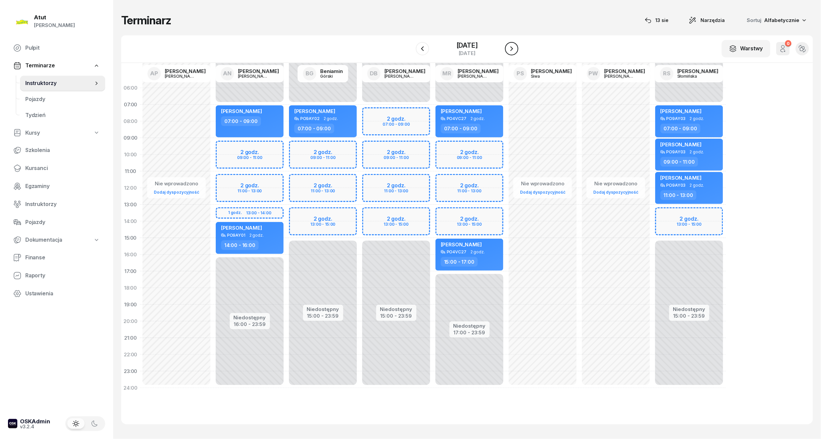
click at [516, 47] on icon "button" at bounding box center [512, 49] width 8 height 8
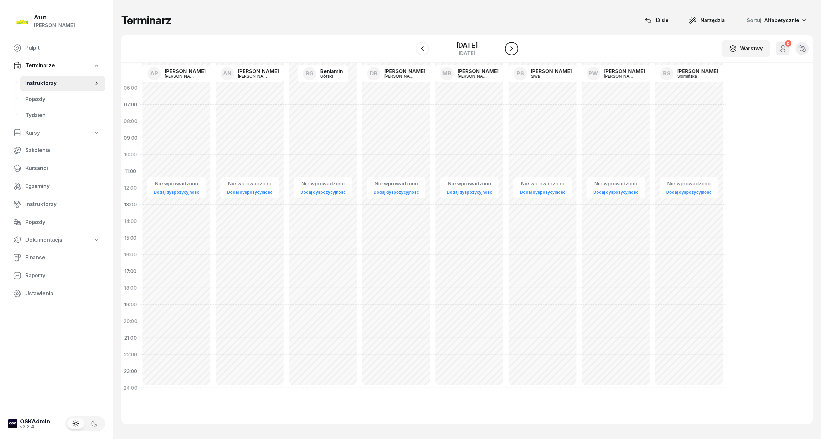
click at [516, 47] on icon "button" at bounding box center [512, 49] width 8 height 8
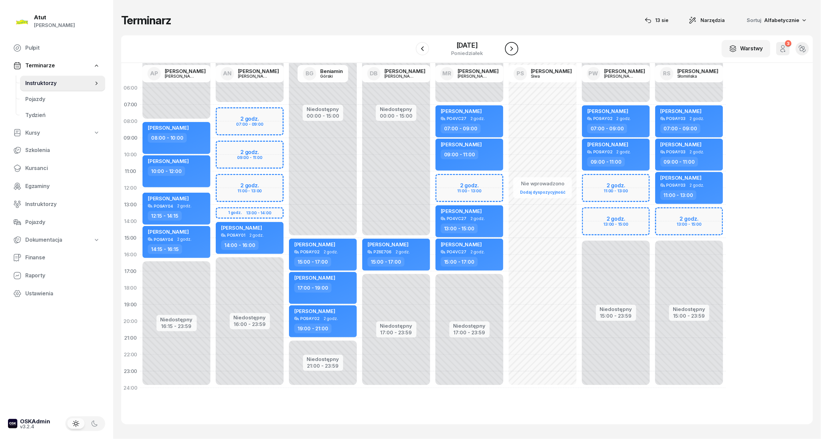
click at [516, 47] on icon "button" at bounding box center [512, 49] width 8 height 8
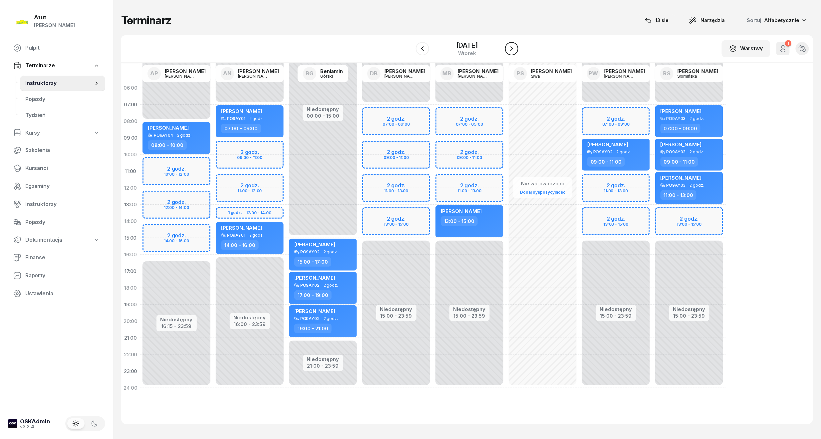
click at [516, 47] on icon "button" at bounding box center [512, 49] width 8 height 8
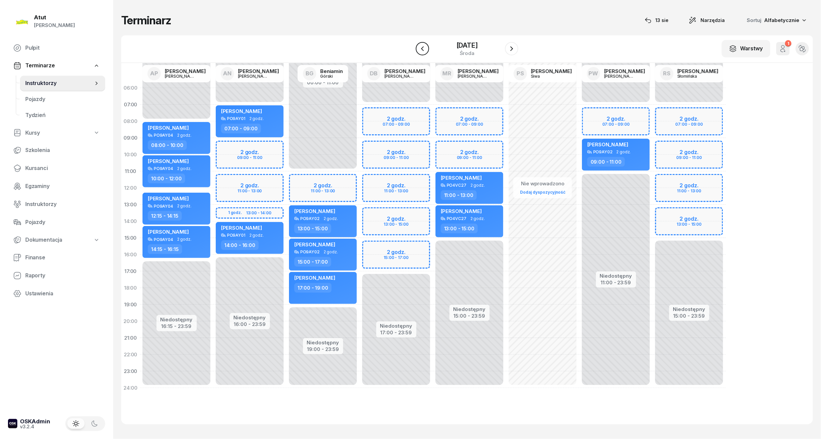
click at [416, 54] on button "button" at bounding box center [422, 48] width 13 height 13
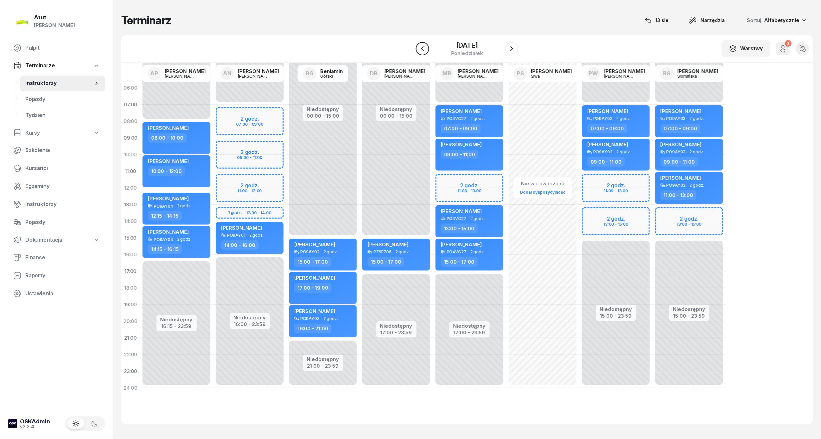
click at [416, 54] on button "button" at bounding box center [422, 48] width 13 height 13
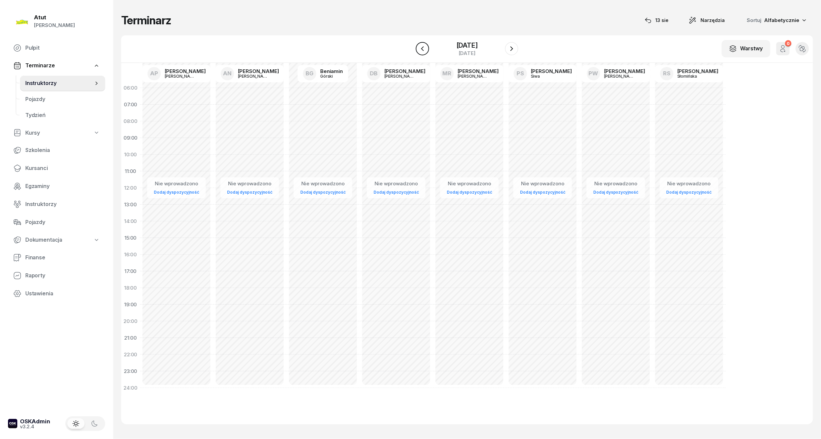
click at [419, 51] on icon "button" at bounding box center [423, 49] width 8 height 8
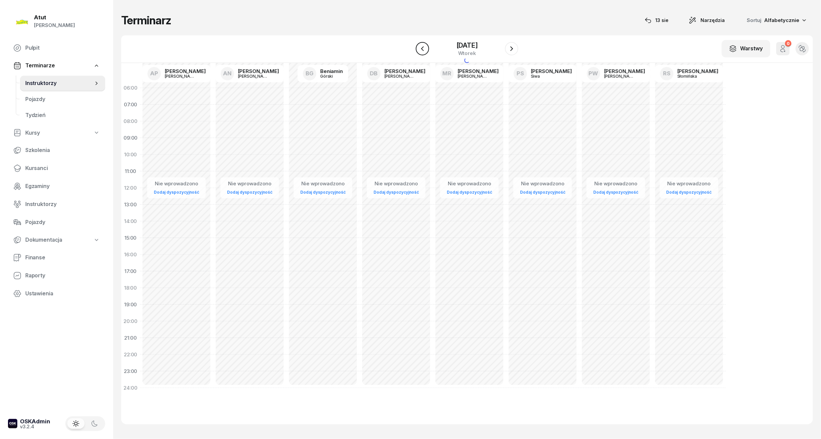
click at [419, 51] on icon "button" at bounding box center [423, 49] width 8 height 8
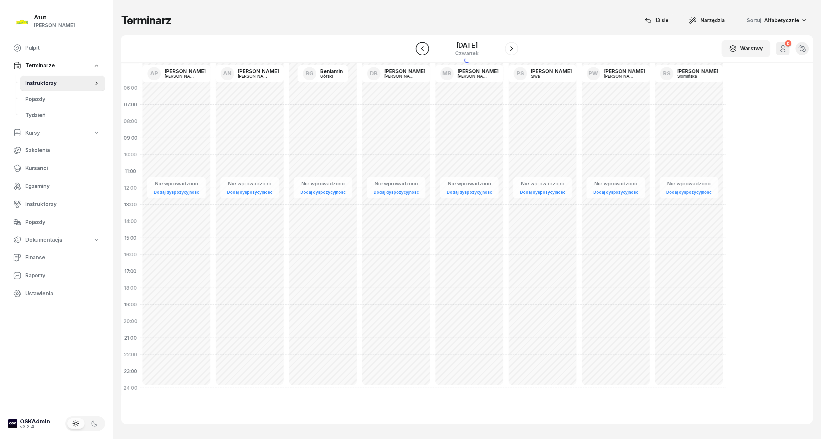
click at [419, 51] on icon "button" at bounding box center [423, 49] width 8 height 8
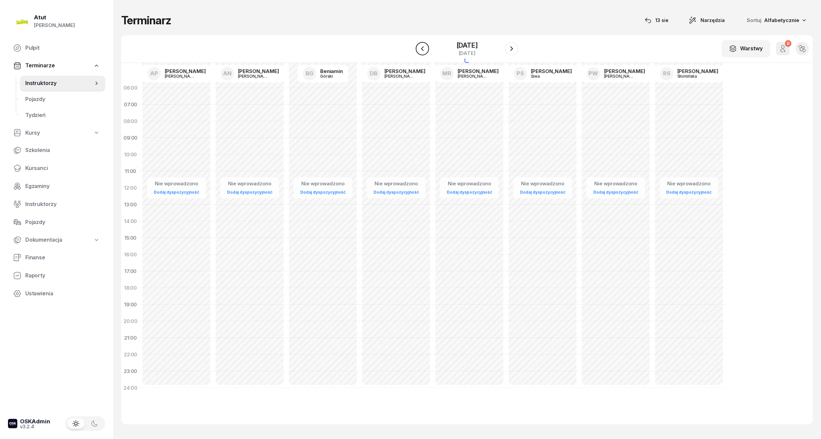
click at [419, 51] on icon "button" at bounding box center [423, 49] width 8 height 8
click at [457, 44] on div "1 października 2025" at bounding box center [467, 45] width 21 height 7
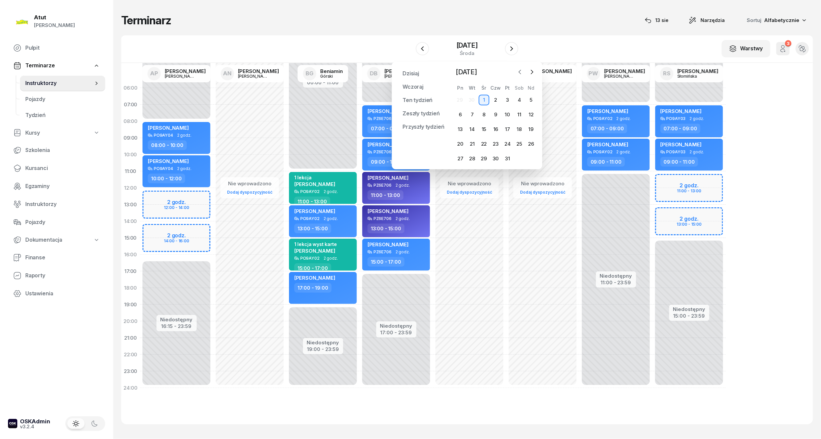
click at [520, 72] on icon "button" at bounding box center [520, 72] width 7 height 7
click at [509, 115] on div "12" at bounding box center [508, 114] width 11 height 11
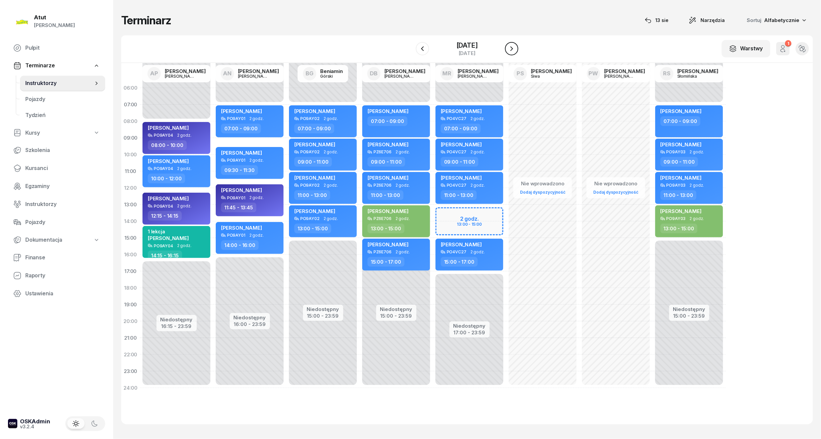
click at [507, 48] on button "button" at bounding box center [511, 48] width 13 height 13
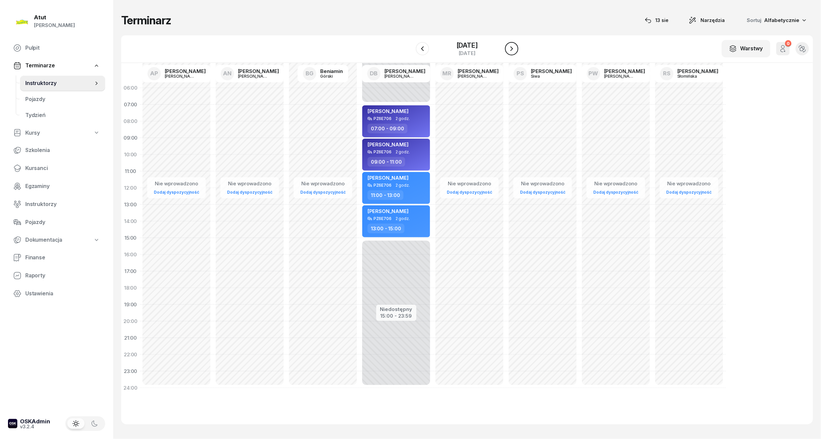
click at [507, 48] on button "button" at bounding box center [511, 48] width 13 height 13
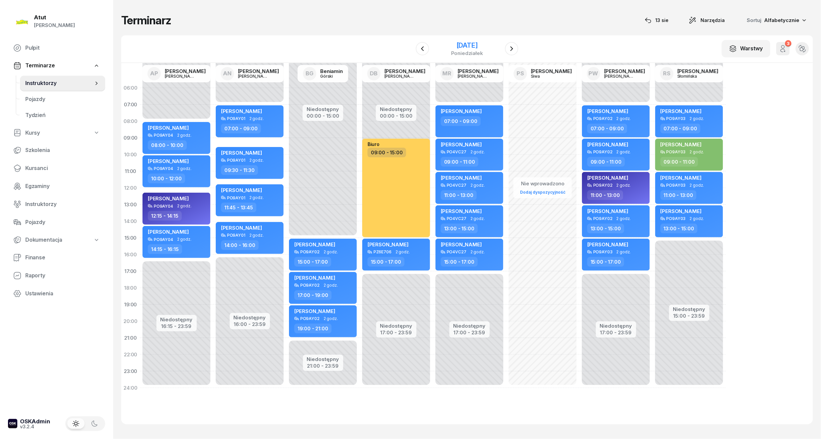
click at [473, 43] on div "15 września 2025" at bounding box center [467, 45] width 32 height 7
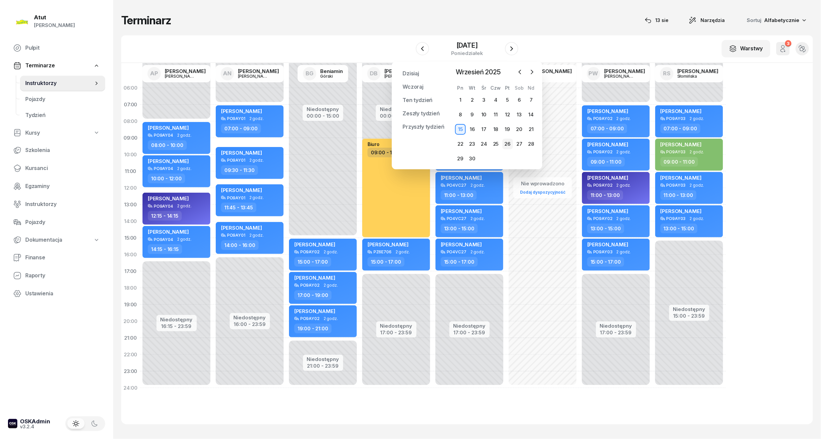
click at [507, 147] on div "26" at bounding box center [508, 144] width 11 height 11
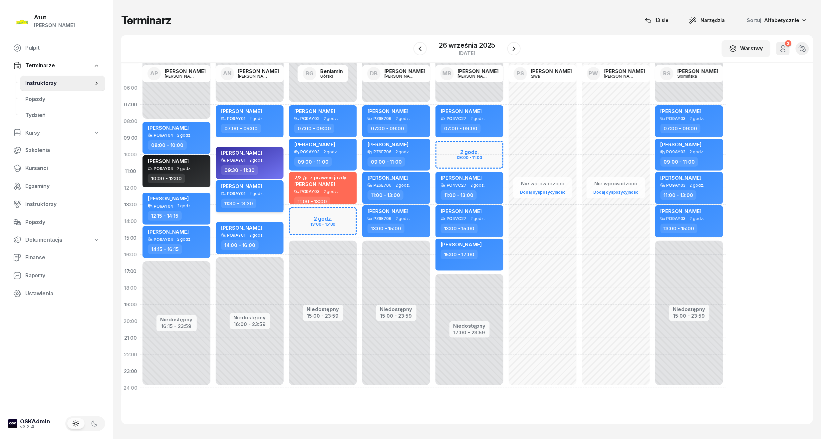
click at [268, 188] on div "[PERSON_NAME]" at bounding box center [250, 187] width 59 height 8
select select "11"
select select "30"
select select "13"
select select "30"
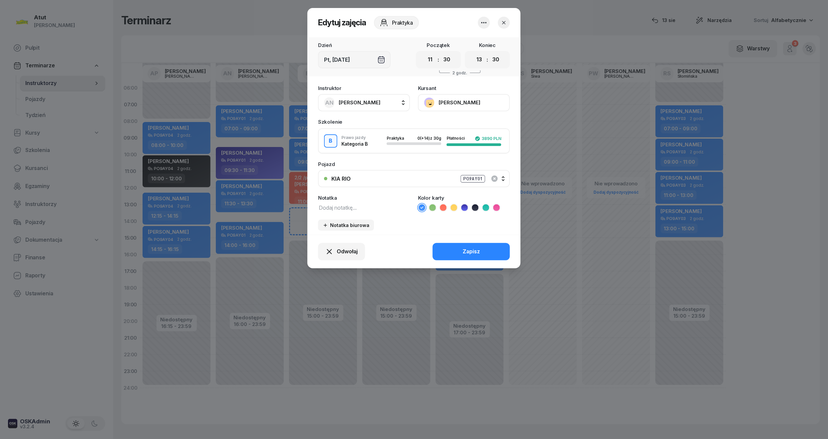
click at [486, 23] on icon "button" at bounding box center [483, 22] width 5 height 1
click at [462, 44] on div "Usuń" at bounding box center [459, 43] width 12 height 9
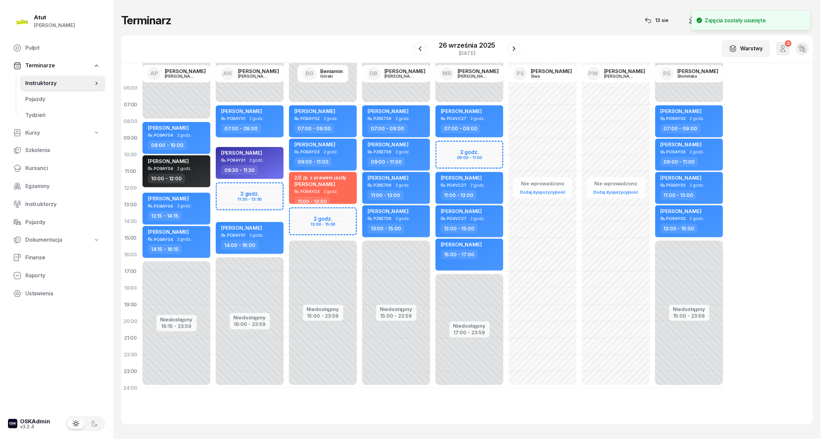
click at [360, 212] on div "Niedostępny 00:00 - 07:00 Niedostępny 15:00 - 23:59 2 godz. 13:00 - 15:00 Mateu…" at bounding box center [396, 238] width 73 height 316
select select "13"
select select "15"
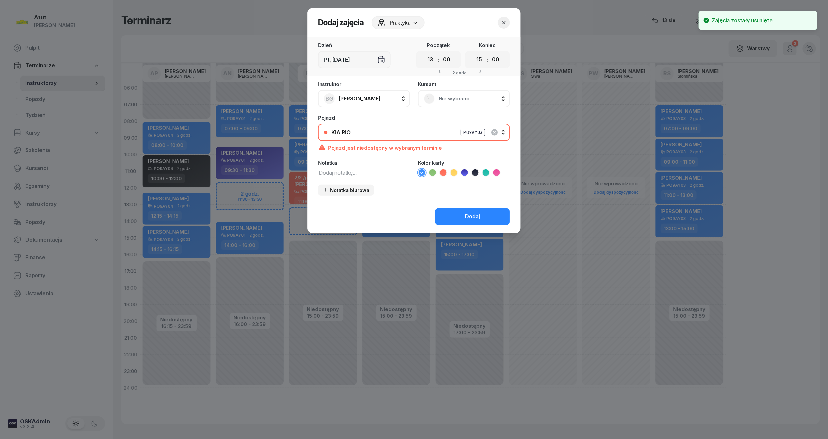
click at [463, 103] on div "Nie wybrano" at bounding box center [464, 98] width 80 height 11
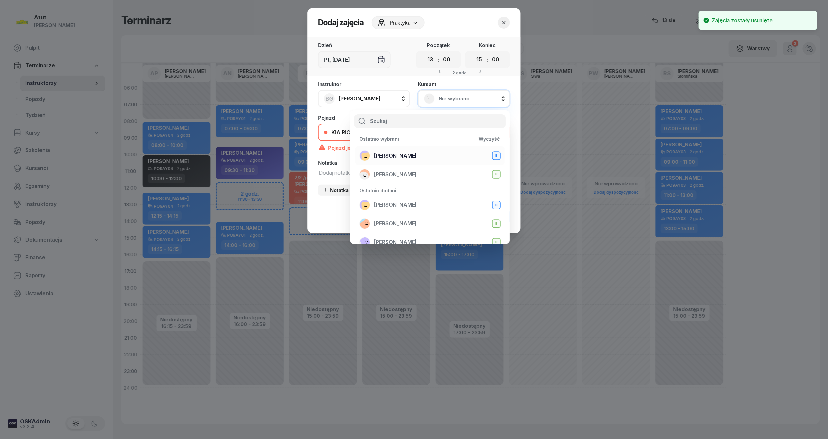
click at [399, 152] on span "[PERSON_NAME]" at bounding box center [395, 156] width 43 height 9
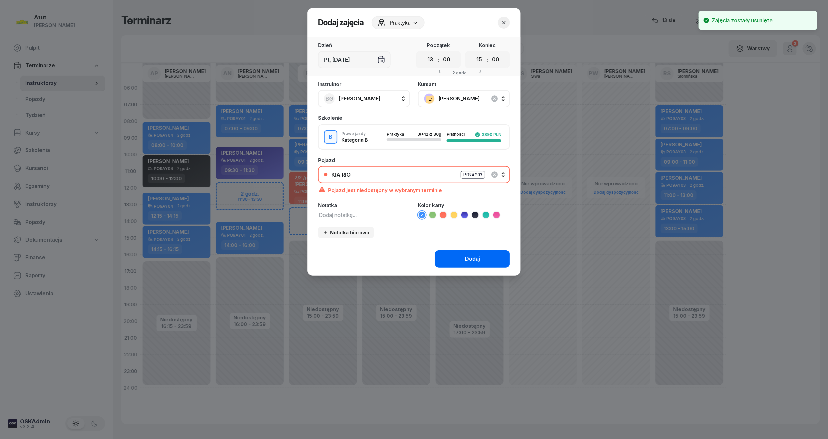
click at [478, 260] on div "Dodaj" at bounding box center [472, 258] width 15 height 9
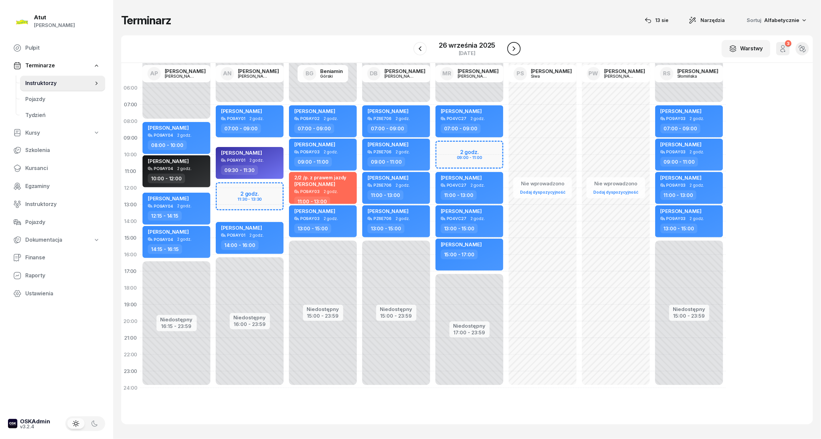
click at [512, 47] on icon "button" at bounding box center [514, 49] width 8 height 8
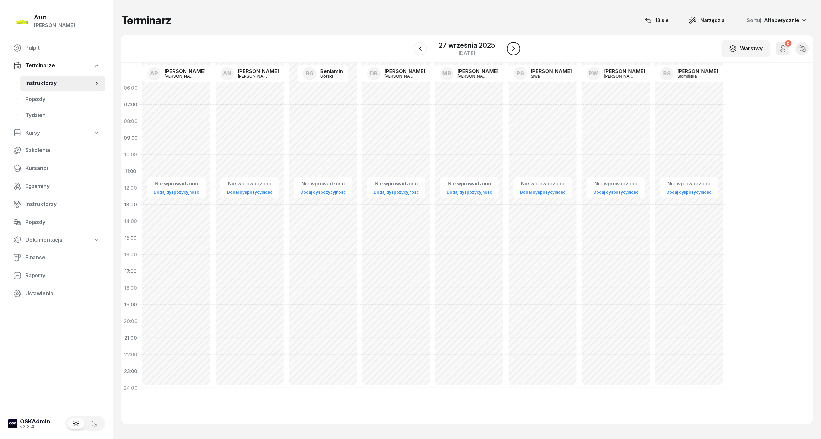
click at [512, 47] on icon "button" at bounding box center [514, 49] width 8 height 8
click at [512, 47] on icon "button" at bounding box center [512, 49] width 8 height 8
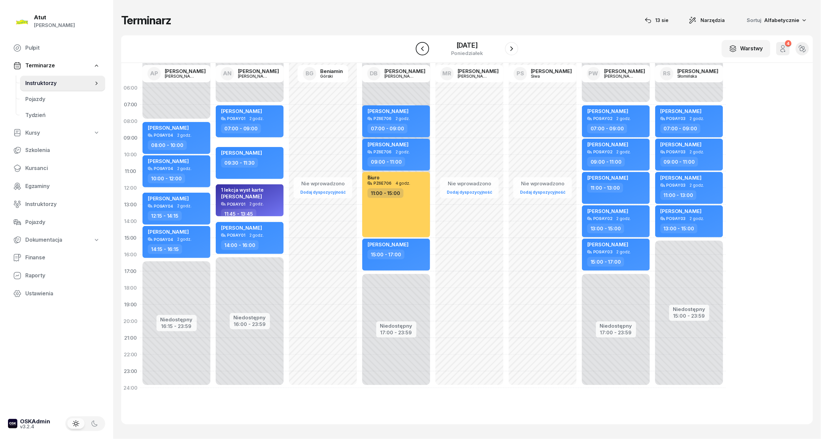
click at [422, 51] on icon "button" at bounding box center [422, 48] width 3 height 5
click at [422, 51] on icon "button" at bounding box center [420, 48] width 3 height 5
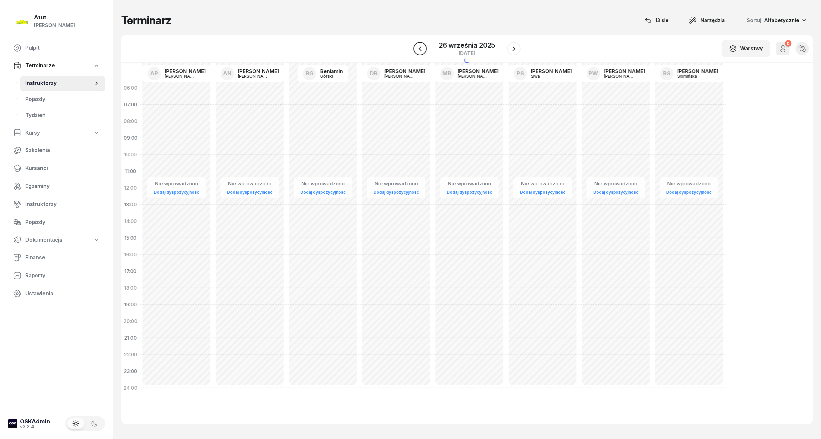
click at [422, 51] on icon "button" at bounding box center [420, 48] width 3 height 5
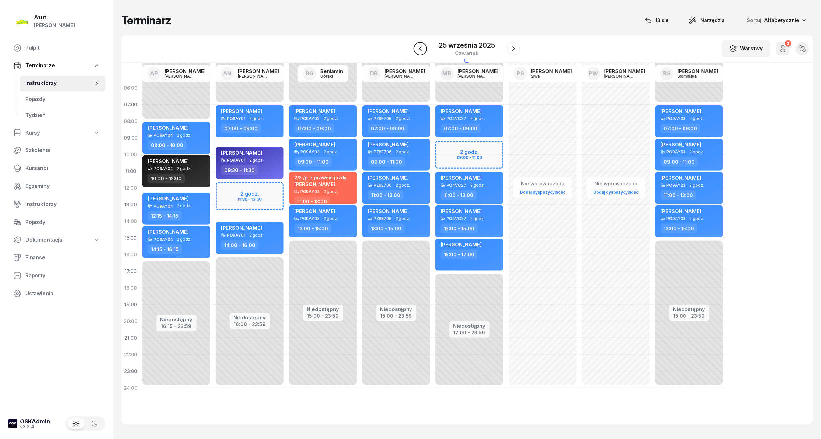
click at [422, 51] on icon "button" at bounding box center [420, 48] width 3 height 5
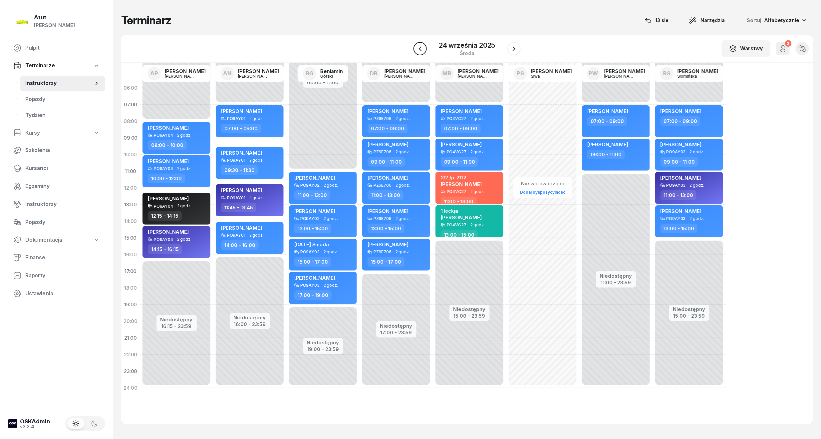
click at [422, 51] on icon "button" at bounding box center [420, 49] width 8 height 8
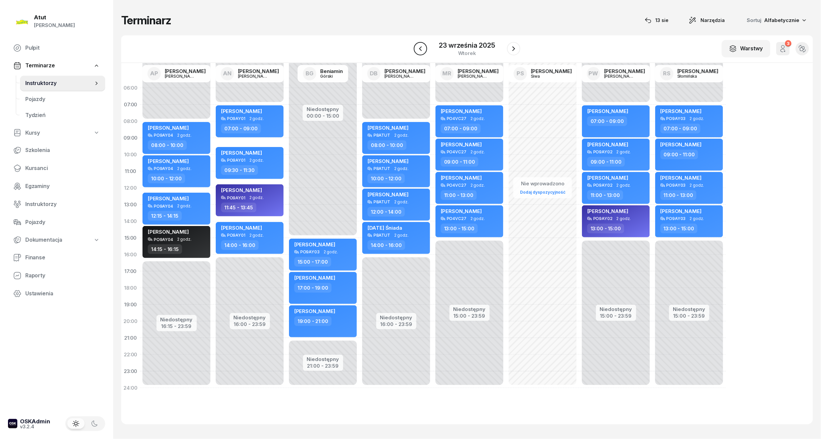
click at [422, 51] on icon "button" at bounding box center [420, 48] width 3 height 5
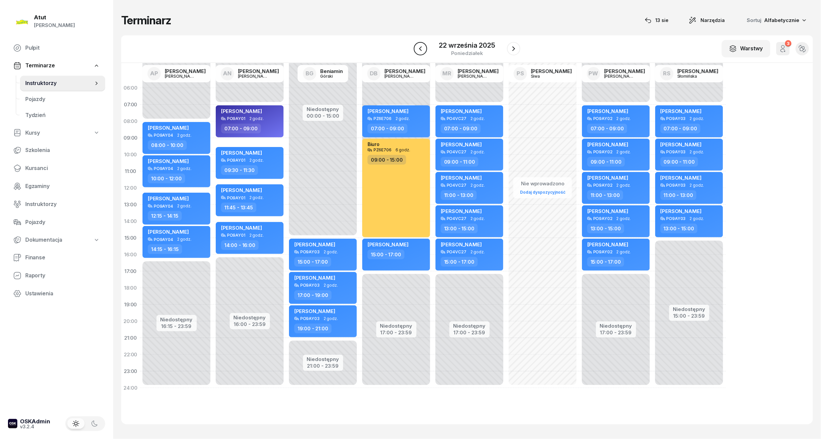
click at [422, 51] on icon "button" at bounding box center [420, 48] width 3 height 5
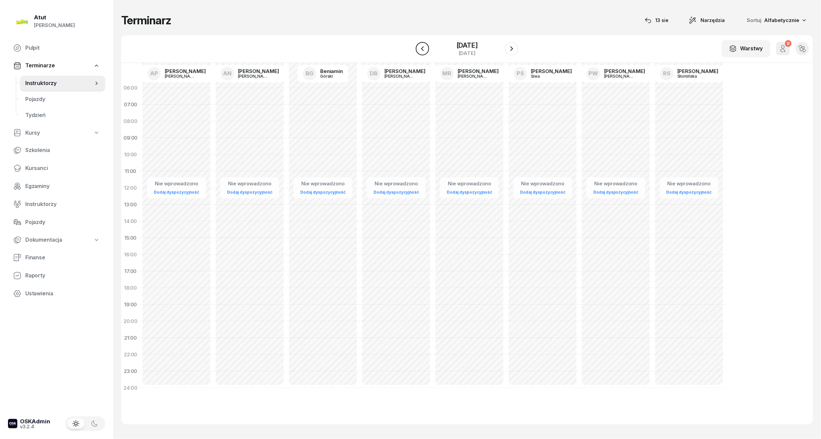
click at [422, 51] on icon "button" at bounding box center [422, 48] width 3 height 5
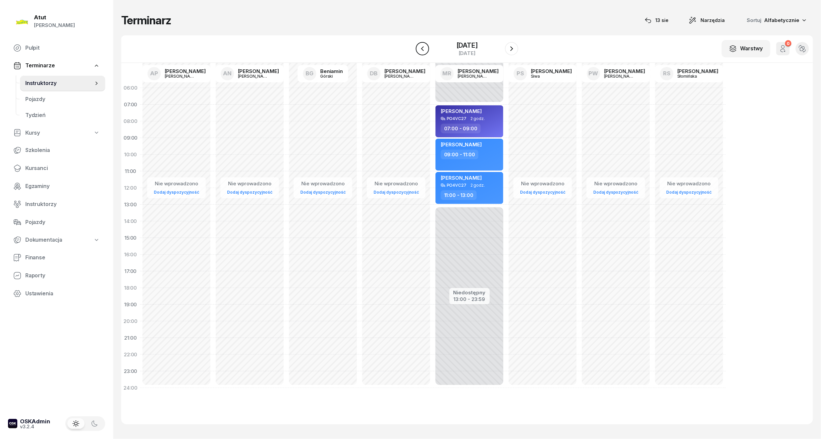
click at [422, 51] on icon "button" at bounding box center [423, 49] width 8 height 8
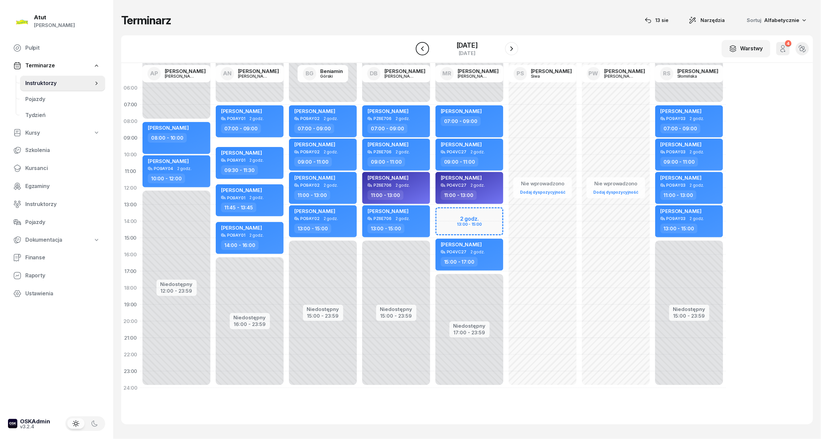
click at [422, 51] on icon "button" at bounding box center [422, 48] width 3 height 5
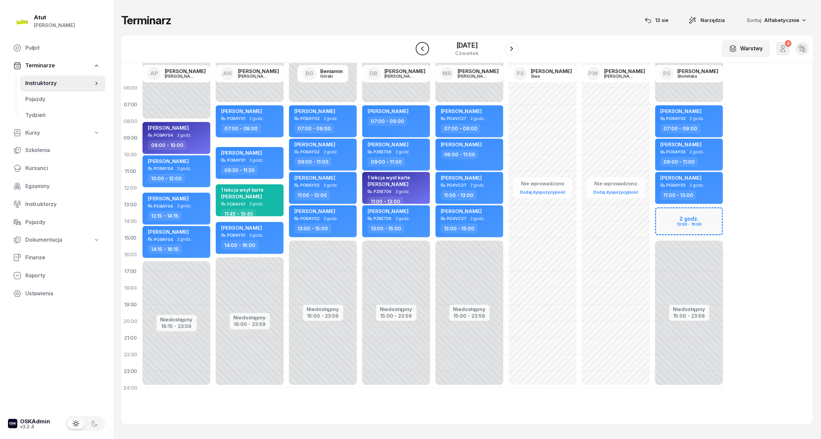
click at [422, 51] on icon "button" at bounding box center [422, 48] width 3 height 5
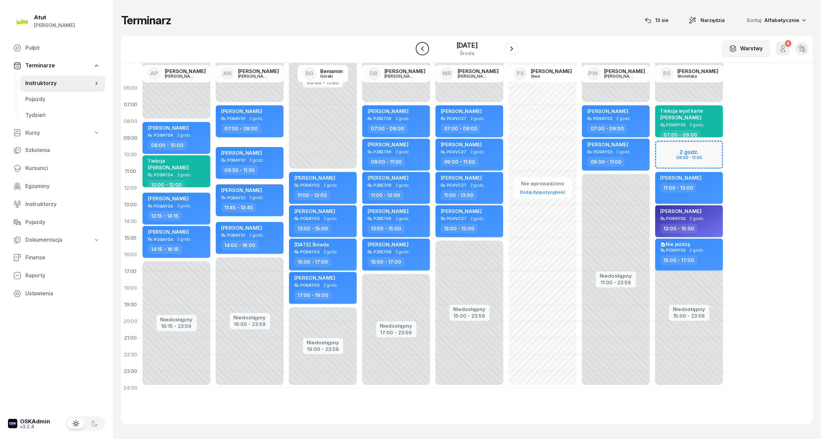
click at [422, 51] on icon "button" at bounding box center [423, 49] width 8 height 8
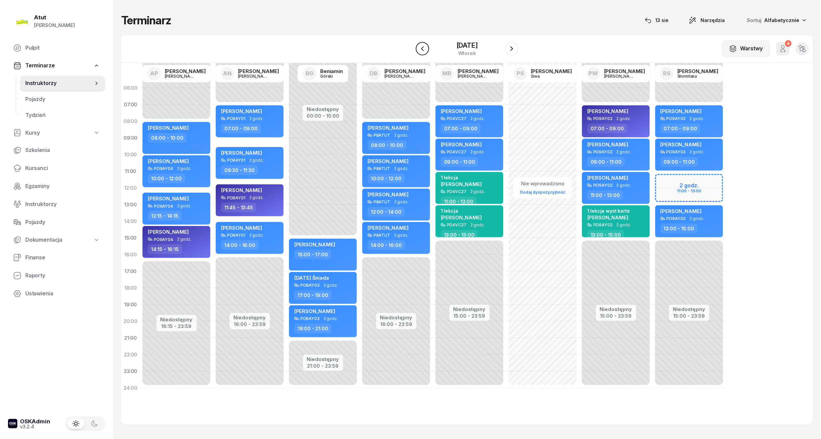
click at [422, 51] on icon "button" at bounding box center [422, 48] width 3 height 5
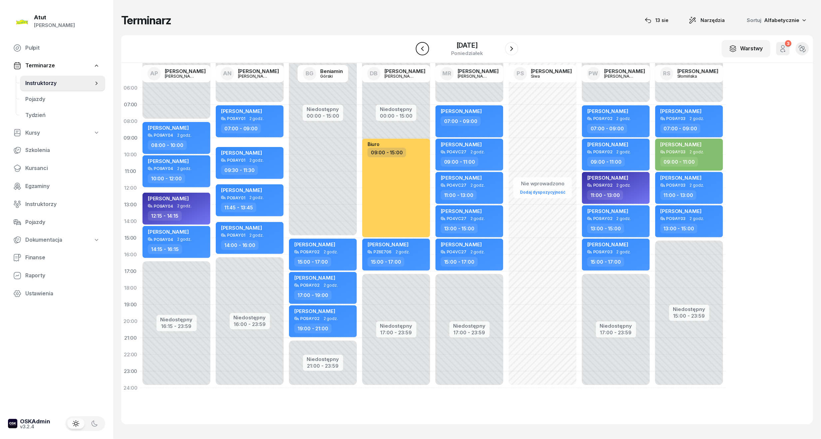
click at [422, 51] on icon "button" at bounding box center [422, 48] width 3 height 5
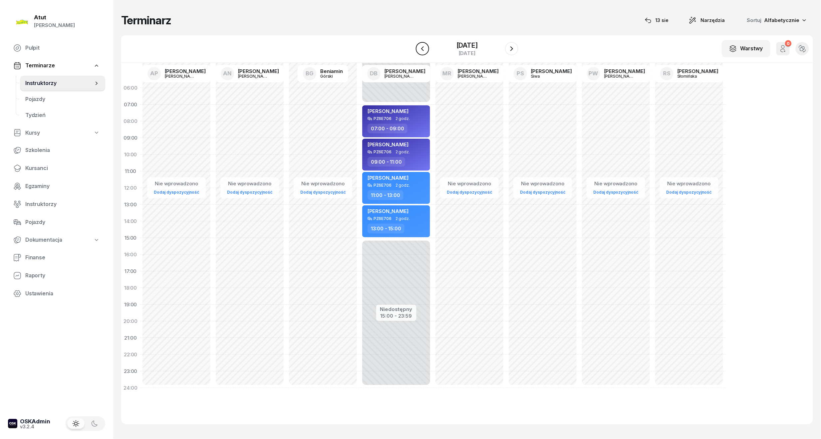
click at [422, 51] on icon "button" at bounding box center [422, 48] width 3 height 5
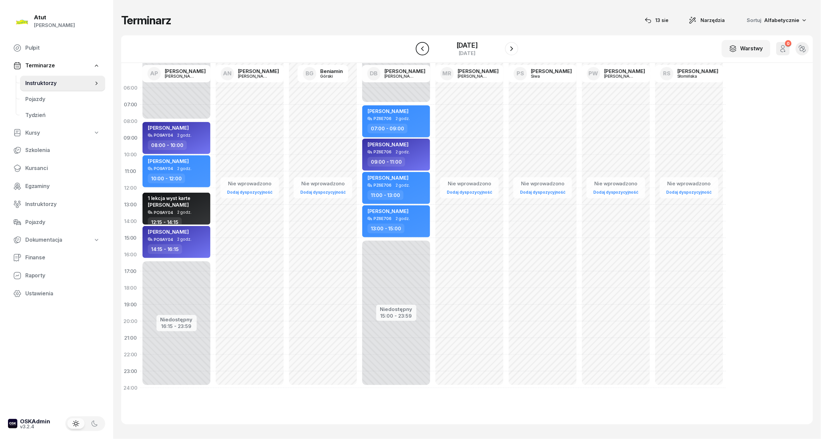
click at [422, 51] on icon "button" at bounding box center [422, 48] width 3 height 5
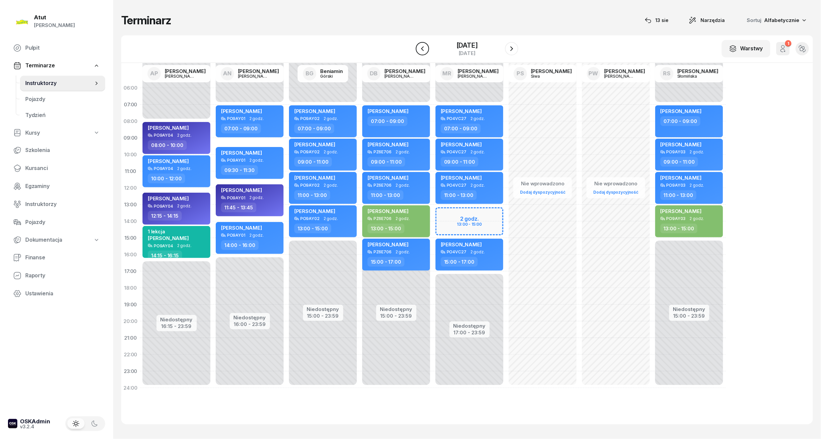
click at [422, 51] on icon "button" at bounding box center [422, 48] width 3 height 5
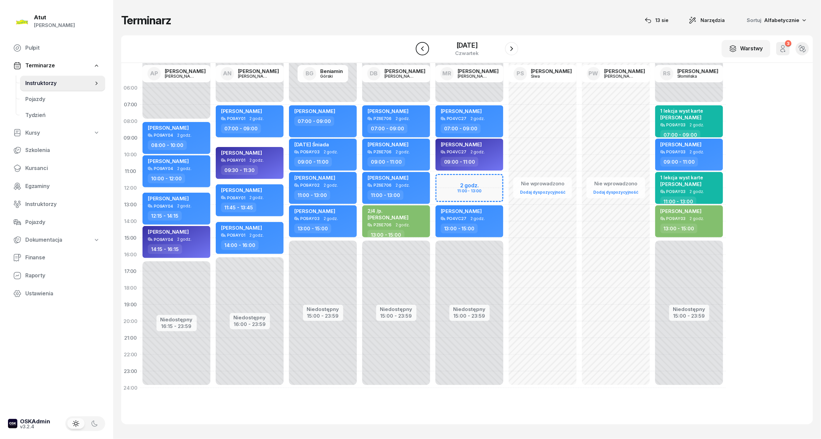
click at [422, 51] on icon "button" at bounding box center [423, 49] width 8 height 8
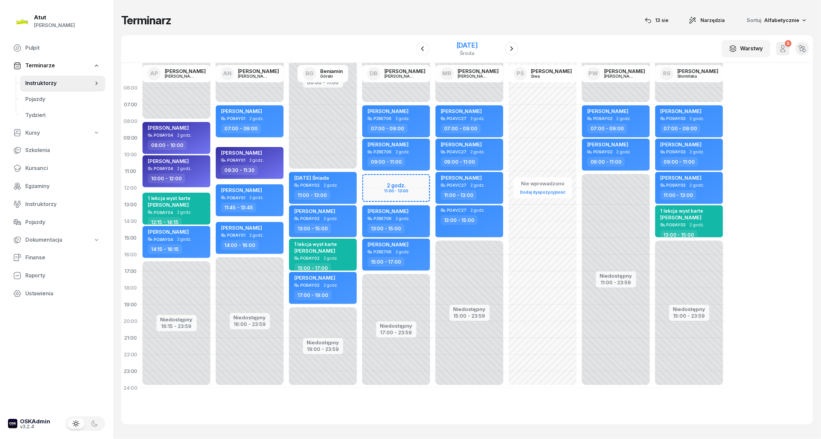
click at [499, 47] on div "10 września 2025 środa" at bounding box center [467, 48] width 68 height 19
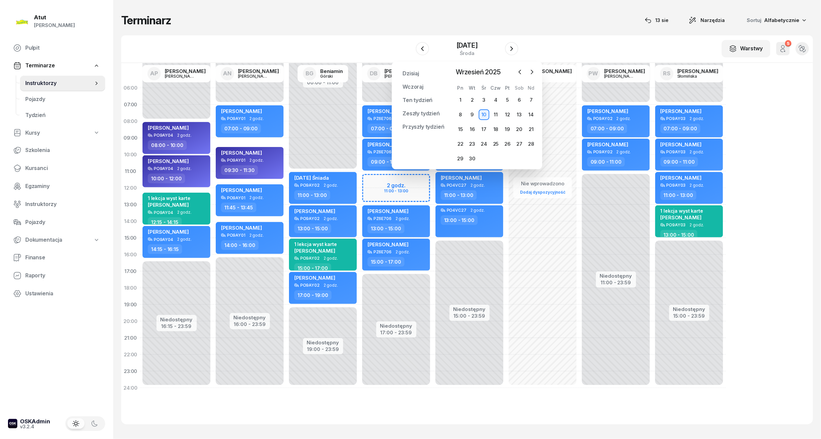
click at [536, 44] on div "W Wybierz AP Adam Pytlak AN Artur Nowakowski BG Beniamin Górski DB Dariusz Bańk…" at bounding box center [467, 49] width 692 height 28
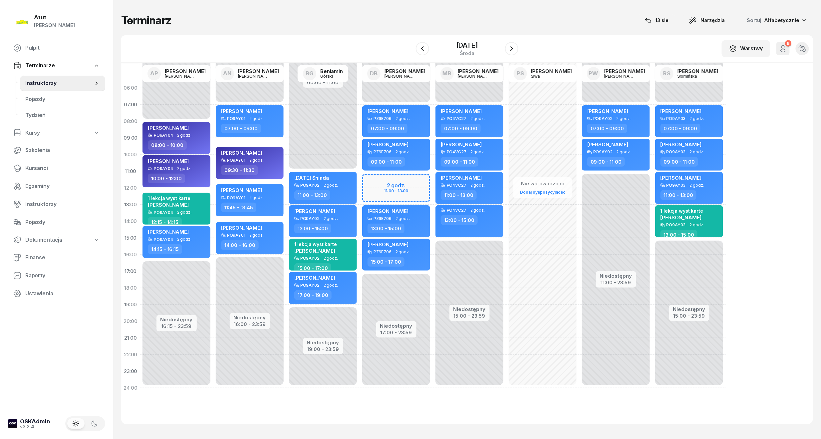
click at [433, 179] on div "Niedostępny 00:00 - 07:00 Niedostępny 17:00 - 23:59 2 godz. 11:00 - 13:00 Oliwi…" at bounding box center [469, 238] width 73 height 316
select select "11"
select select "13"
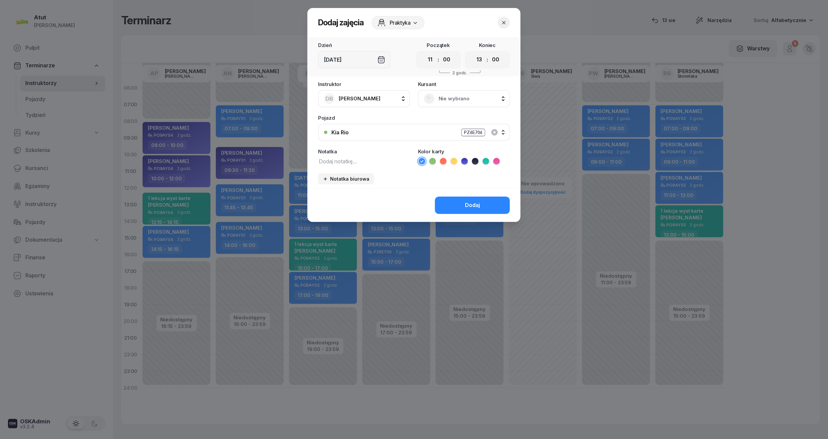
click at [469, 96] on span "Nie wybrano" at bounding box center [471, 98] width 65 height 9
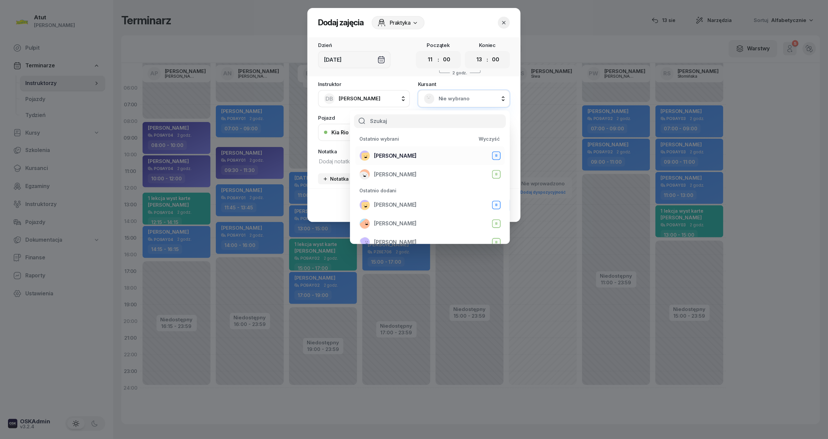
click at [422, 157] on div "Krzysztof Hałas B" at bounding box center [429, 155] width 141 height 11
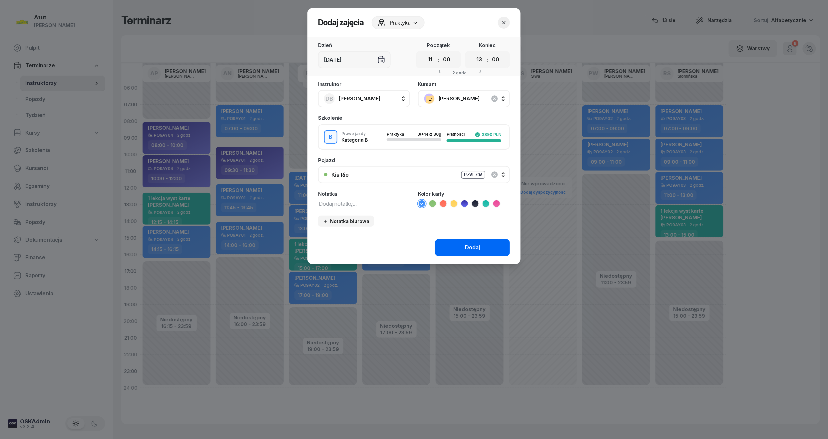
click at [489, 253] on button "Dodaj" at bounding box center [472, 247] width 75 height 17
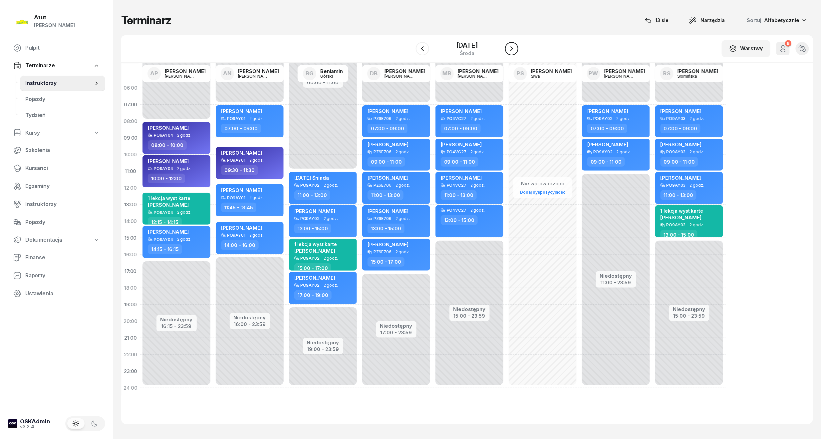
click at [513, 49] on icon "button" at bounding box center [512, 49] width 8 height 8
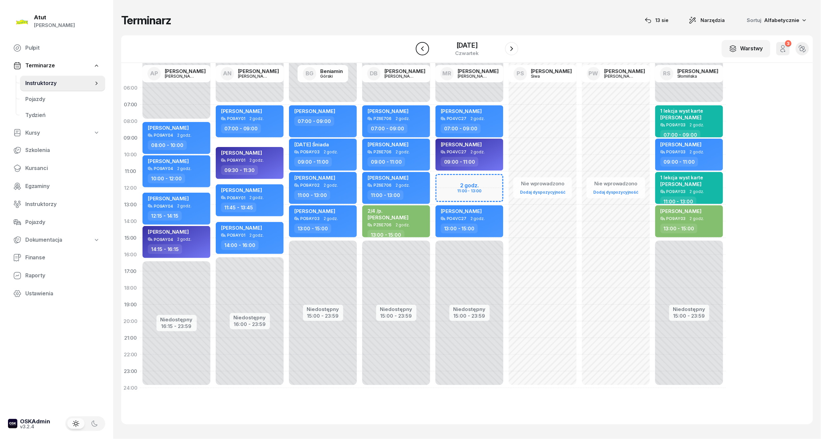
click at [421, 50] on icon "button" at bounding box center [423, 49] width 8 height 8
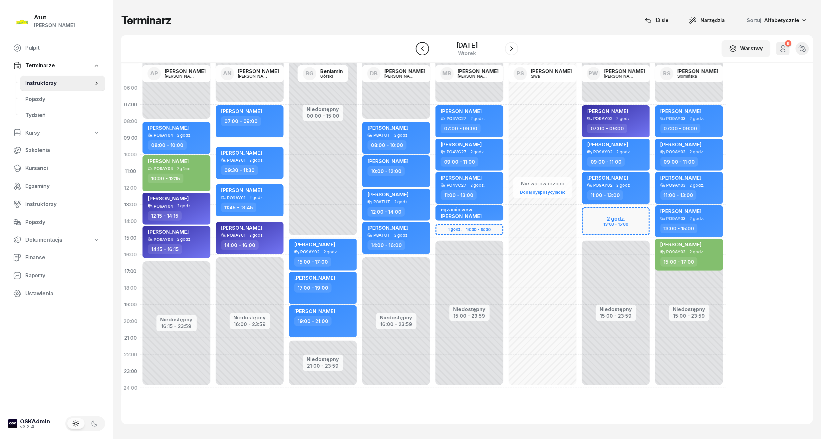
click at [421, 50] on icon "button" at bounding box center [423, 49] width 8 height 8
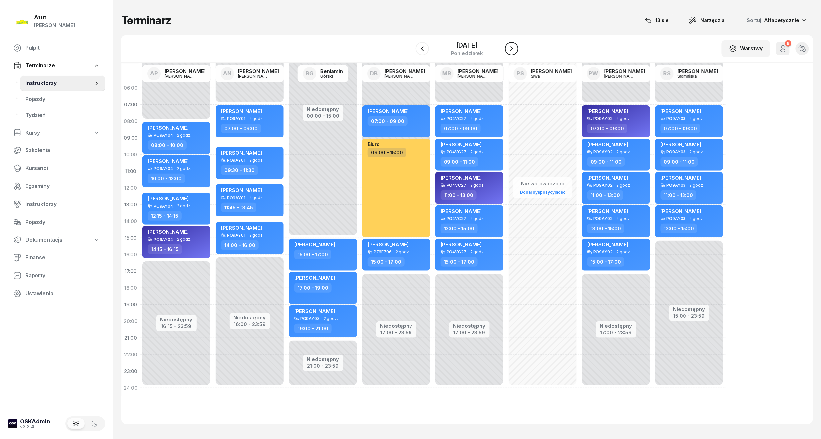
click at [508, 49] on button "button" at bounding box center [511, 48] width 13 height 13
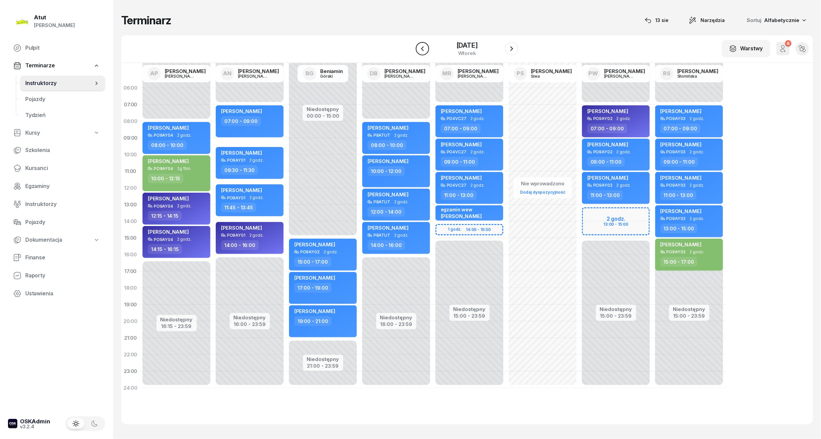
click at [424, 51] on icon "button" at bounding box center [423, 49] width 8 height 8
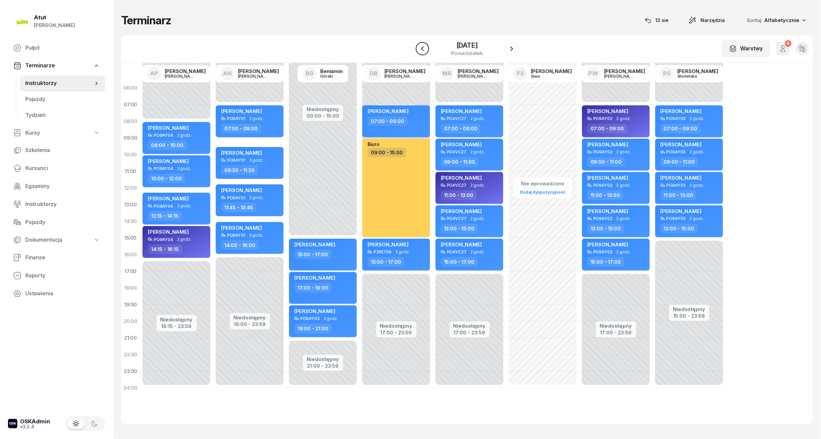
click at [424, 51] on icon "button" at bounding box center [423, 49] width 8 height 8
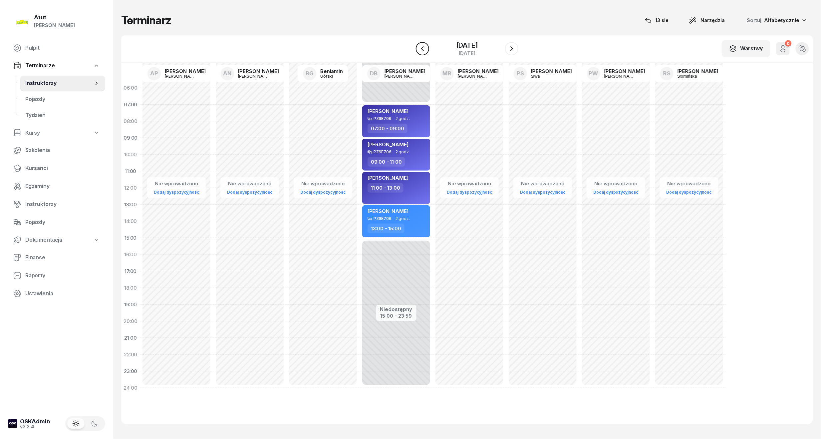
click at [427, 49] on button "button" at bounding box center [422, 48] width 13 height 13
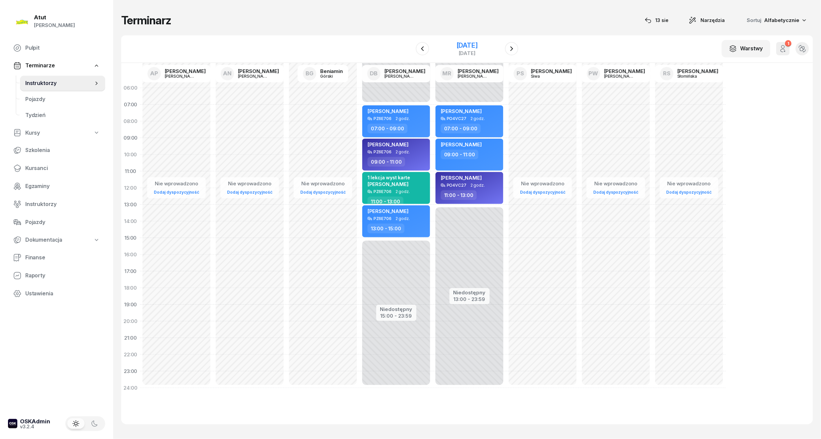
click at [464, 45] on div "6 września 2025" at bounding box center [467, 45] width 21 height 7
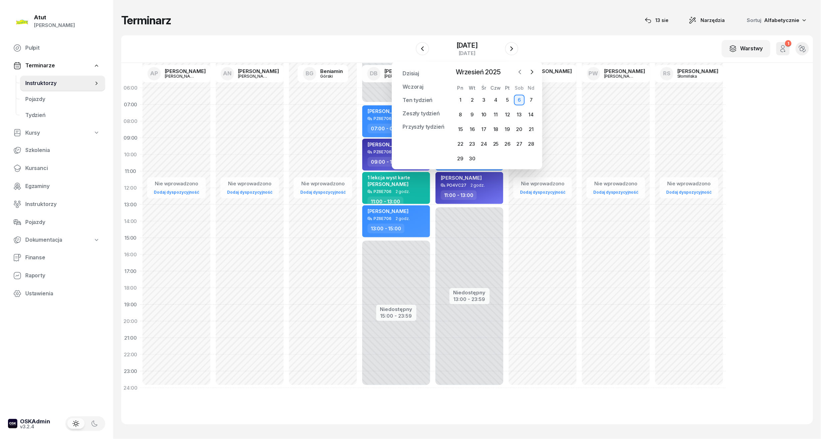
click at [521, 72] on icon "button" at bounding box center [520, 72] width 7 height 7
click at [485, 130] on div "13" at bounding box center [484, 129] width 11 height 11
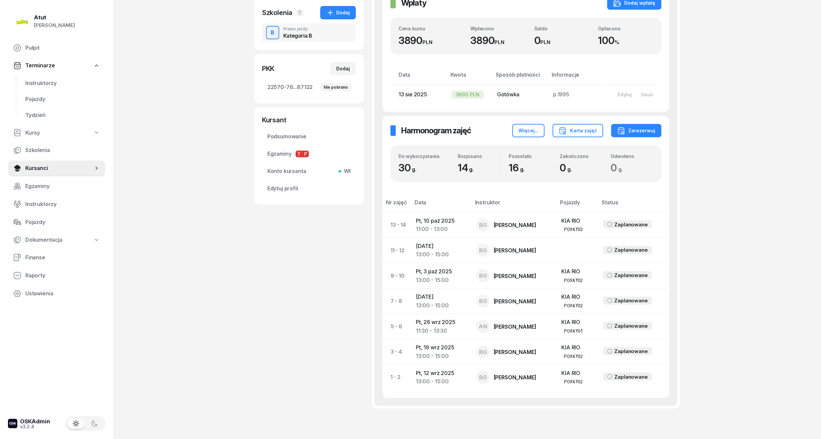
scroll to position [170, 0]
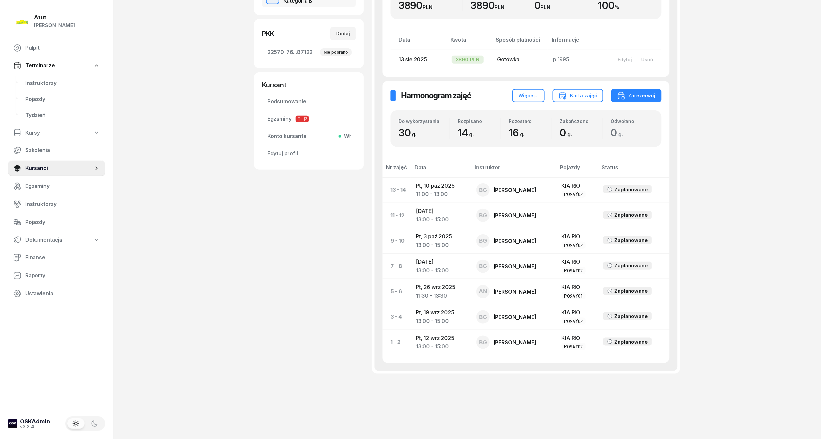
click at [736, 228] on div "Atut Paulina Lis Pulpit Terminarze Instruktorzy Pojazdy Tydzień Kursy Szkolenia…" at bounding box center [410, 134] width 821 height 607
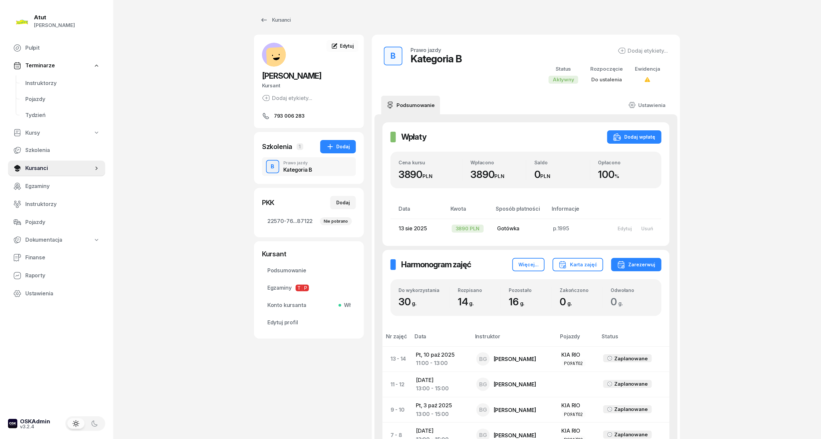
scroll to position [170, 0]
click at [639, 107] on link "Ustawienia" at bounding box center [647, 105] width 48 height 19
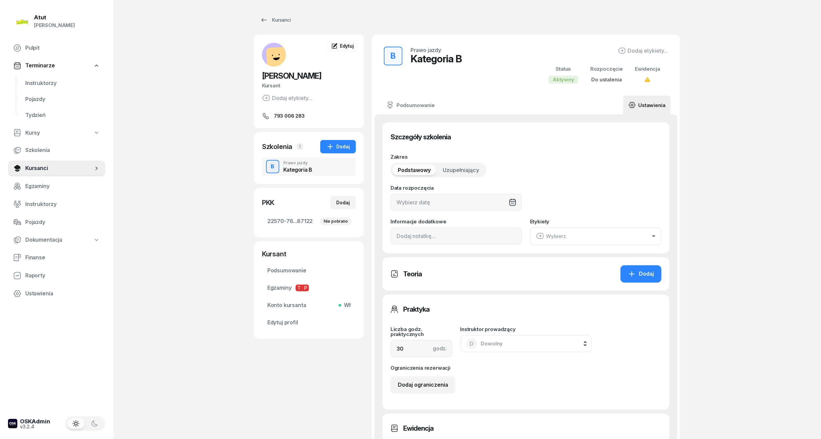
type input "22570"
type input "76239"
type input "37853"
type input "87122"
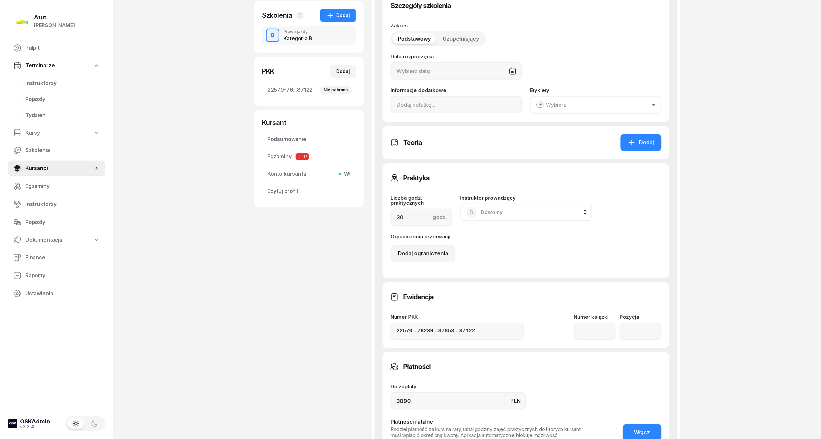
scroll to position [133, 0]
click at [487, 213] on span "Dowolny" at bounding box center [492, 210] width 22 height 9
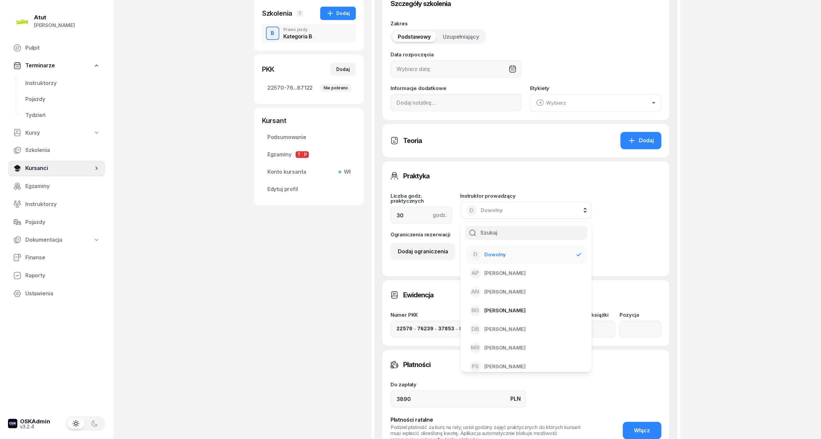
click at [515, 309] on span "[PERSON_NAME]" at bounding box center [505, 310] width 41 height 9
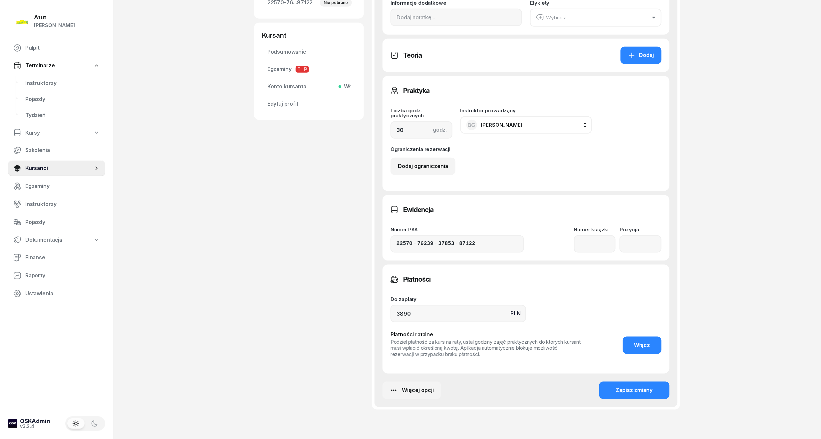
scroll to position [254, 0]
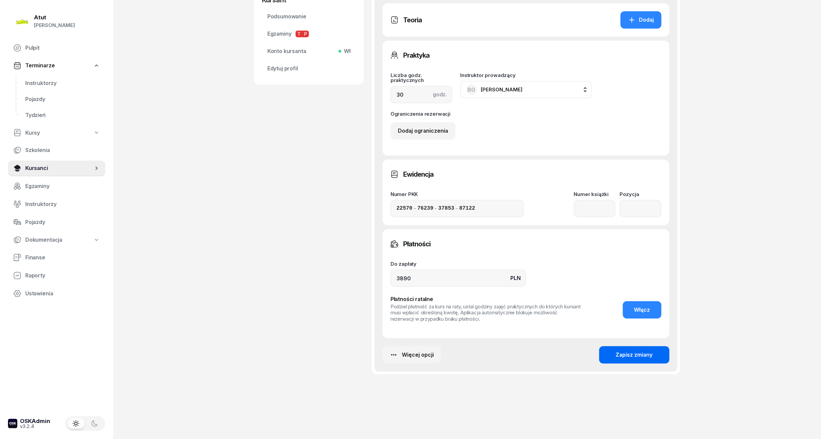
click at [633, 356] on div "Zapisz zmiany" at bounding box center [634, 354] width 37 height 9
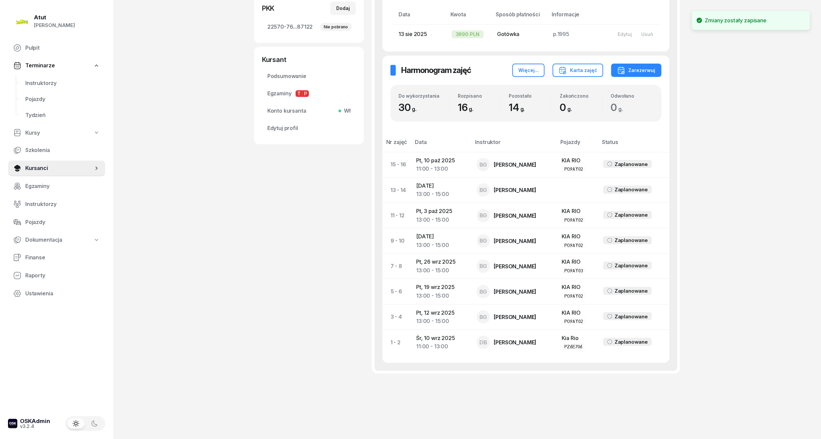
scroll to position [195, 0]
